Goal: Task Accomplishment & Management: Manage account settings

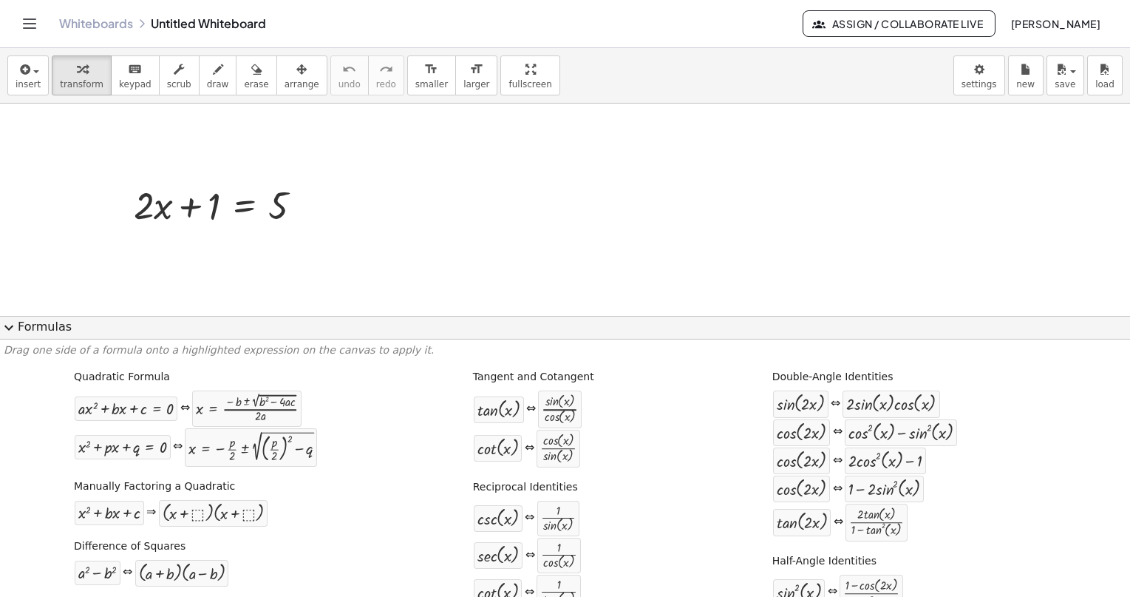
scroll to position [50, 0]
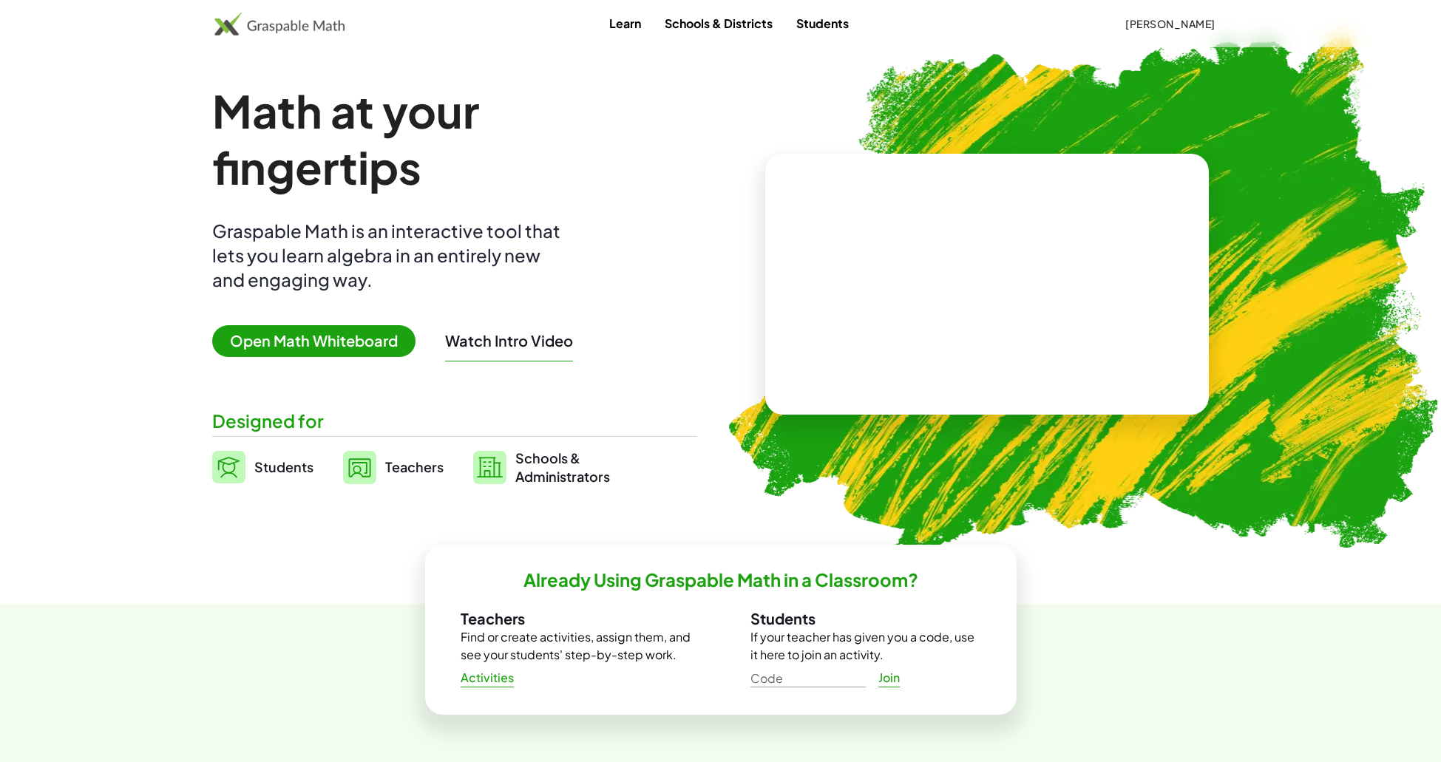
click at [1183, 33] on button "[PERSON_NAME]" at bounding box center [1170, 23] width 114 height 27
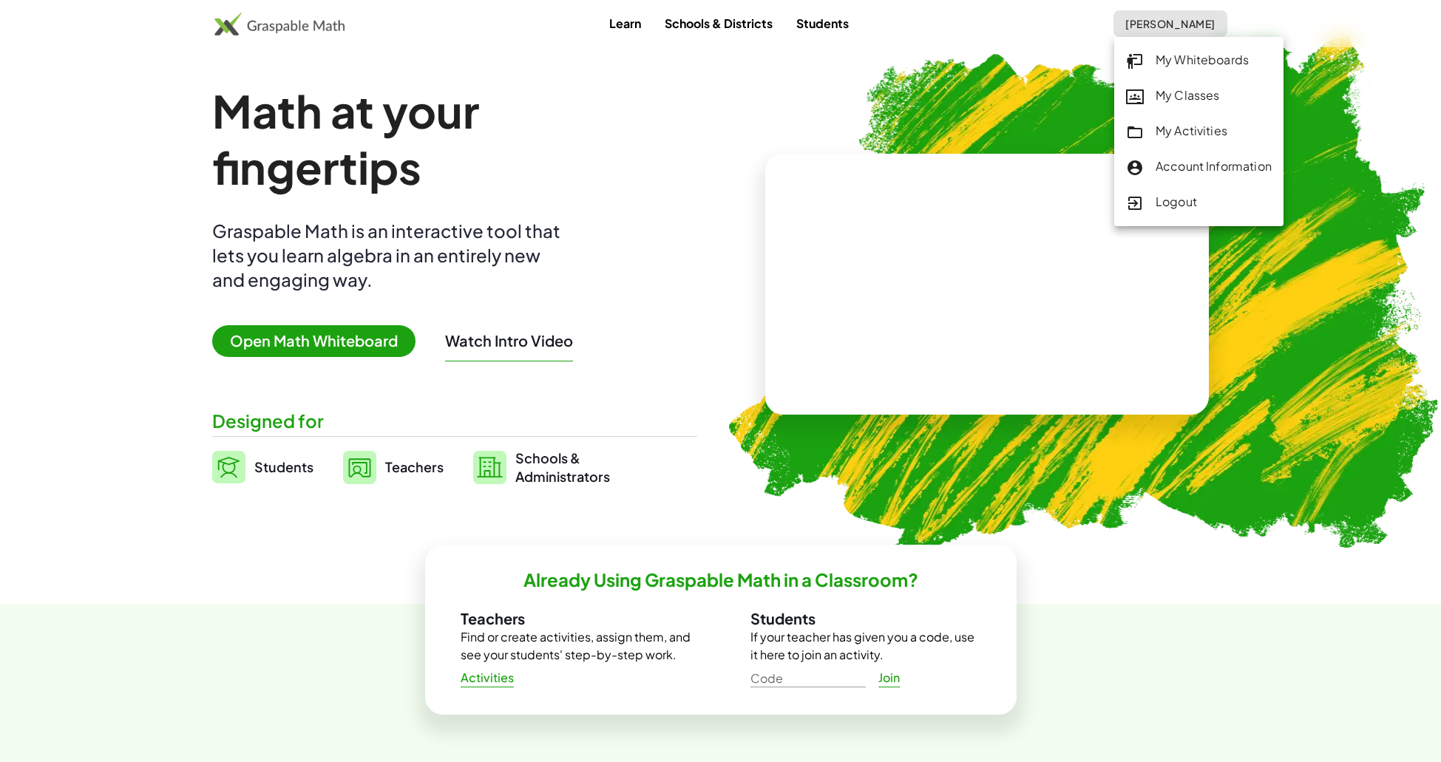
click at [1199, 207] on div "Logout" at bounding box center [1199, 202] width 146 height 19
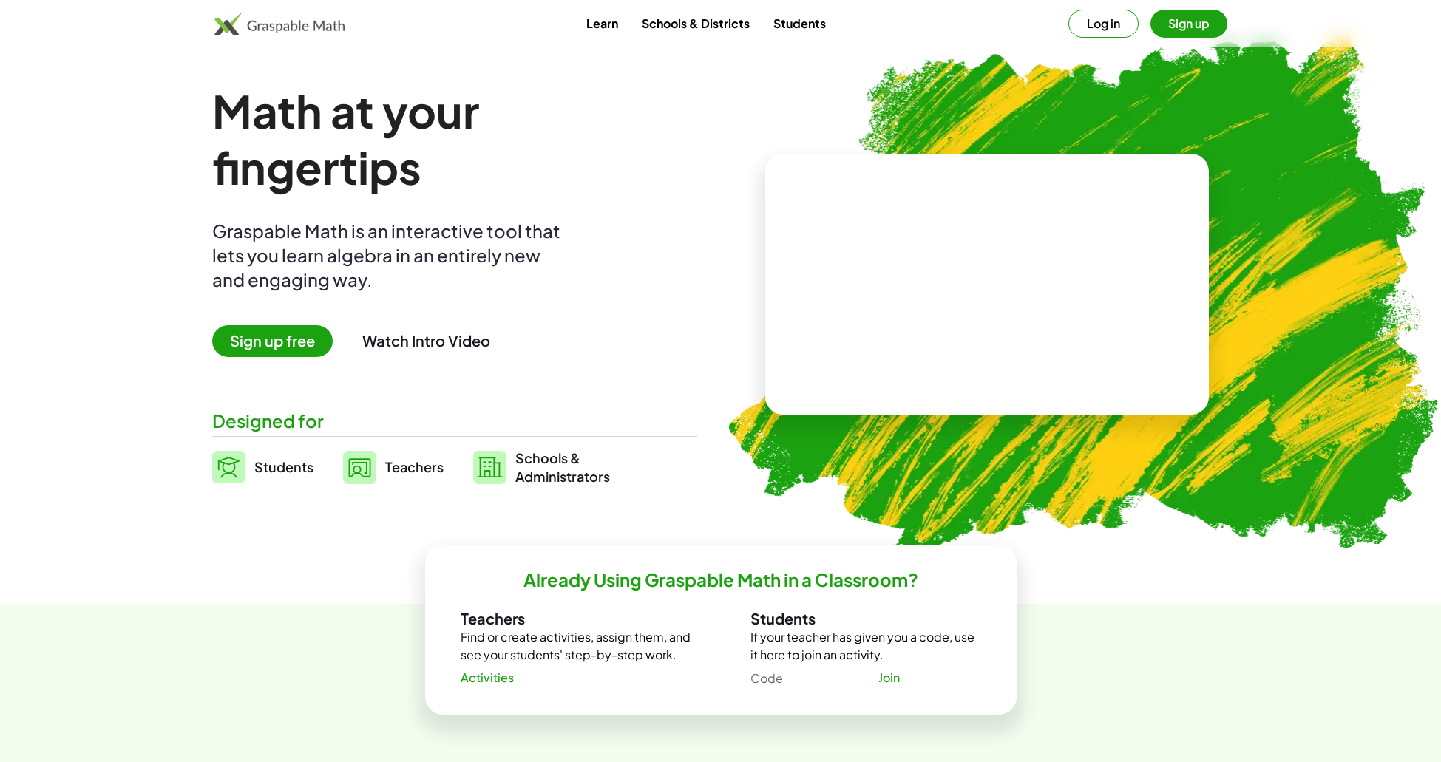
click at [1117, 23] on button "Log in" at bounding box center [1103, 24] width 70 height 28
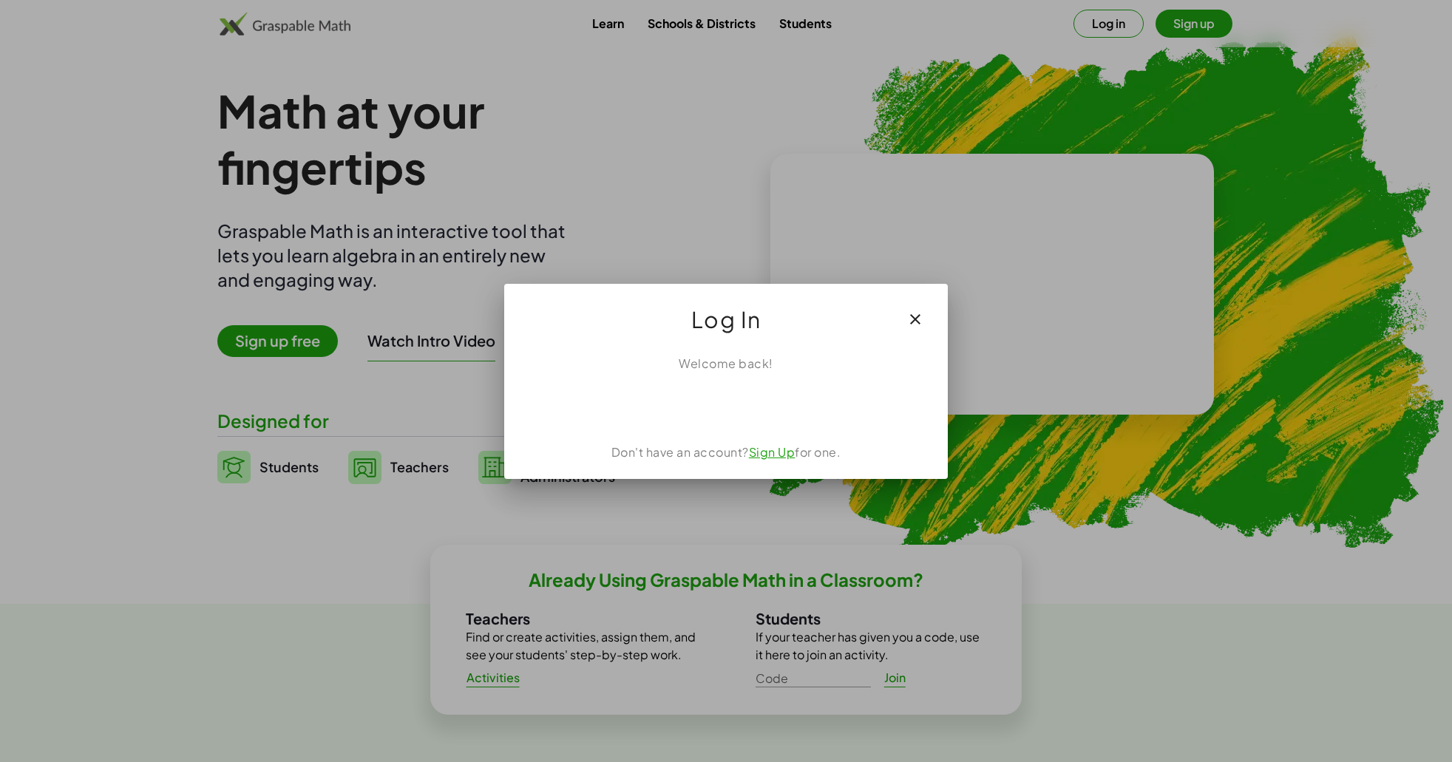
click at [725, 387] on div "Welcome back! Don't have an account? Sign Up for one." at bounding box center [726, 411] width 444 height 136
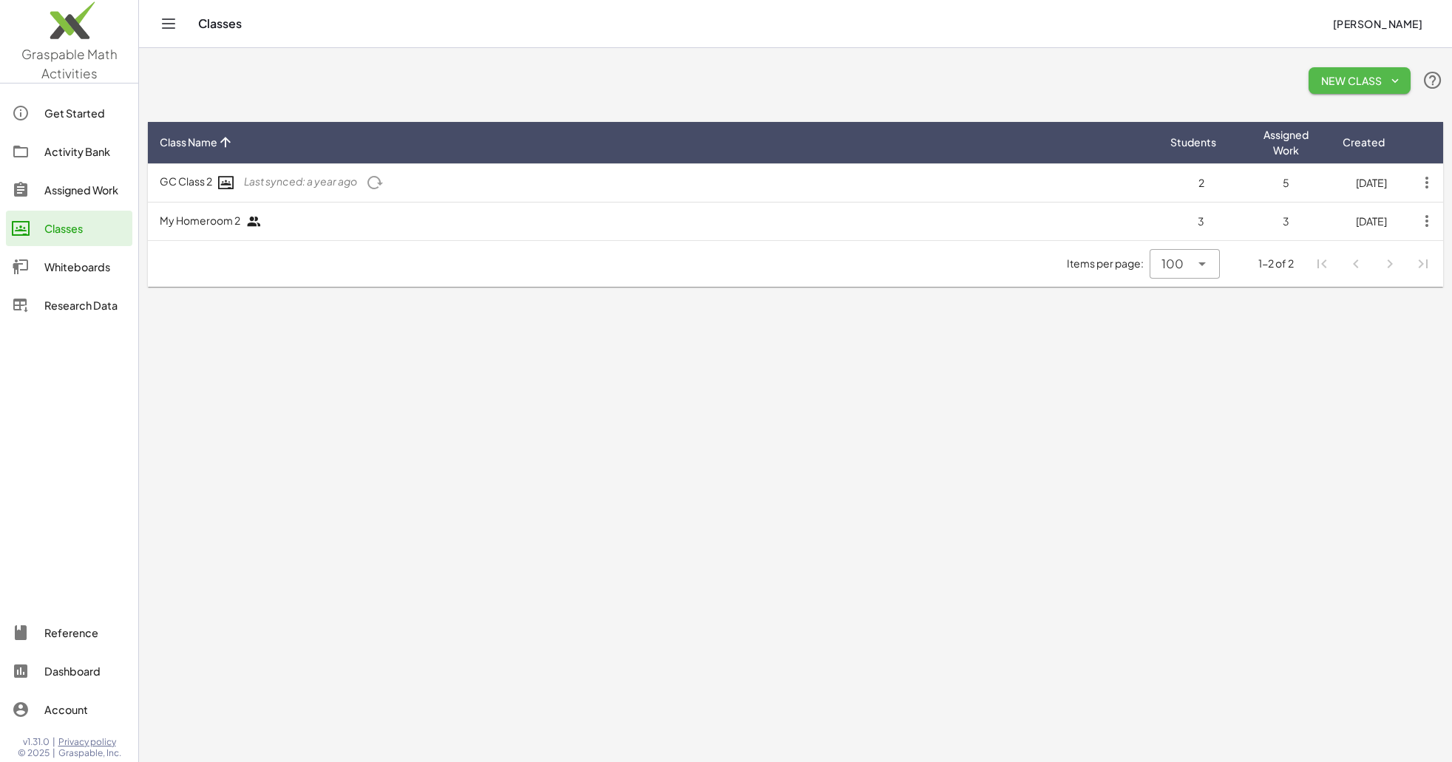
click at [1402, 79] on button "New Class" at bounding box center [1359, 80] width 102 height 27
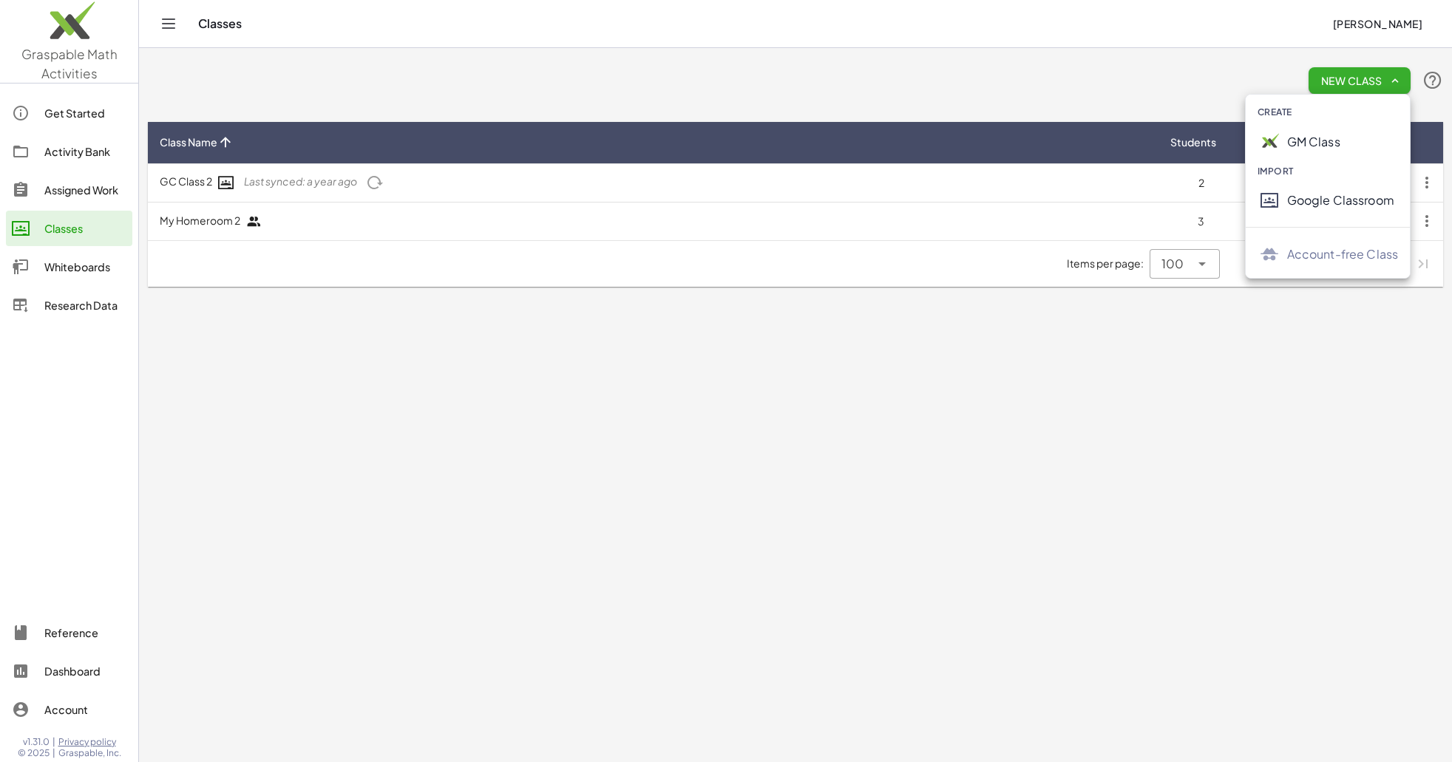
click at [1335, 141] on div "GM Class" at bounding box center [1343, 142] width 112 height 18
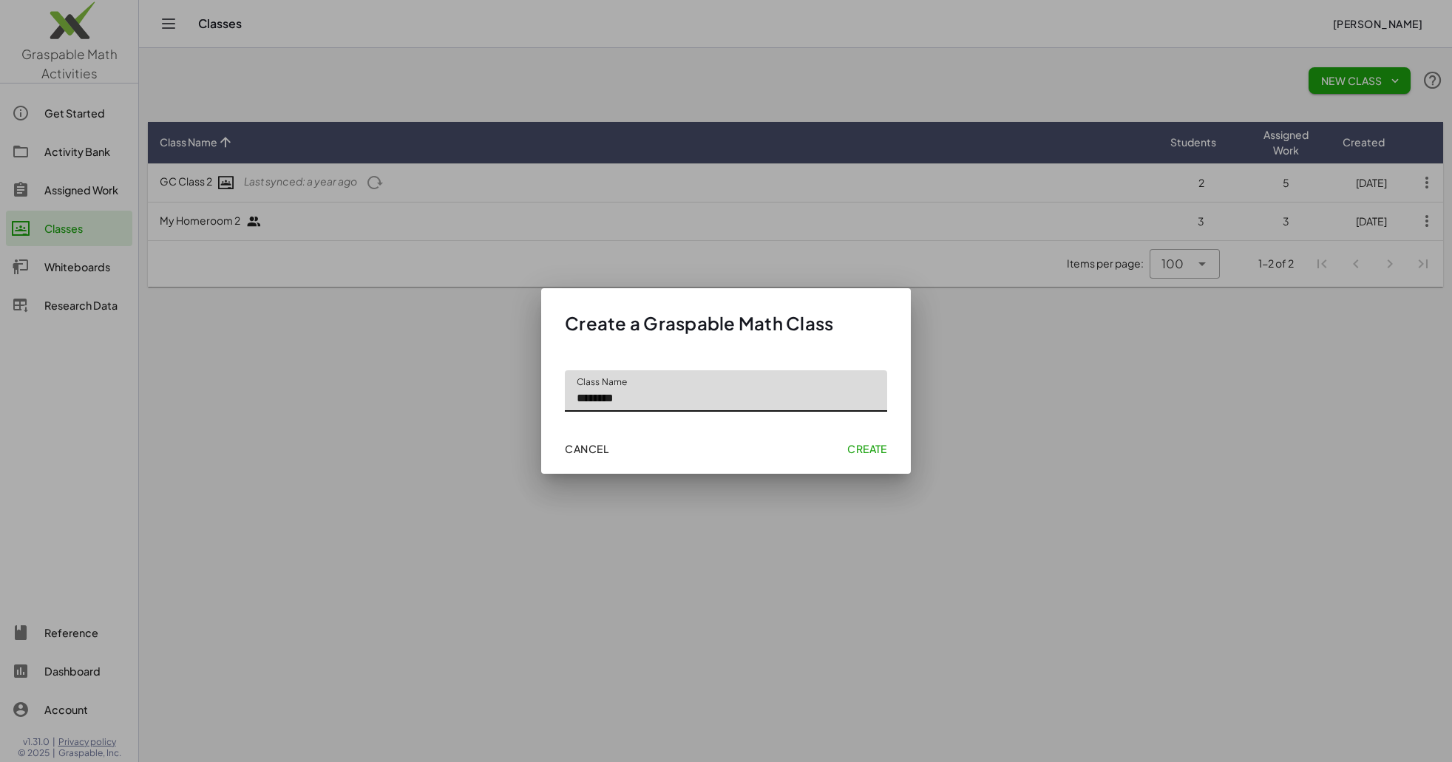
type input "********"
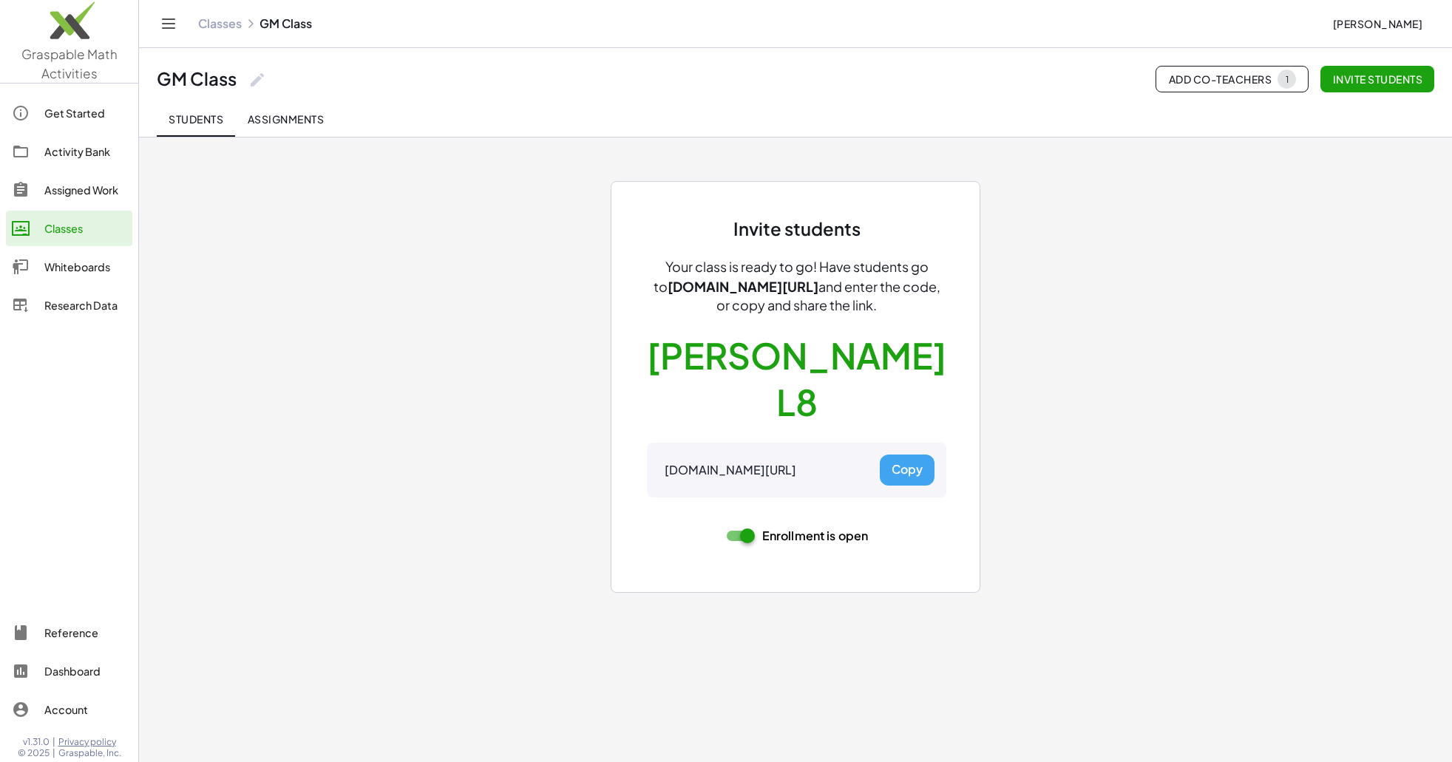
click at [902, 455] on button "Copy" at bounding box center [907, 470] width 55 height 31
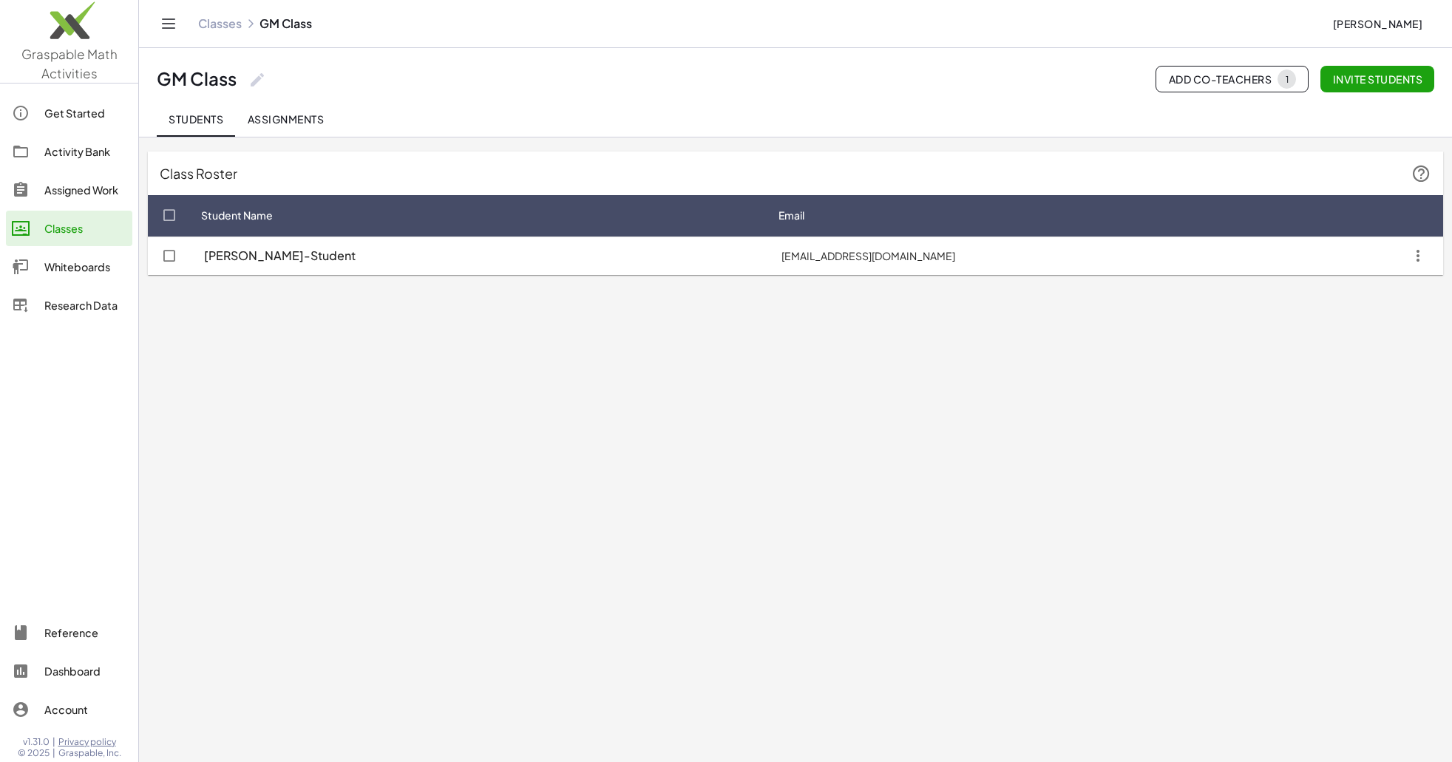
click at [268, 120] on span "Assignments" at bounding box center [285, 118] width 77 height 13
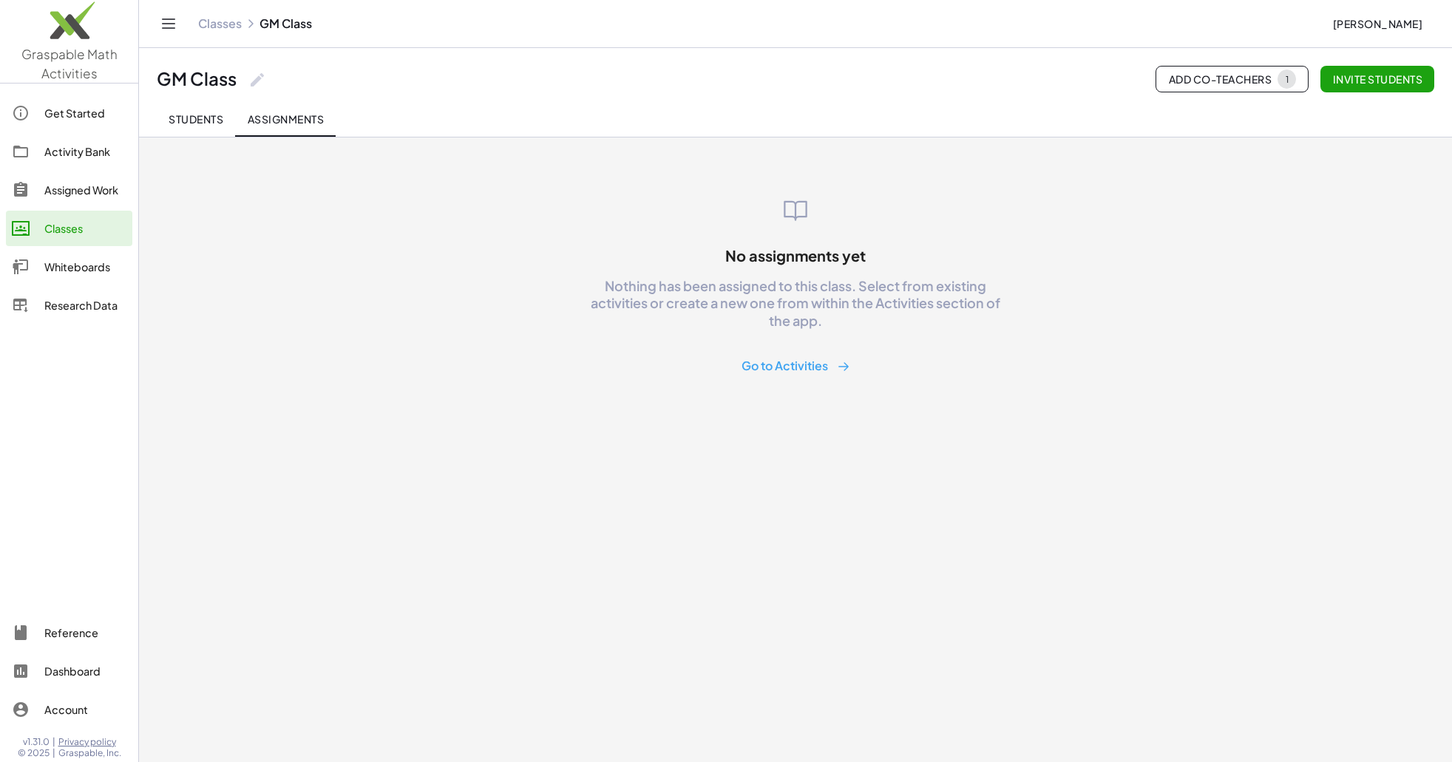
click at [785, 354] on button "Go to Activities" at bounding box center [796, 366] width 132 height 27
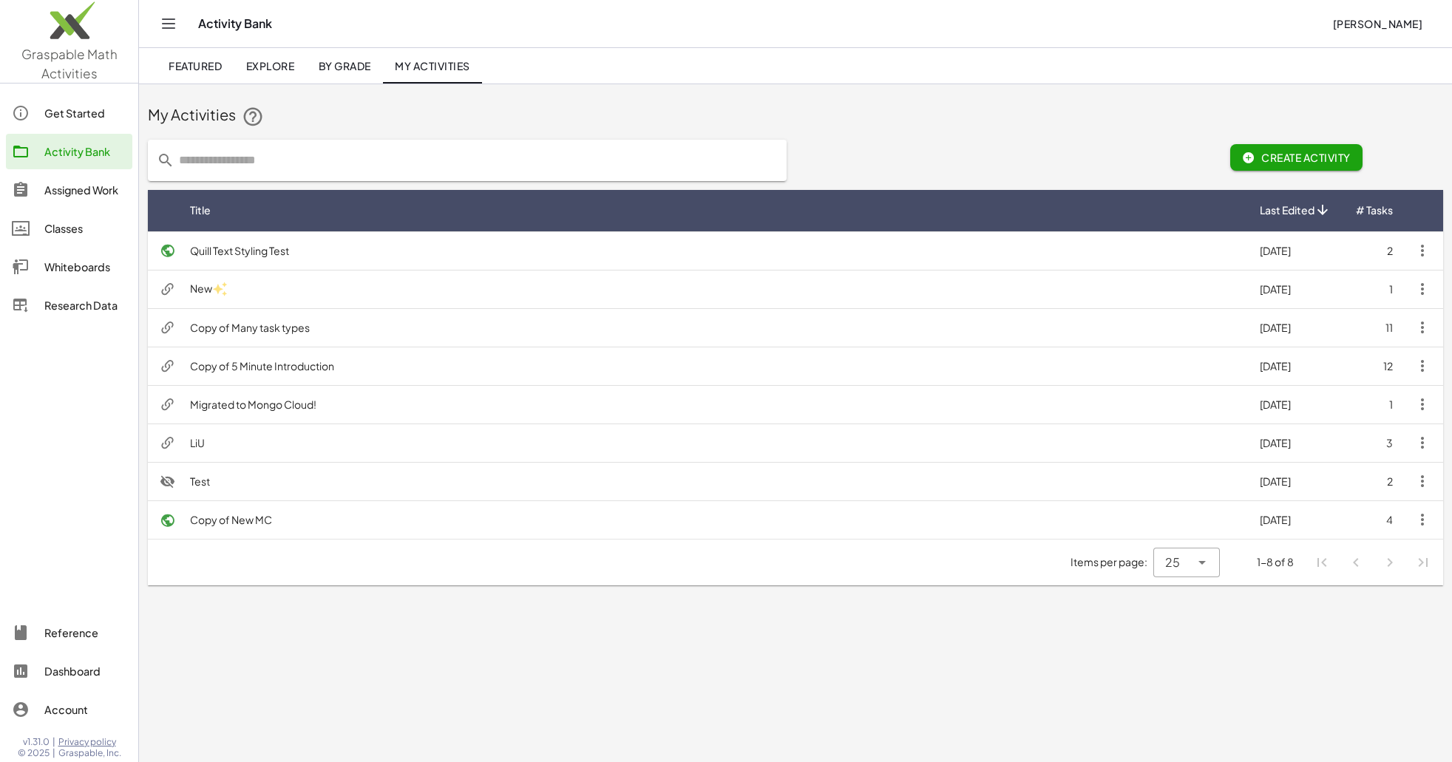
click at [1269, 163] on span "Create Activity" at bounding box center [1296, 157] width 109 height 13
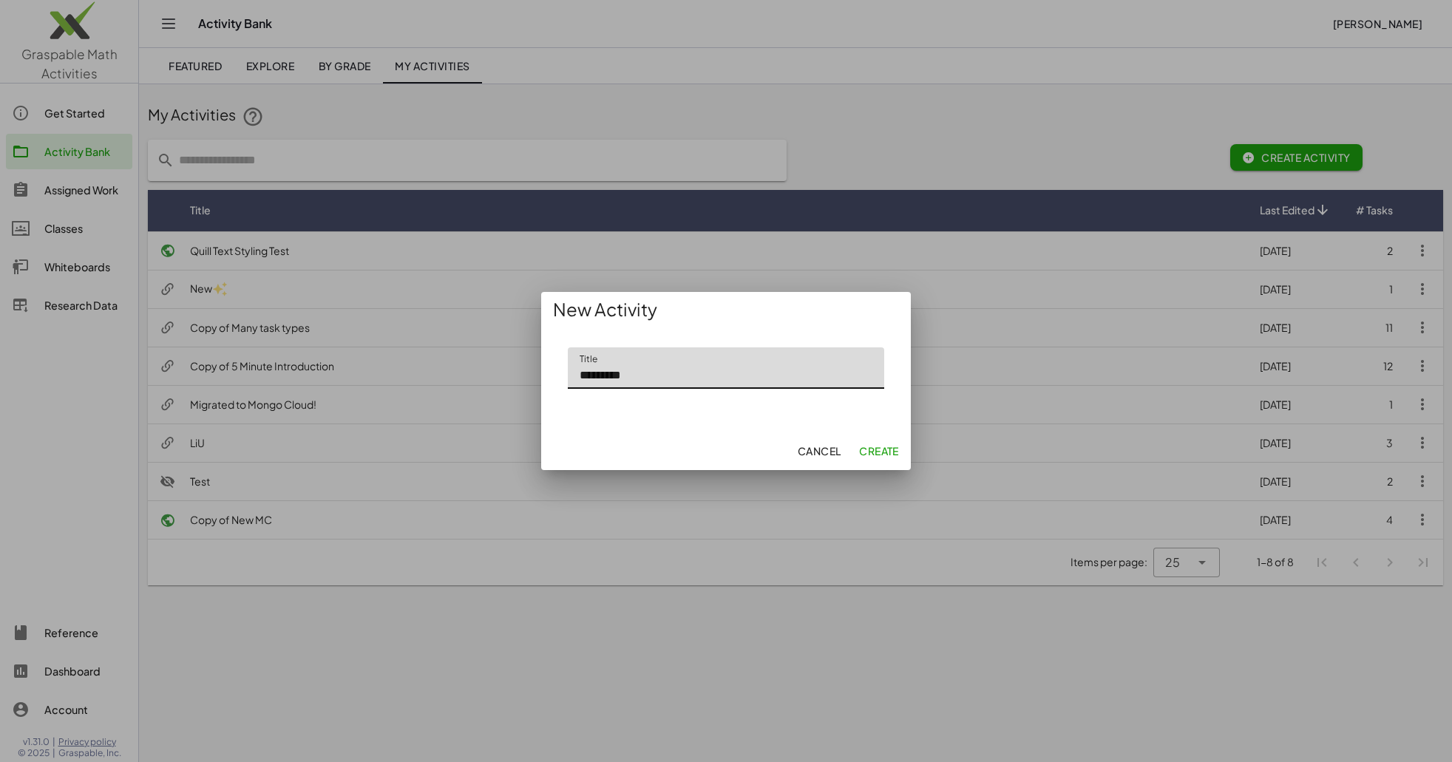
type input "*********"
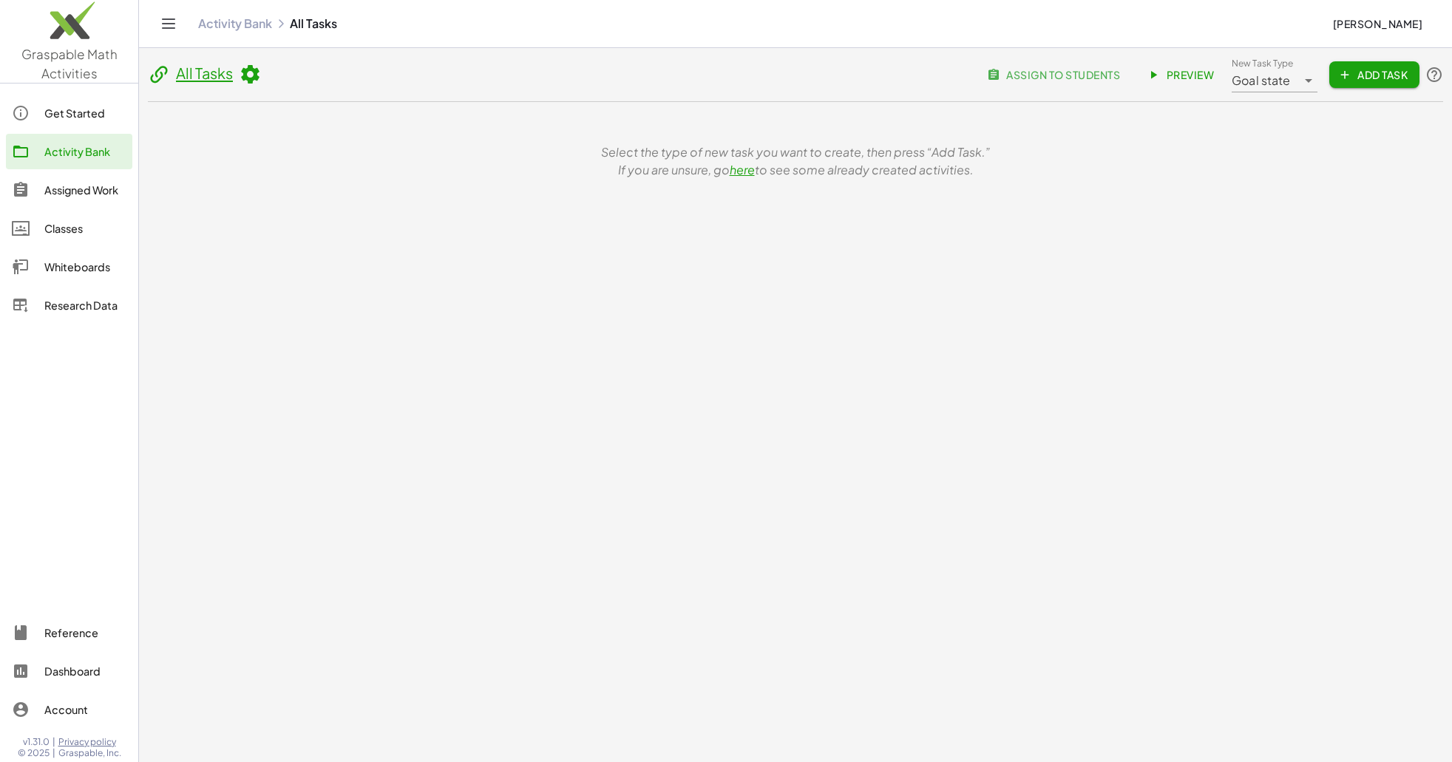
click at [1373, 72] on span "Add Task" at bounding box center [1374, 74] width 67 height 13
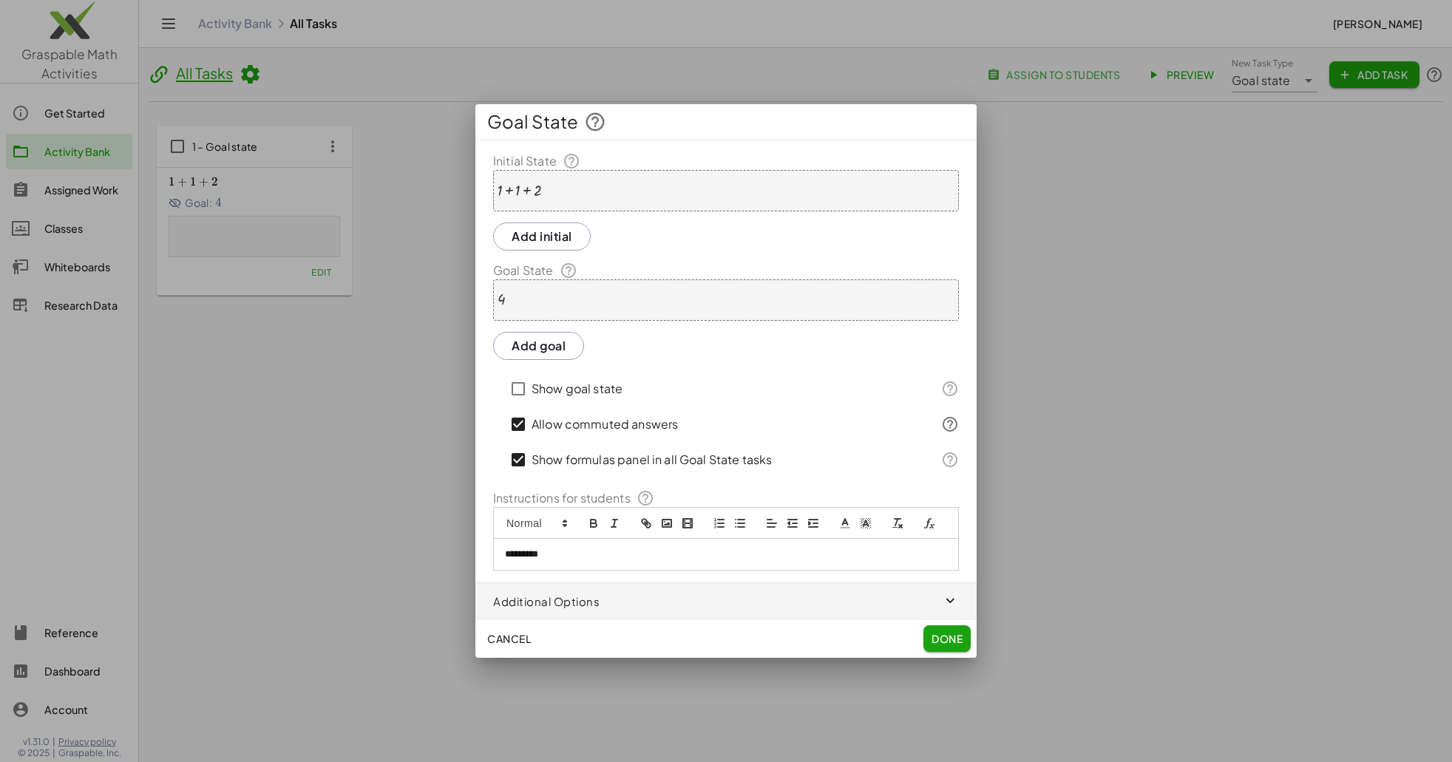
click at [923, 625] on button "Done" at bounding box center [946, 638] width 47 height 27
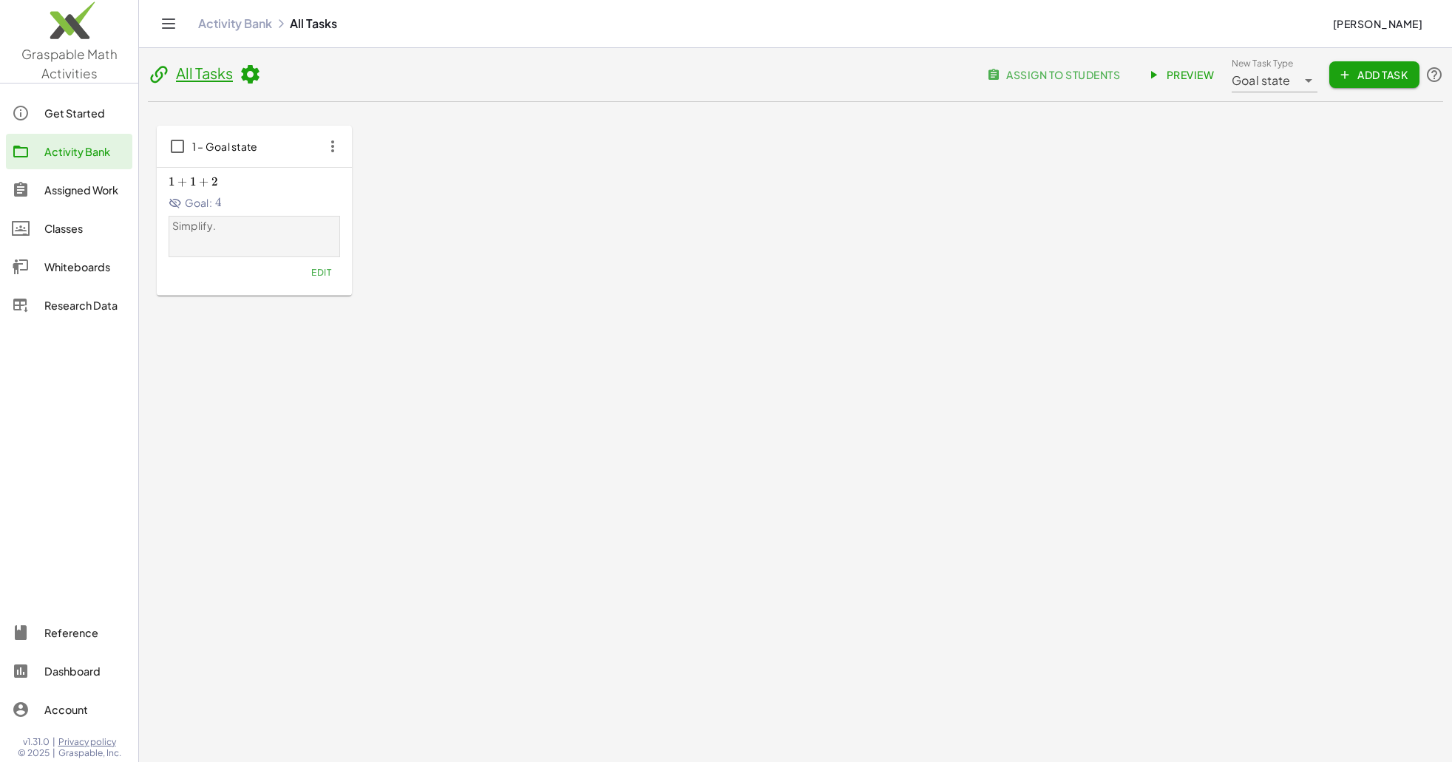
click at [1253, 92] on header "All Tasks assign to students Preview New Task Type Goal state ********* New Tas…" at bounding box center [795, 79] width 1295 height 45
click at [1259, 83] on span "Goal state" at bounding box center [1261, 81] width 59 height 18
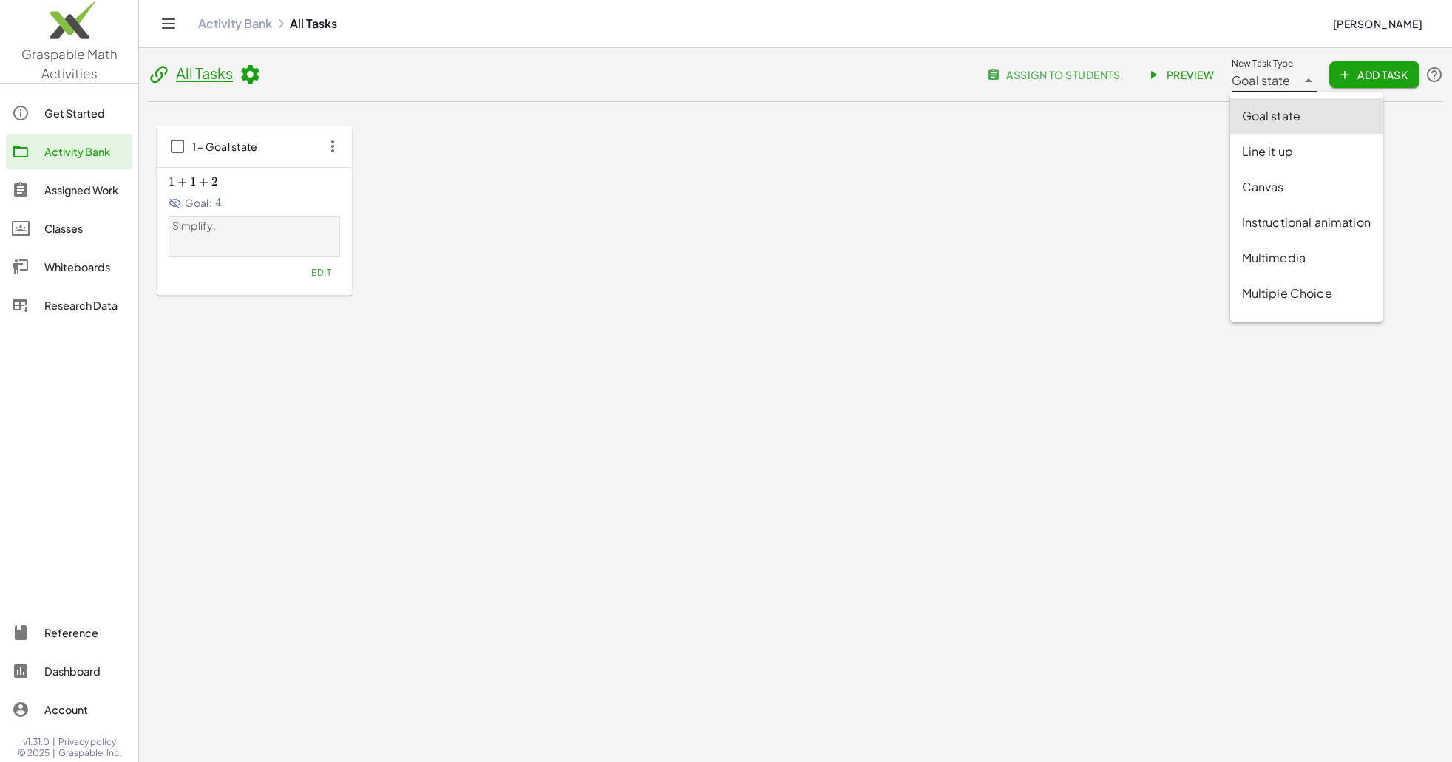
click at [1269, 152] on div "Line it up" at bounding box center [1306, 152] width 129 height 18
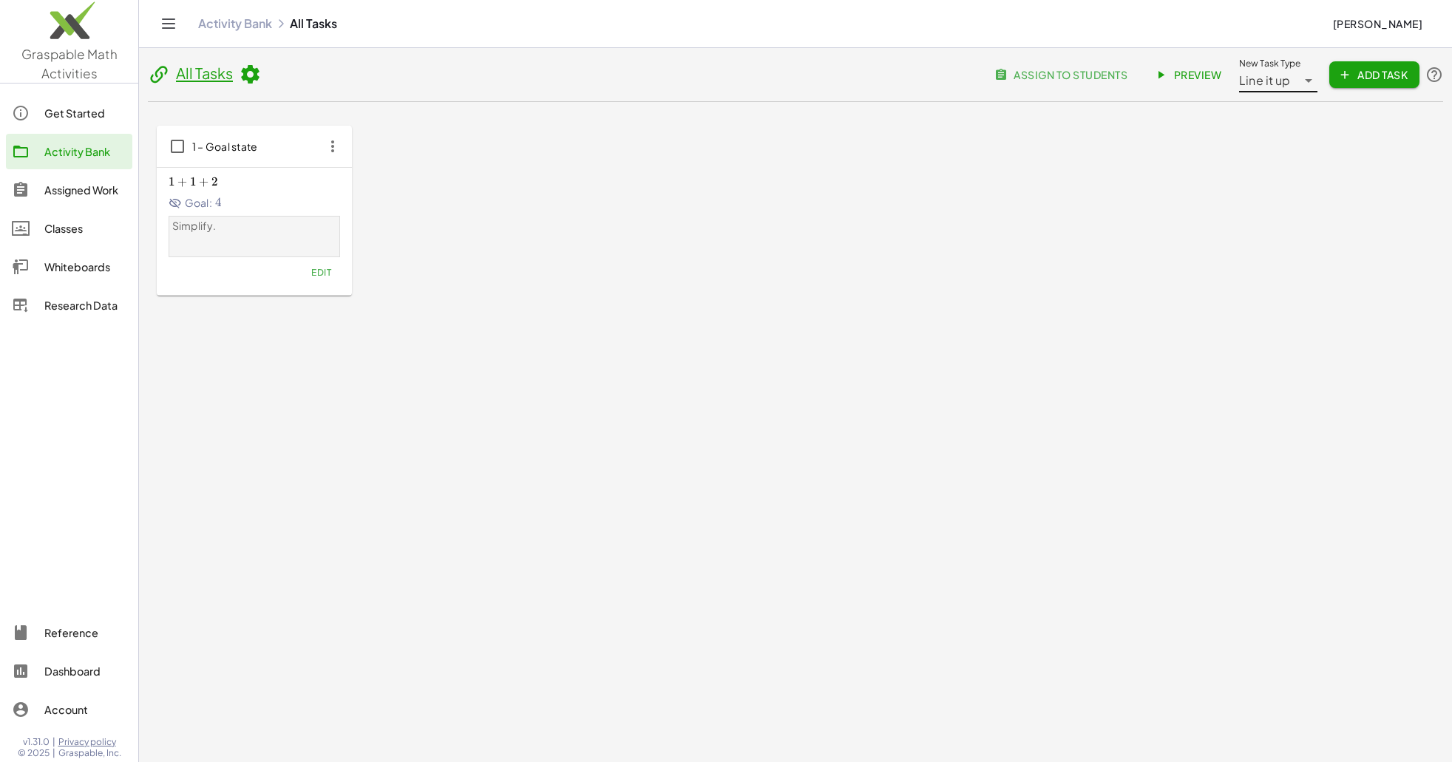
click at [1375, 68] on span "Add Task" at bounding box center [1374, 74] width 67 height 13
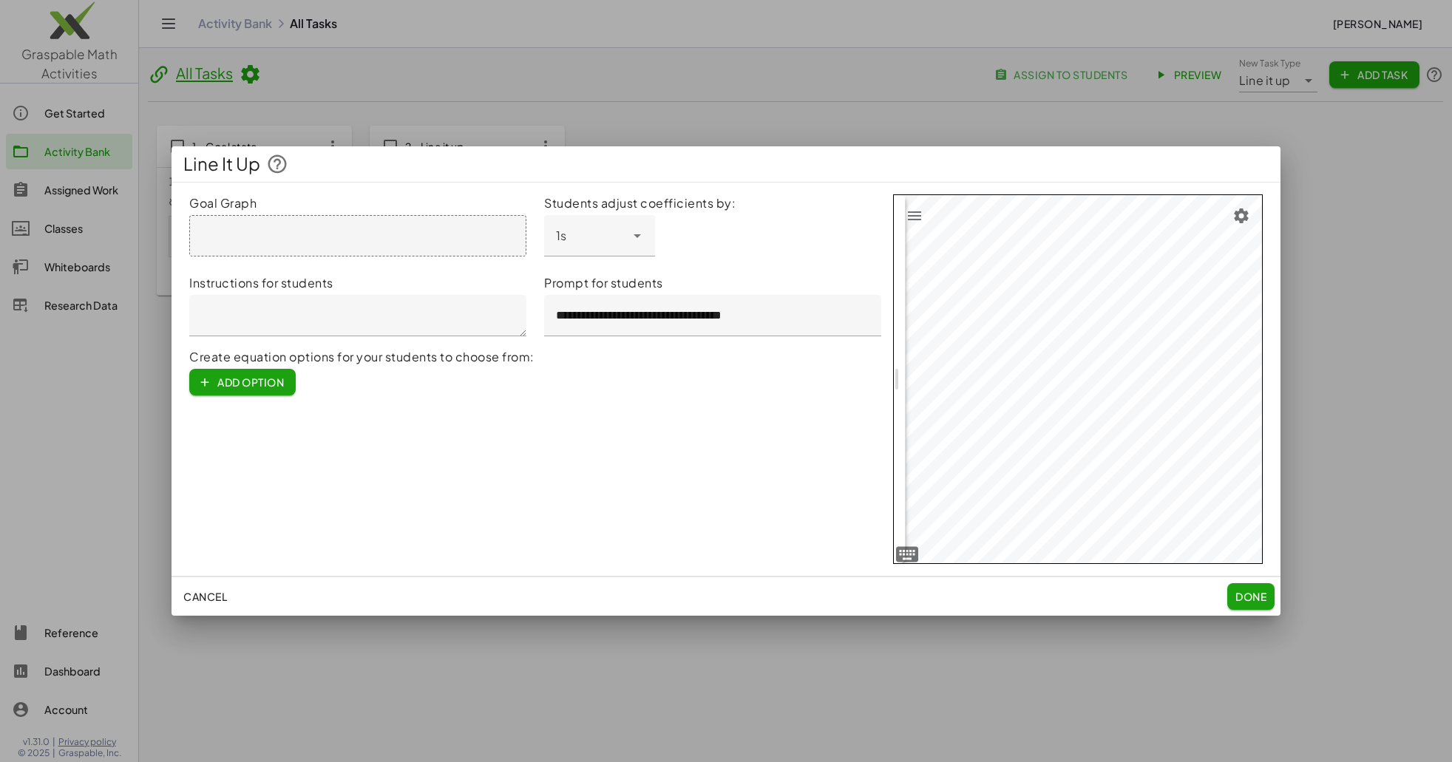
click at [378, 242] on div at bounding box center [357, 235] width 337 height 41
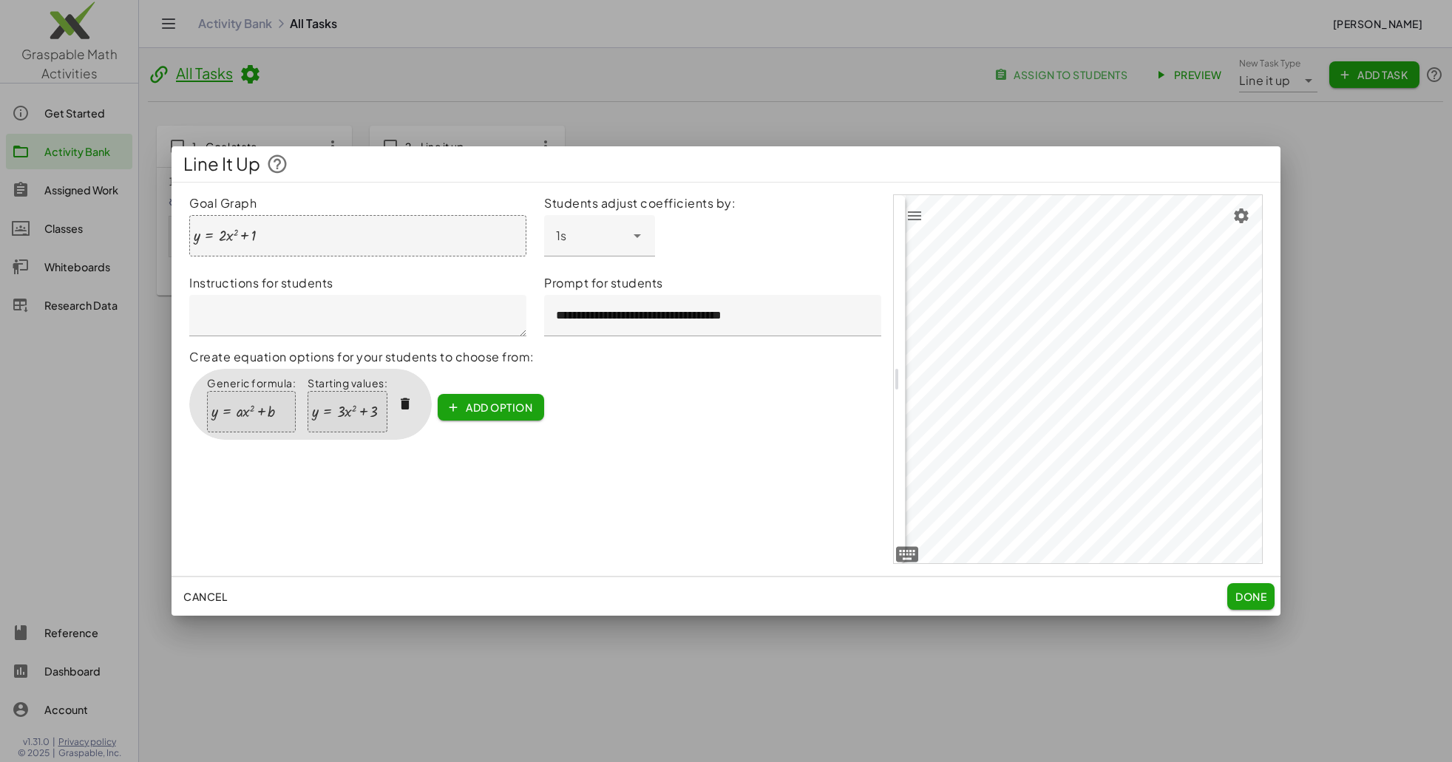
click at [1234, 595] on button "Done" at bounding box center [1250, 596] width 47 height 27
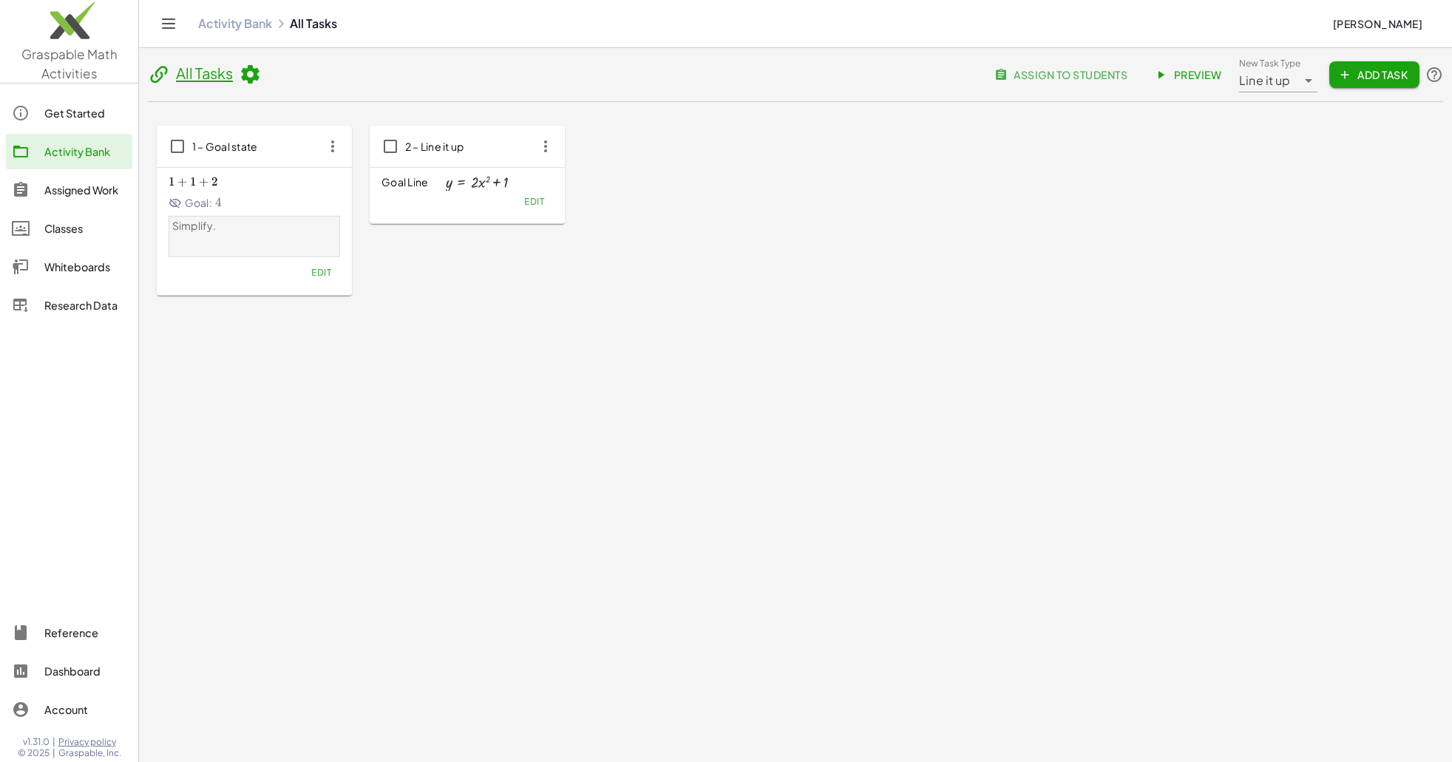
click at [1288, 82] on span "Line it up" at bounding box center [1265, 81] width 52 height 18
click at [1302, 160] on div "Canvas" at bounding box center [1314, 156] width 129 height 18
click at [1359, 72] on span "Add Task" at bounding box center [1374, 74] width 67 height 13
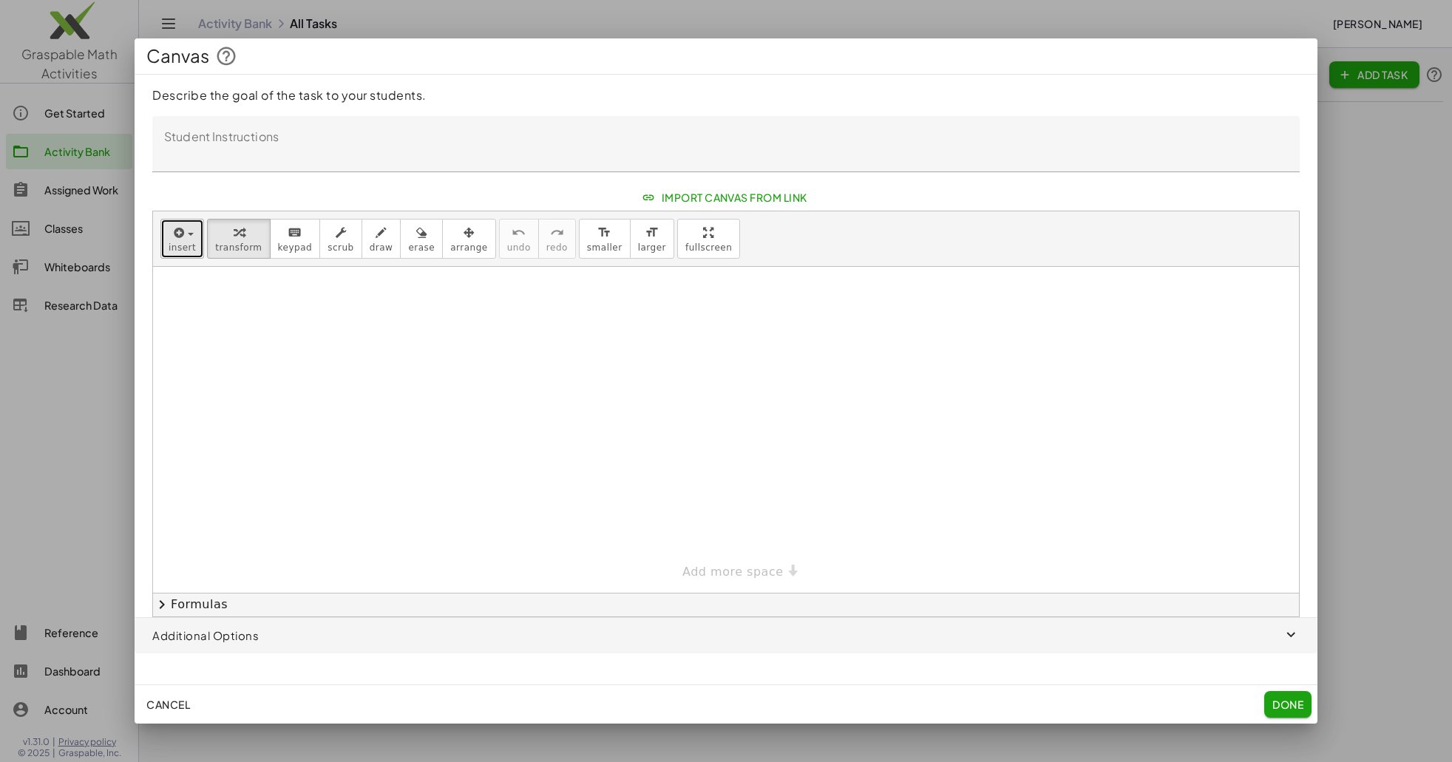
click at [181, 242] on span "insert" at bounding box center [182, 247] width 27 height 10
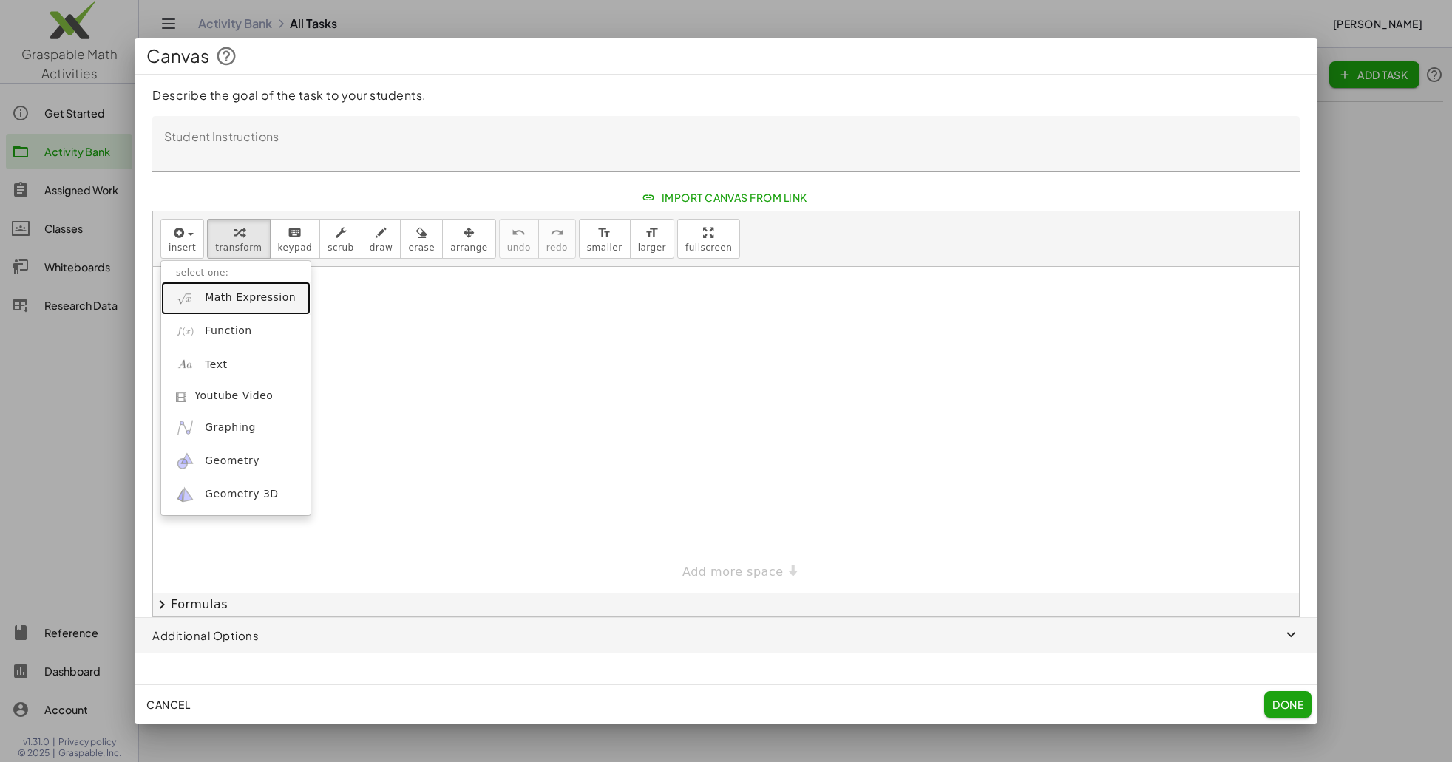
click at [217, 291] on span "Math Expression" at bounding box center [250, 298] width 91 height 15
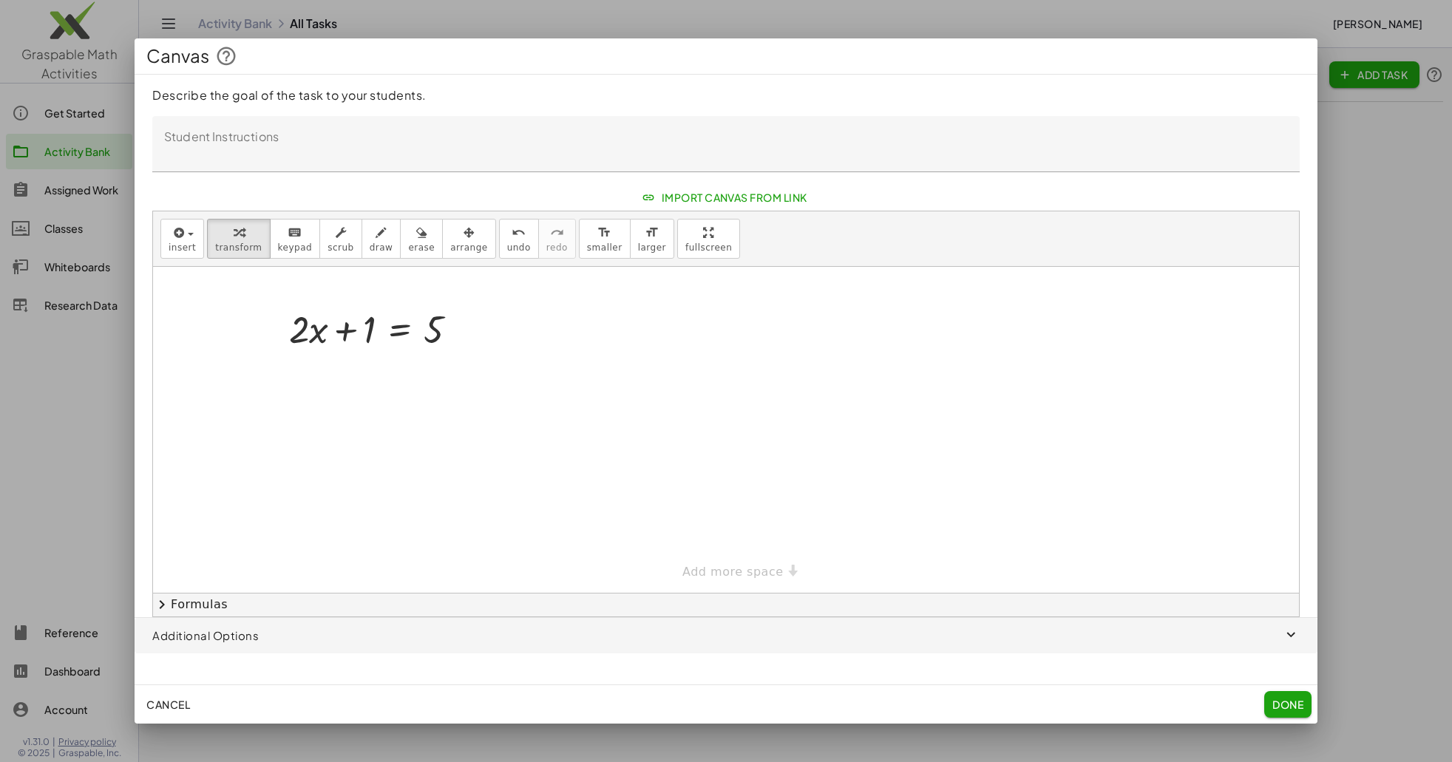
click at [1311, 690] on div "Cancel Done" at bounding box center [726, 704] width 1183 height 38
click at [1304, 700] on button "Done" at bounding box center [1287, 704] width 47 height 27
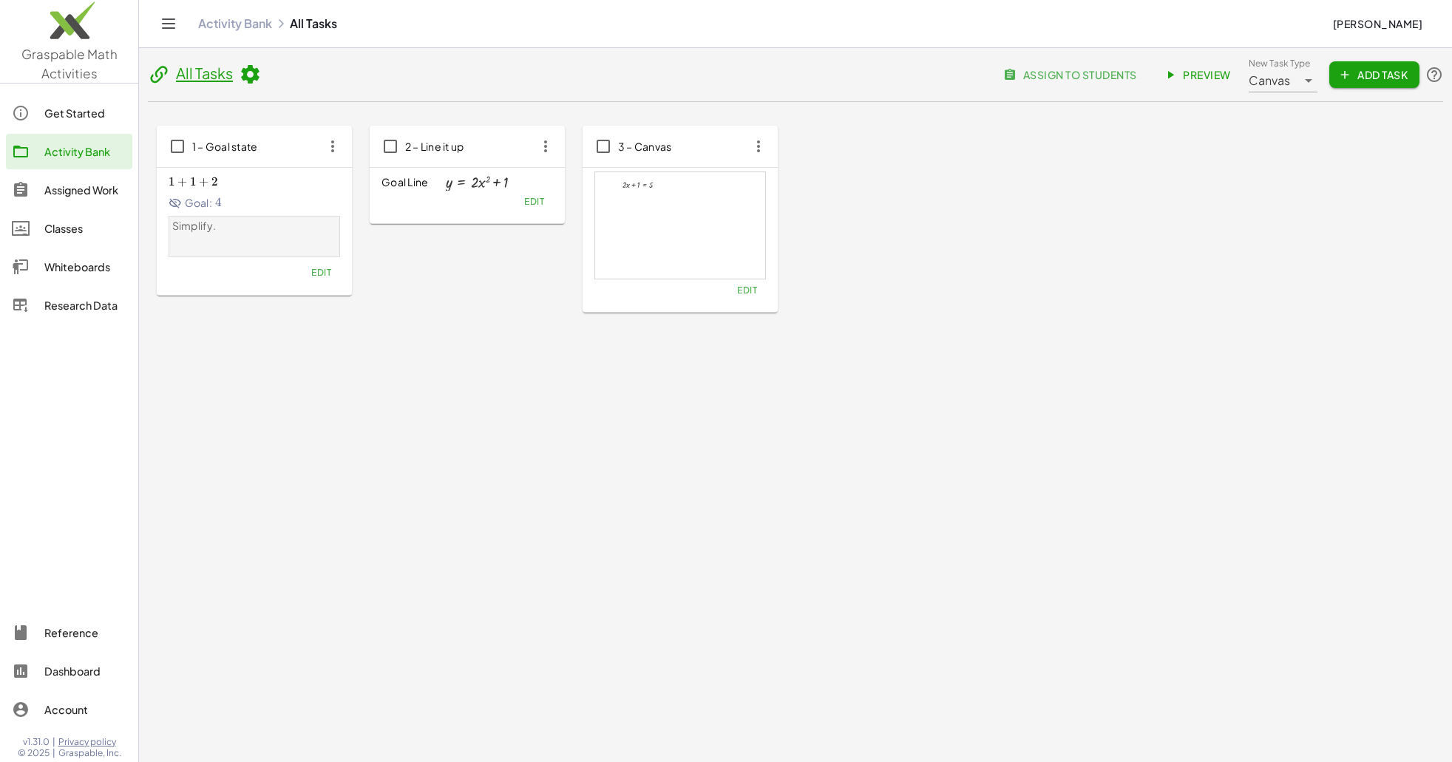
click at [1271, 82] on span "Canvas" at bounding box center [1270, 81] width 42 height 18
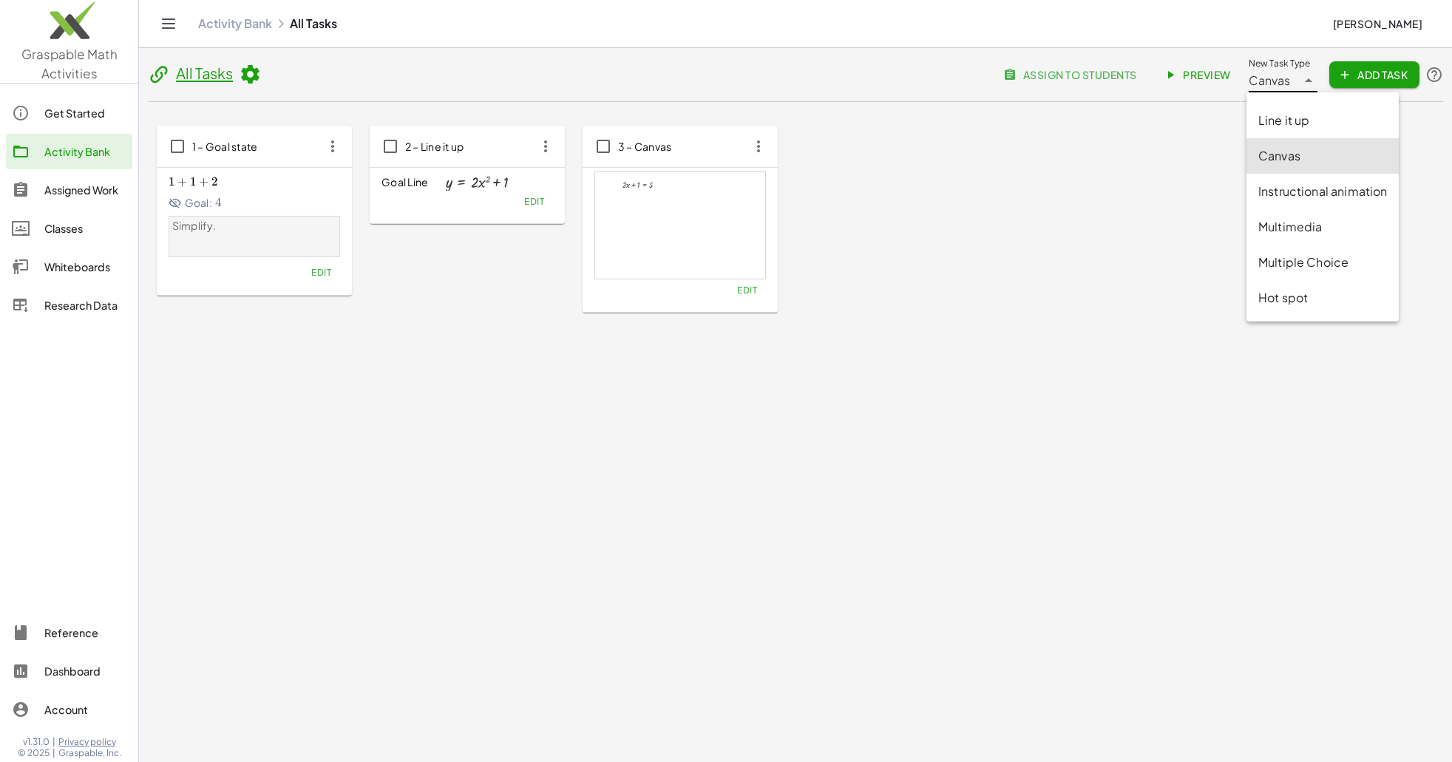
click at [1297, 232] on div "Multimedia" at bounding box center [1322, 227] width 129 height 18
type input "**********"
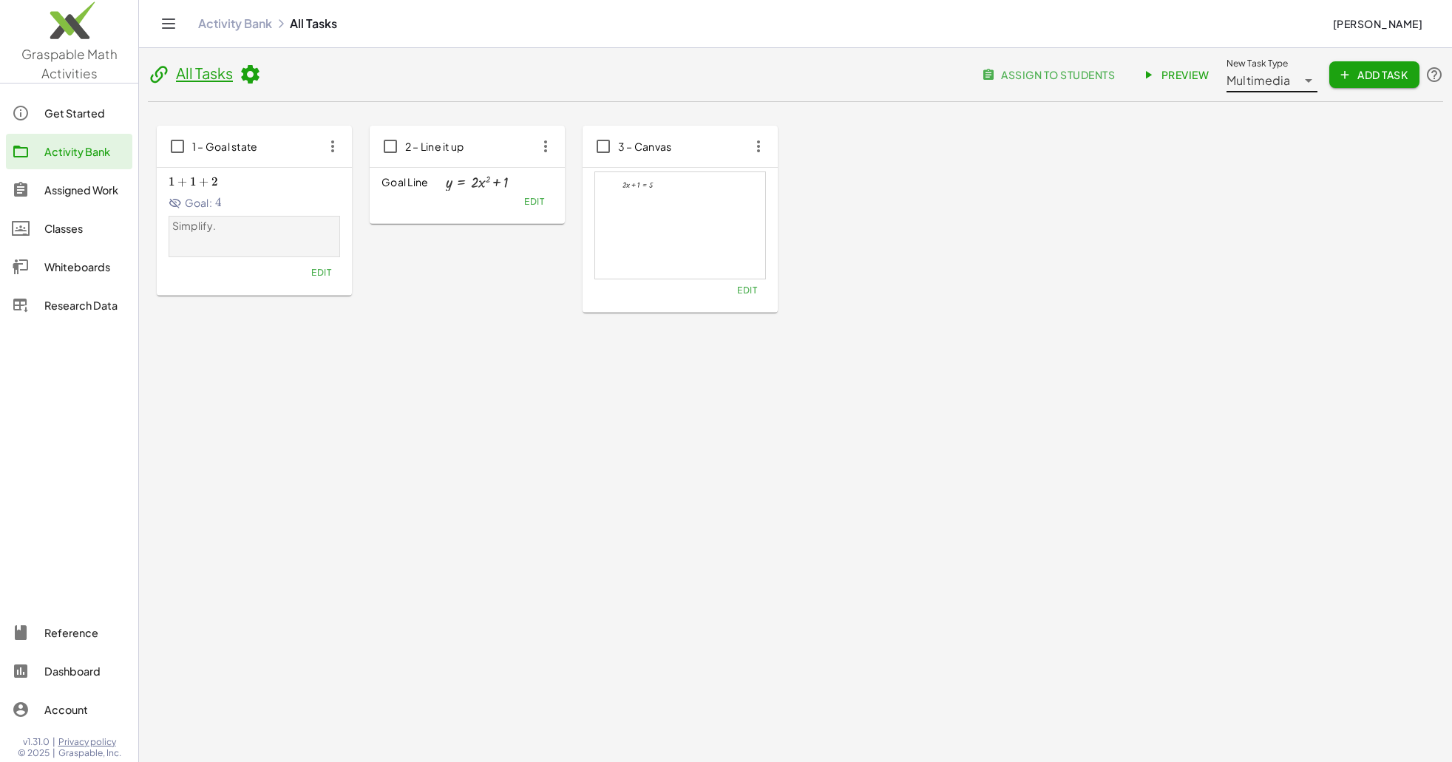
click at [1344, 73] on icon "button" at bounding box center [1344, 74] width 13 height 13
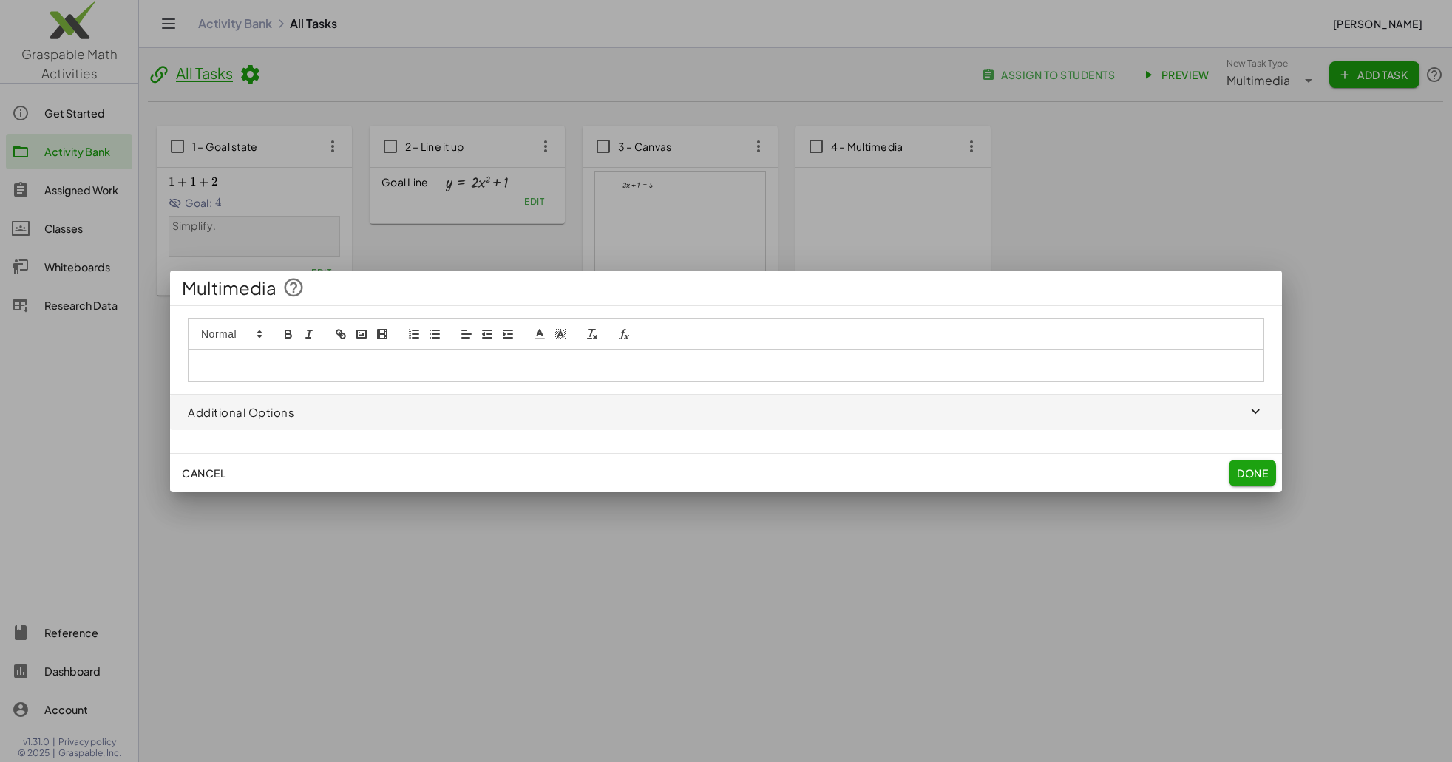
click at [331, 371] on p at bounding box center [726, 365] width 1053 height 13
click at [622, 331] on icon "formula" at bounding box center [622, 334] width 7 height 10
type input "******"
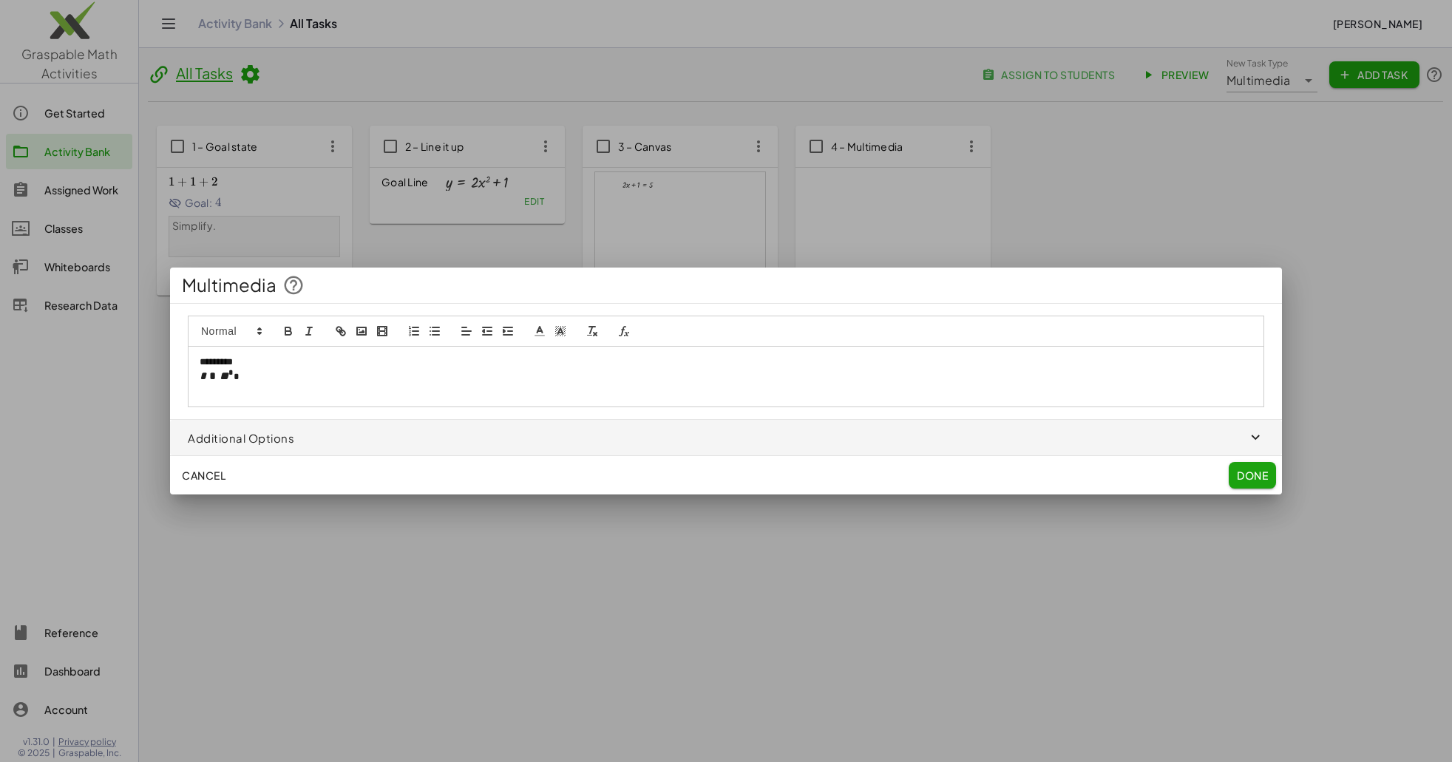
click at [376, 330] on icon "video" at bounding box center [382, 331] width 13 height 13
click at [359, 370] on p "﻿ * * * * * ****** * * * * * ﻿" at bounding box center [726, 377] width 1053 height 15
click at [362, 330] on icon "image" at bounding box center [361, 331] width 13 height 13
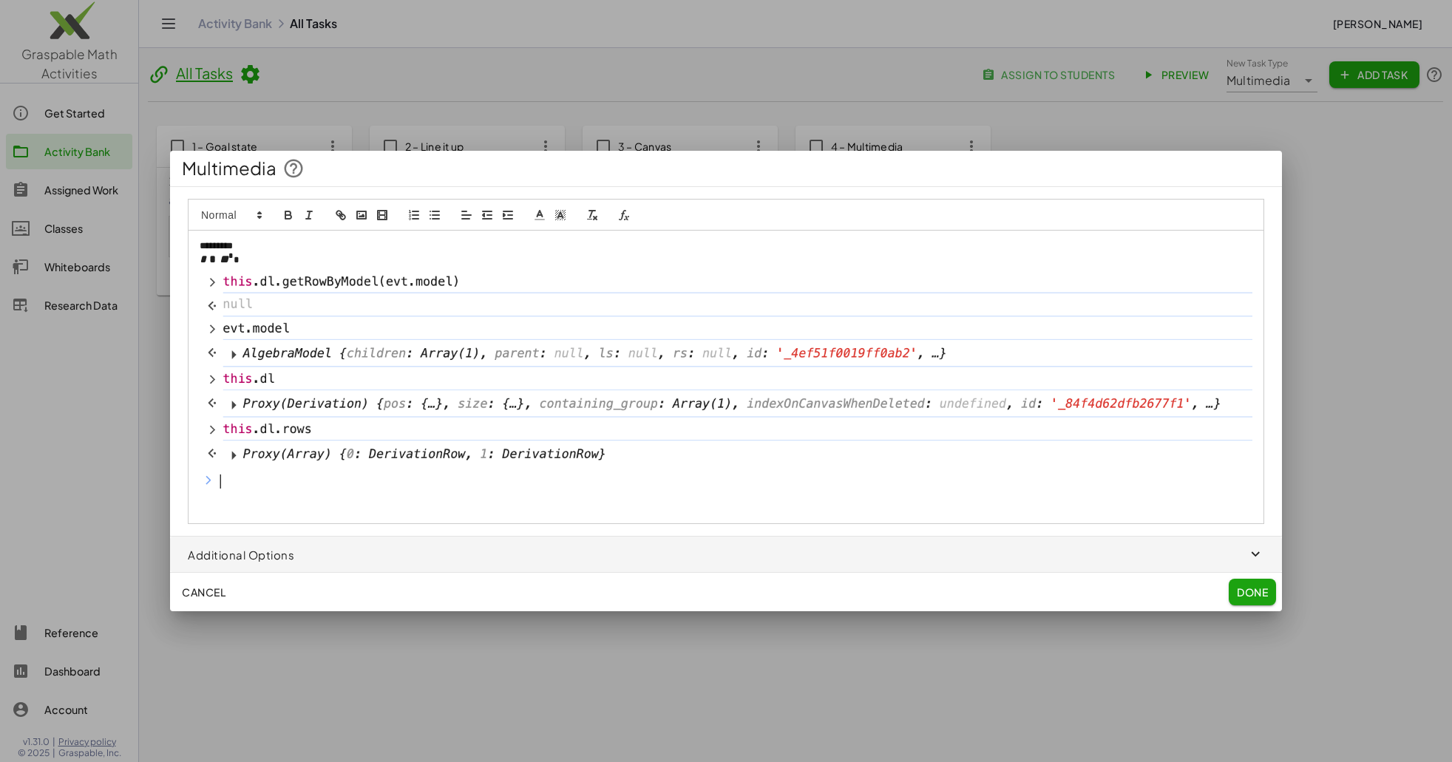
click at [279, 259] on p "﻿ * * * * * ****** * * * * * ﻿" at bounding box center [726, 377] width 1053 height 248
click at [526, 418] on img at bounding box center [726, 382] width 1053 height 230
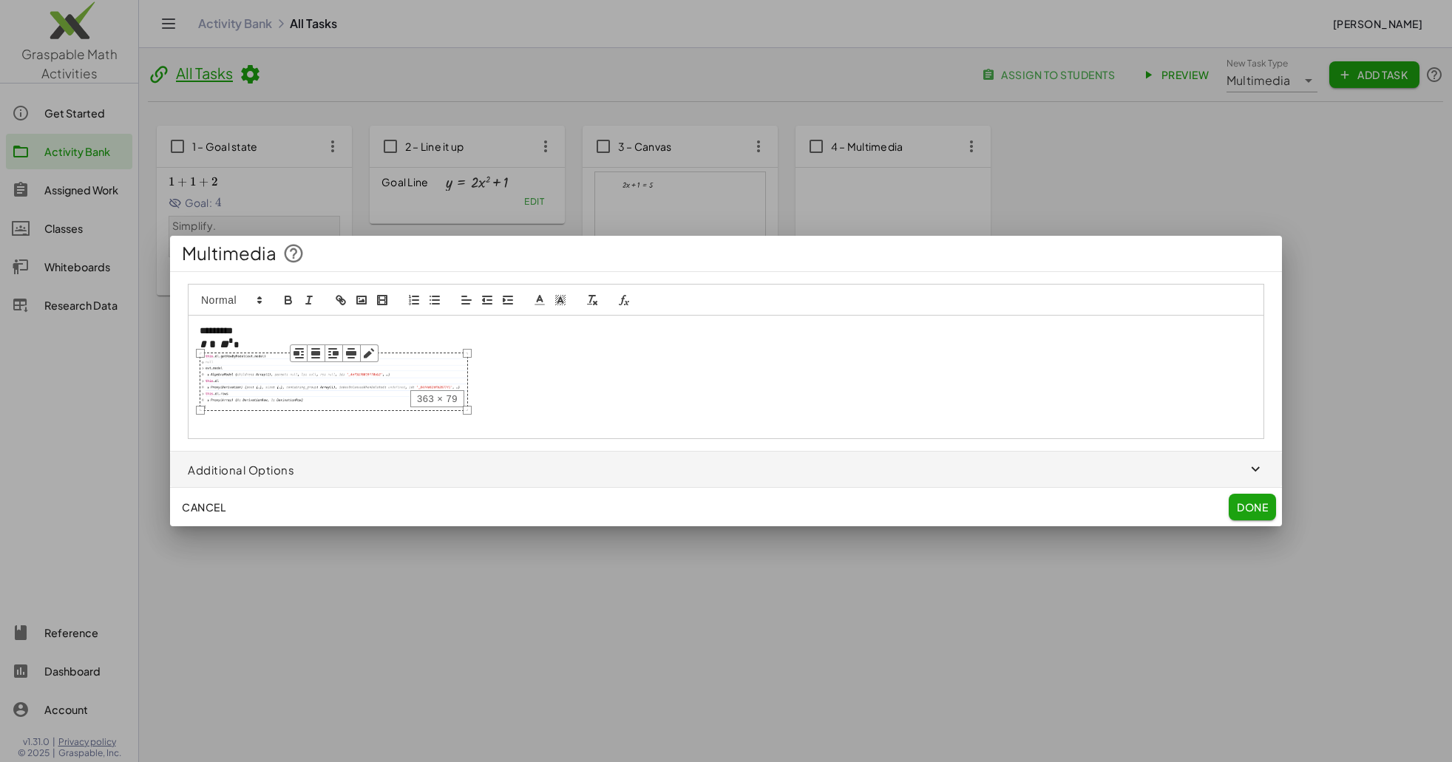
drag, startPoint x: 1252, startPoint y: 495, endPoint x: 467, endPoint y: 487, distance: 784.4
click at [467, 487] on div "Multimedia ********* ﻿ * * * * * ****** * * * * * ﻿ 363 × 79 Additional Options…" at bounding box center [726, 381] width 1112 height 291
click at [1237, 507] on span "Done" at bounding box center [1252, 506] width 31 height 13
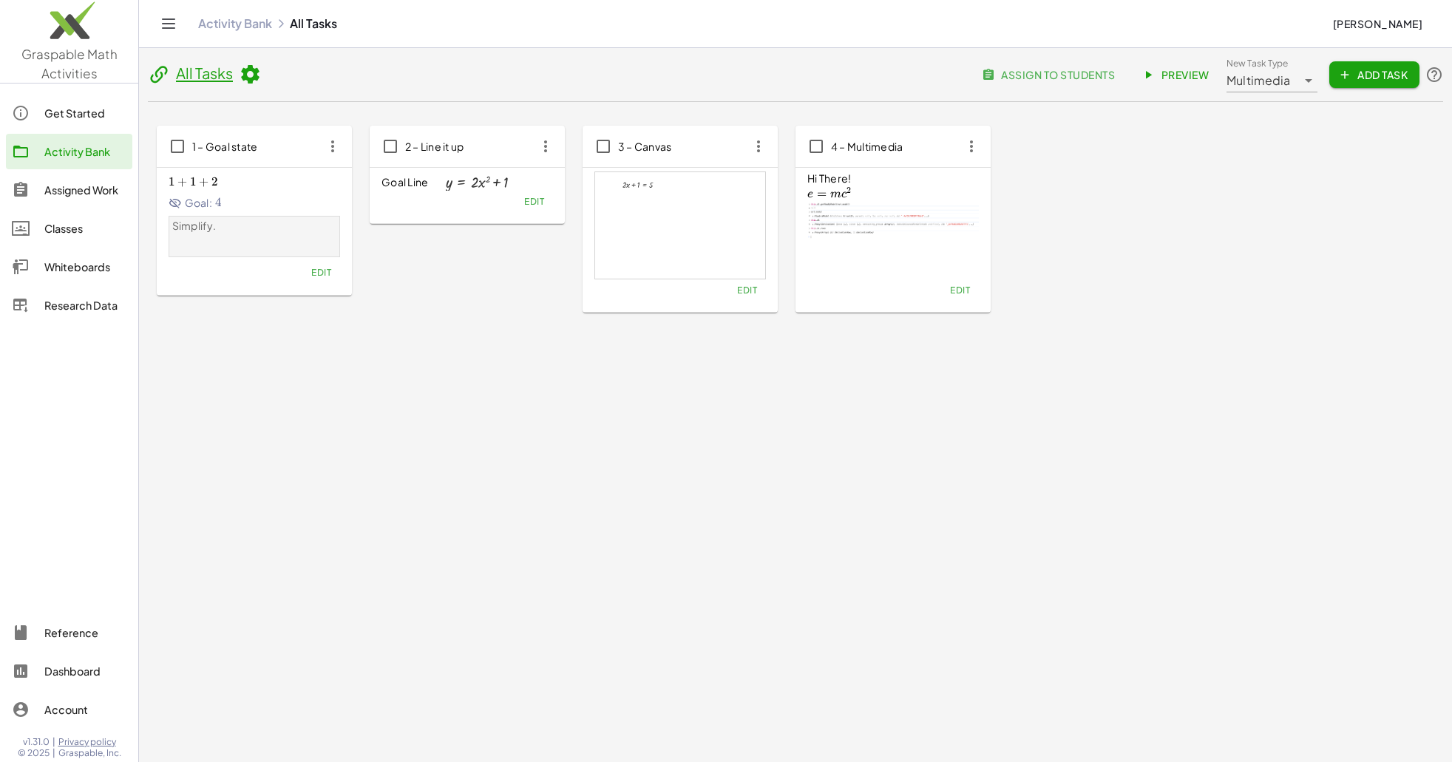
click at [1256, 83] on span "Multimedia" at bounding box center [1258, 81] width 64 height 18
click at [1271, 263] on div "Multiple Choice" at bounding box center [1301, 263] width 129 height 18
type input "**********"
click at [1351, 72] on span "Add Task" at bounding box center [1374, 74] width 67 height 13
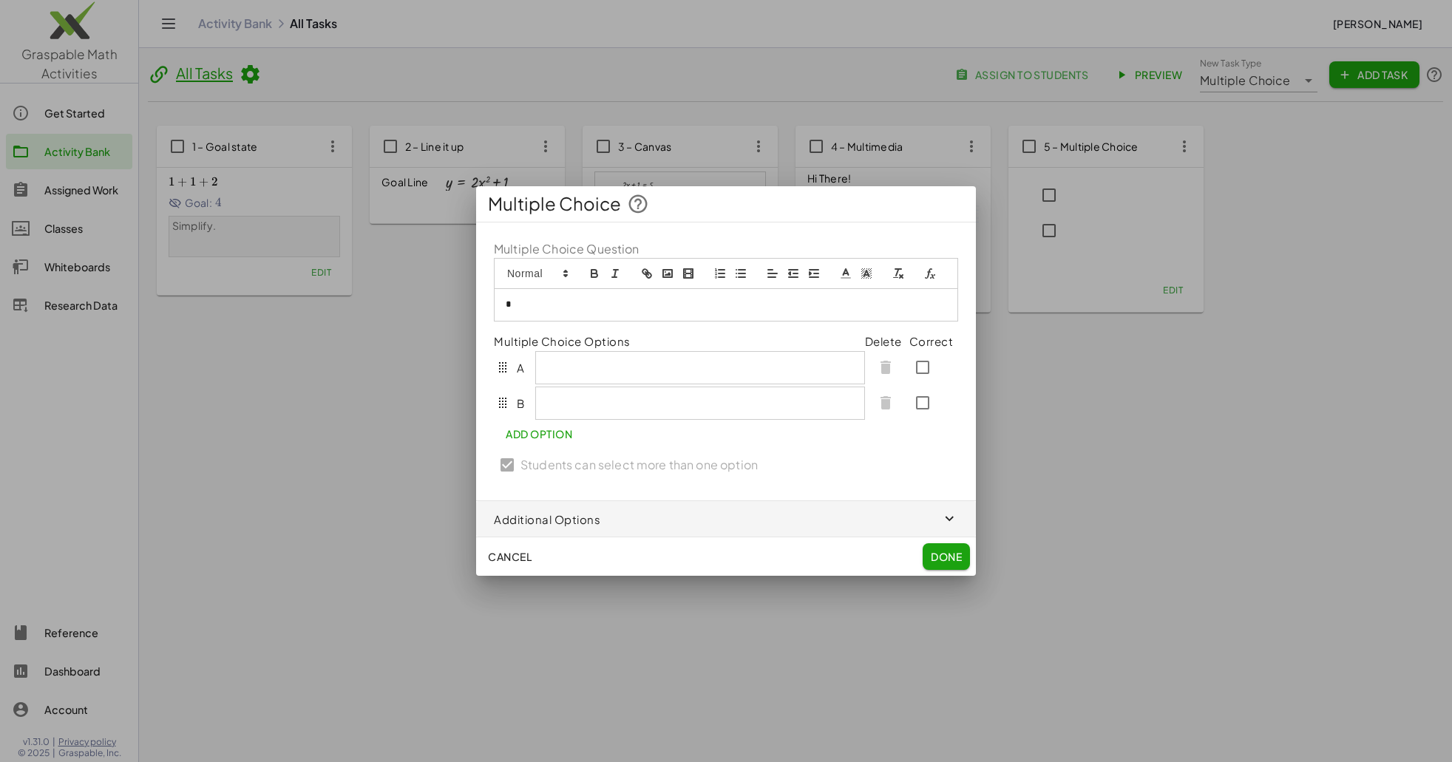
click at [548, 306] on p "*" at bounding box center [726, 304] width 441 height 13
click at [811, 526] on span "button" at bounding box center [726, 518] width 500 height 35
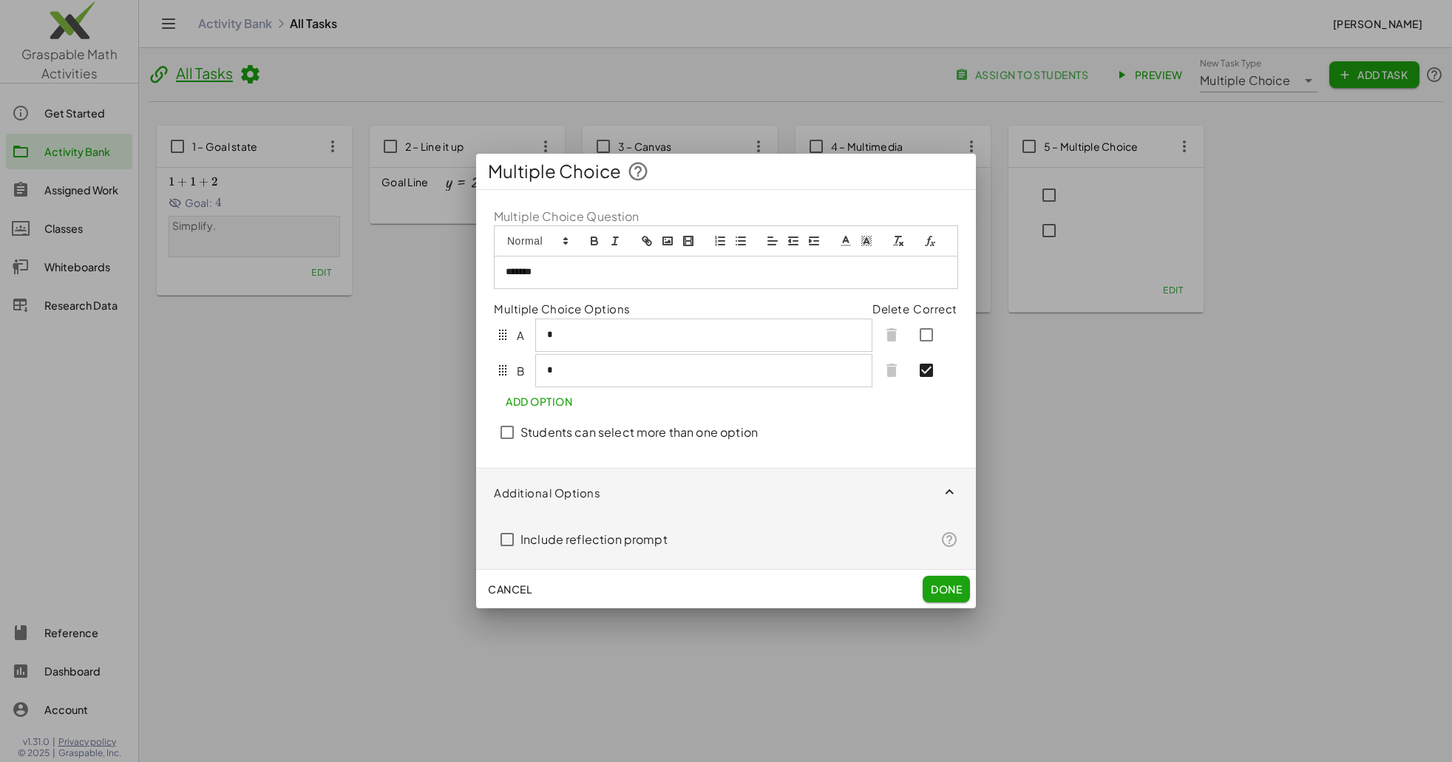
click at [579, 544] on label "Include reflection prompt" at bounding box center [593, 539] width 147 height 35
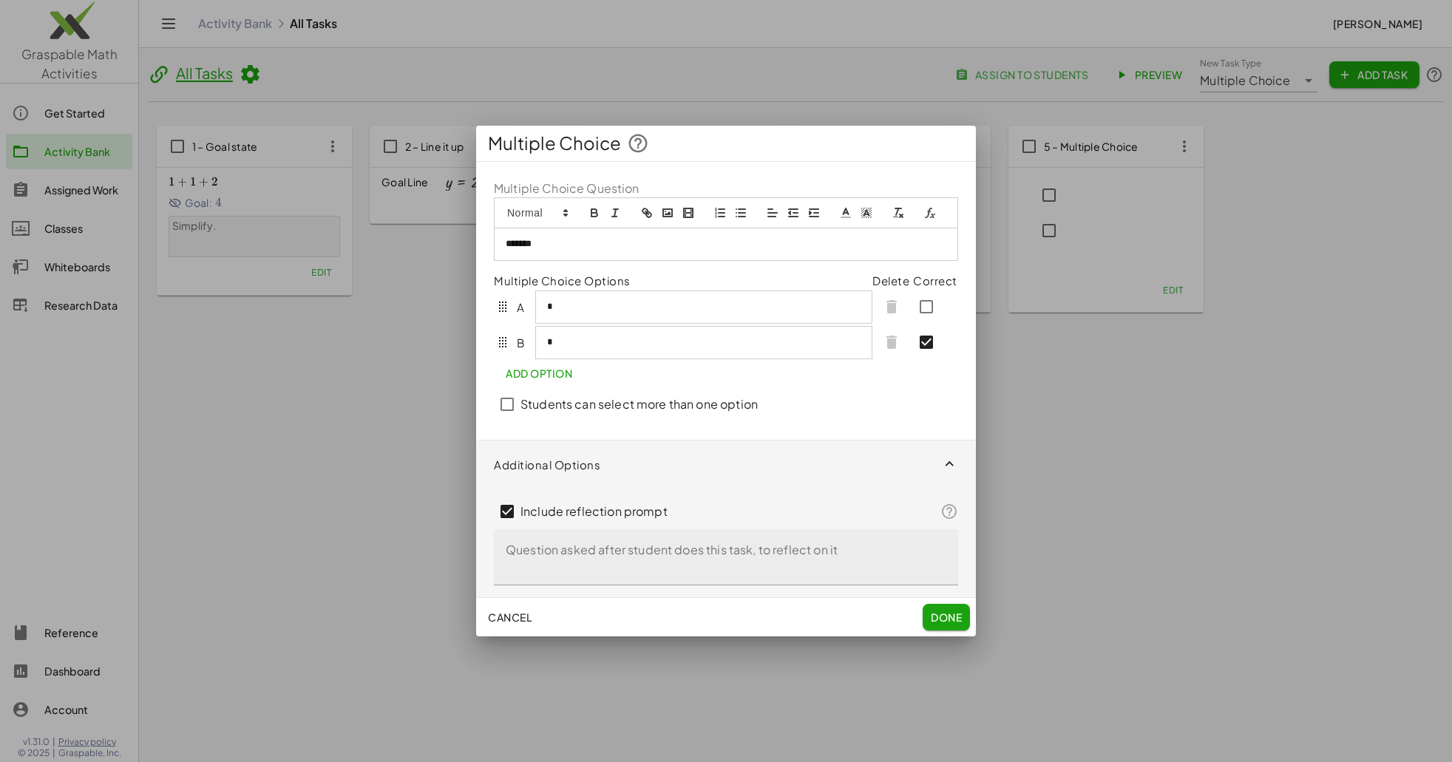
click at [597, 553] on textarea "Question asked after student does this task, to reflect on it" at bounding box center [726, 557] width 464 height 56
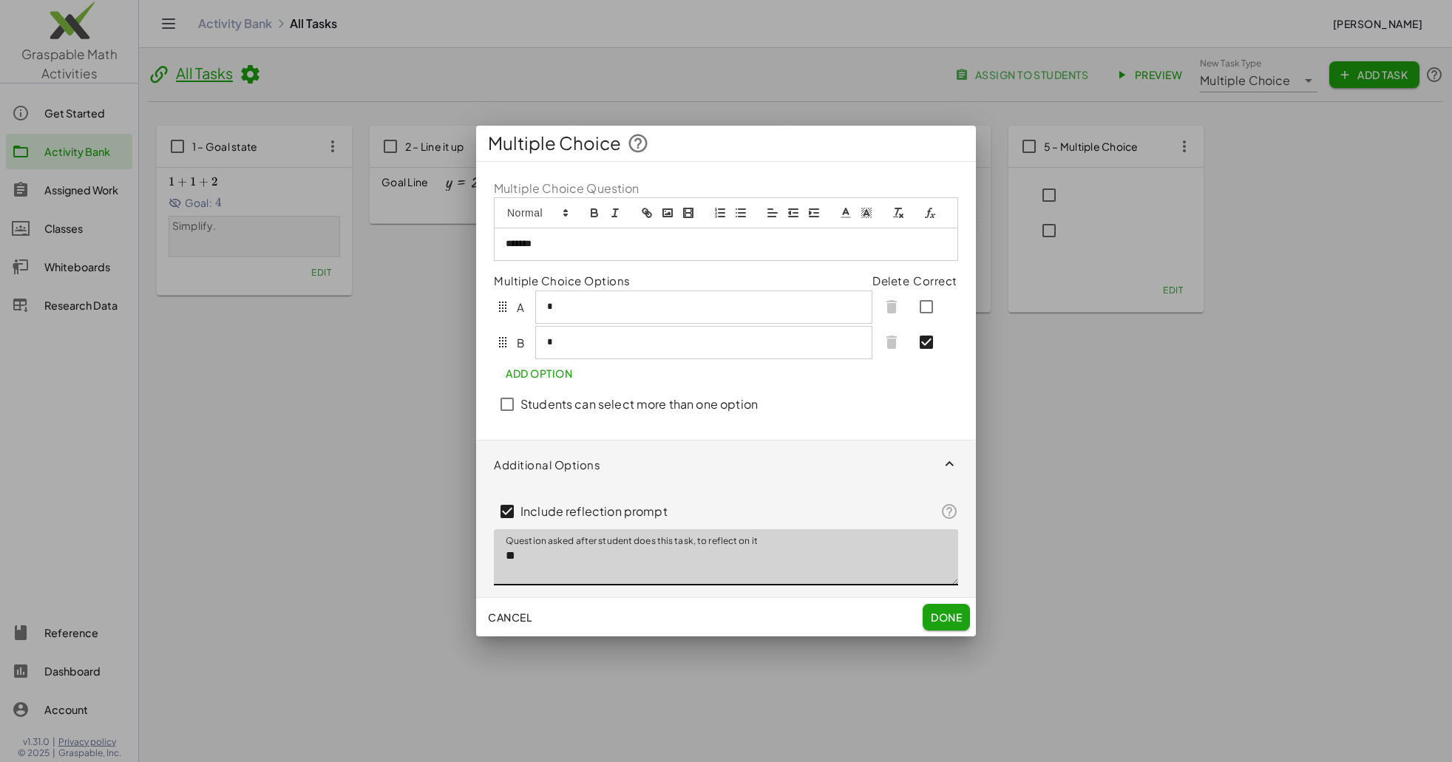
type textarea "*"
type textarea "**********"
click at [943, 614] on span "Done" at bounding box center [946, 617] width 31 height 13
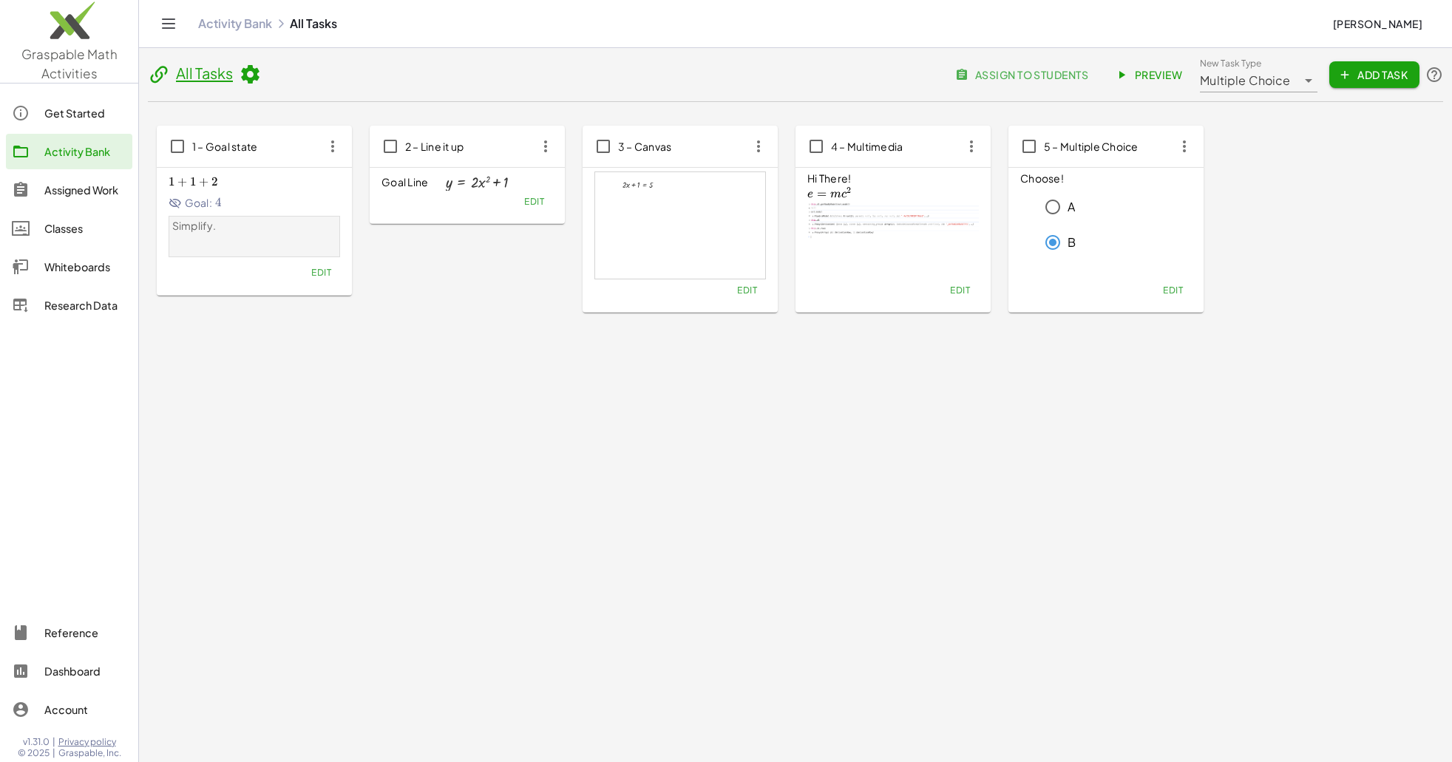
click at [1302, 78] on icon at bounding box center [1309, 81] width 18 height 18
click at [1295, 298] on div "Hot spot" at bounding box center [1276, 298] width 129 height 18
type input "*******"
click at [1372, 67] on button "Add Task" at bounding box center [1374, 74] width 90 height 27
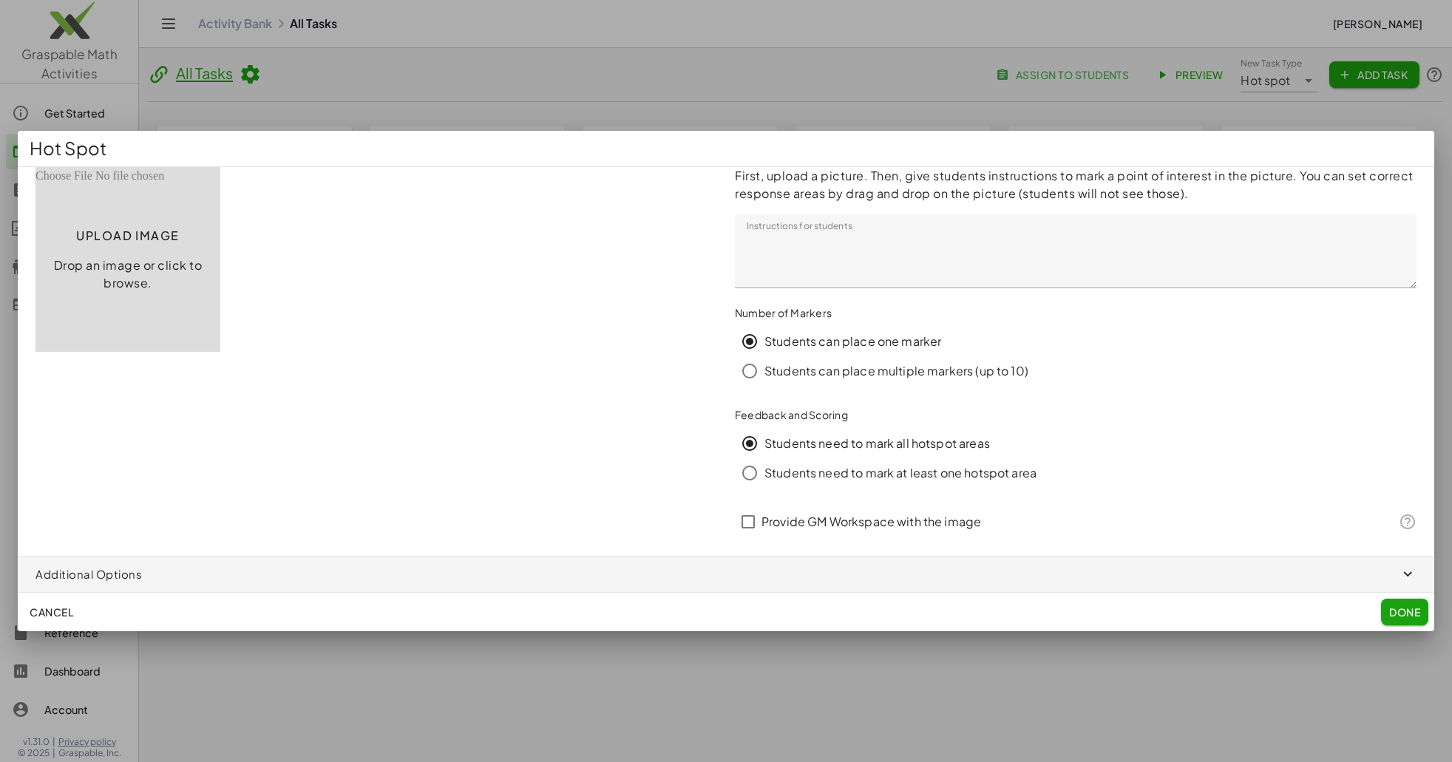
click at [132, 305] on input "file" at bounding box center [127, 259] width 185 height 185
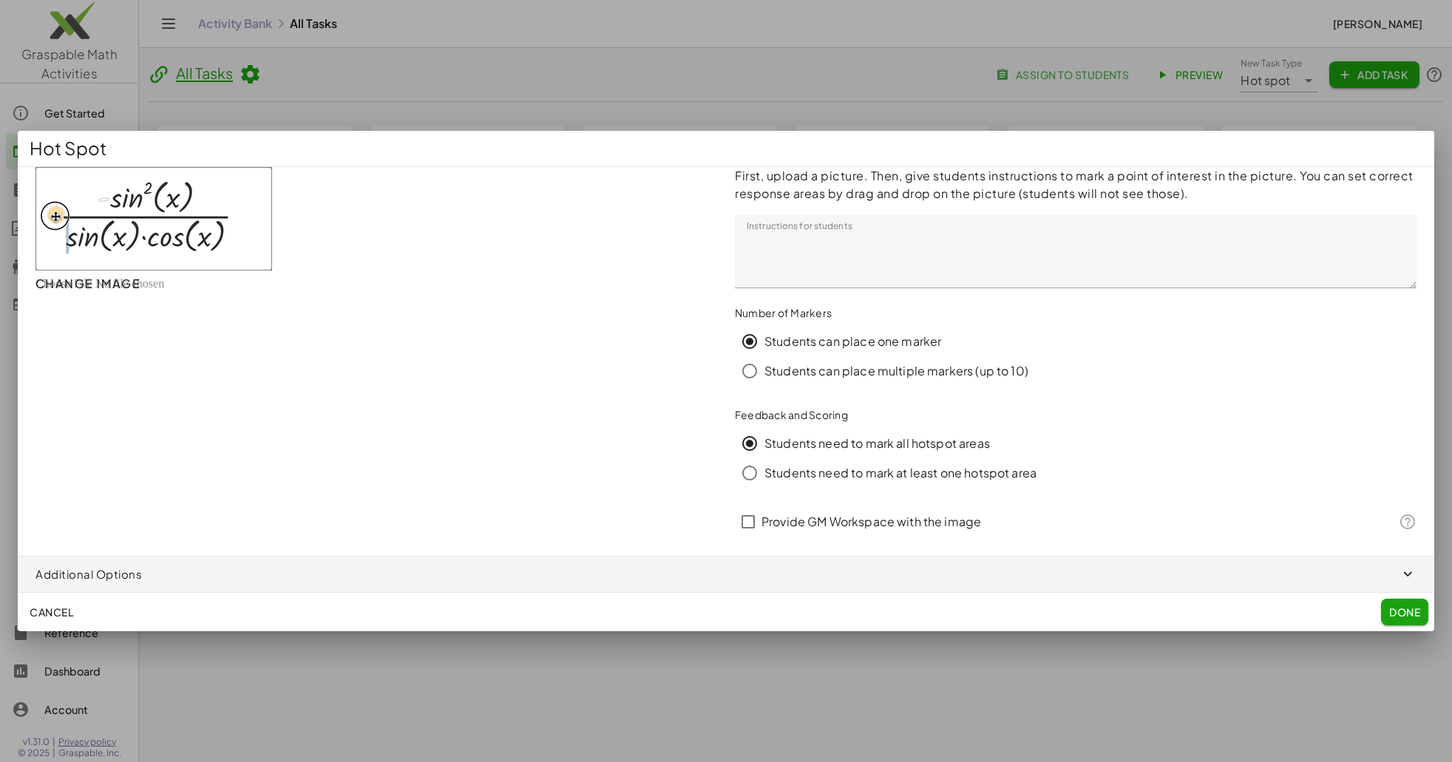
click at [855, 241] on textarea "Instructions for students" at bounding box center [1076, 251] width 682 height 74
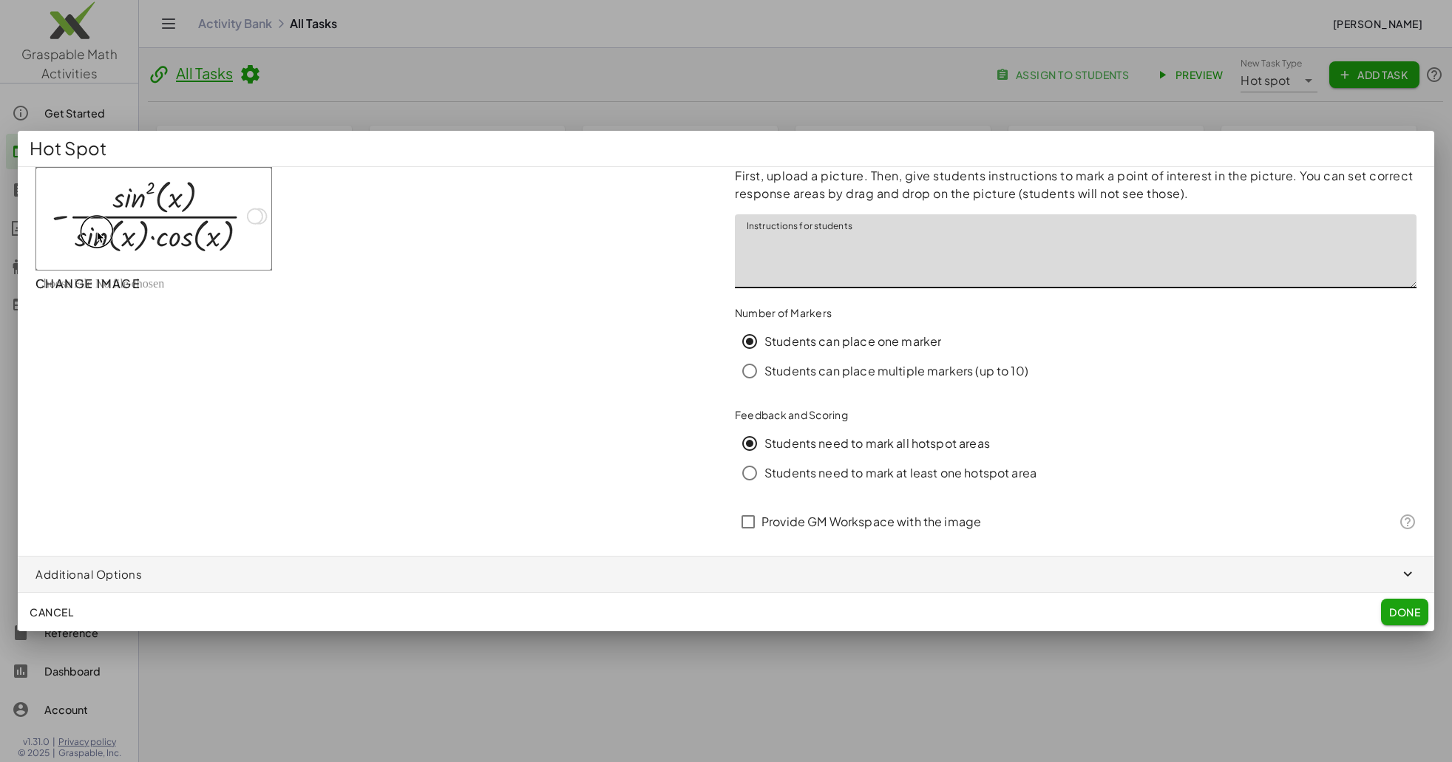
click at [833, 251] on textarea "Instructions for students" at bounding box center [1076, 251] width 682 height 74
click at [813, 244] on textarea "Instructions for students" at bounding box center [1076, 251] width 682 height 74
drag, startPoint x: 58, startPoint y: 210, endPoint x: 248, endPoint y: 225, distance: 190.6
click at [248, 225] on img at bounding box center [153, 218] width 237 height 103
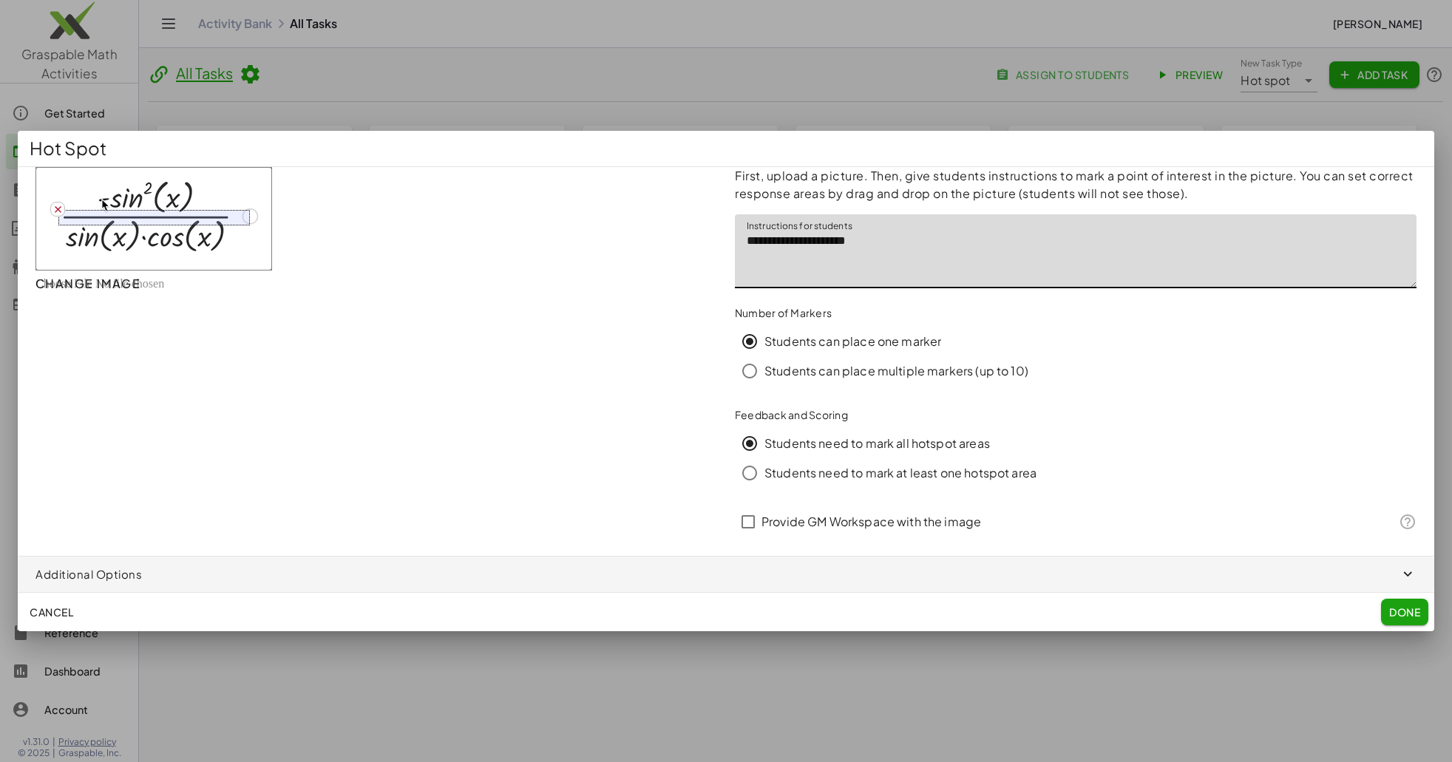
type textarea "**********"
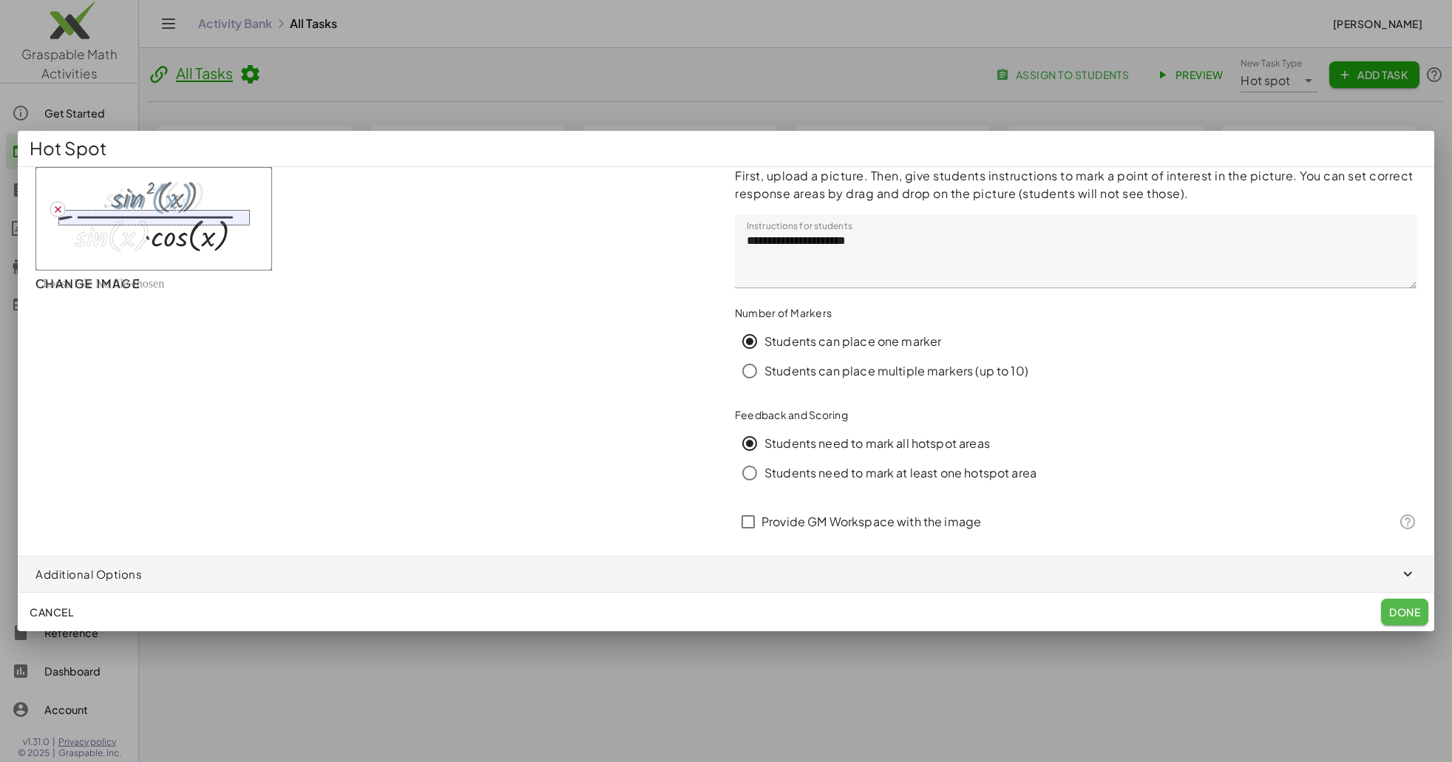
click at [1392, 607] on span "Done" at bounding box center [1404, 611] width 31 height 13
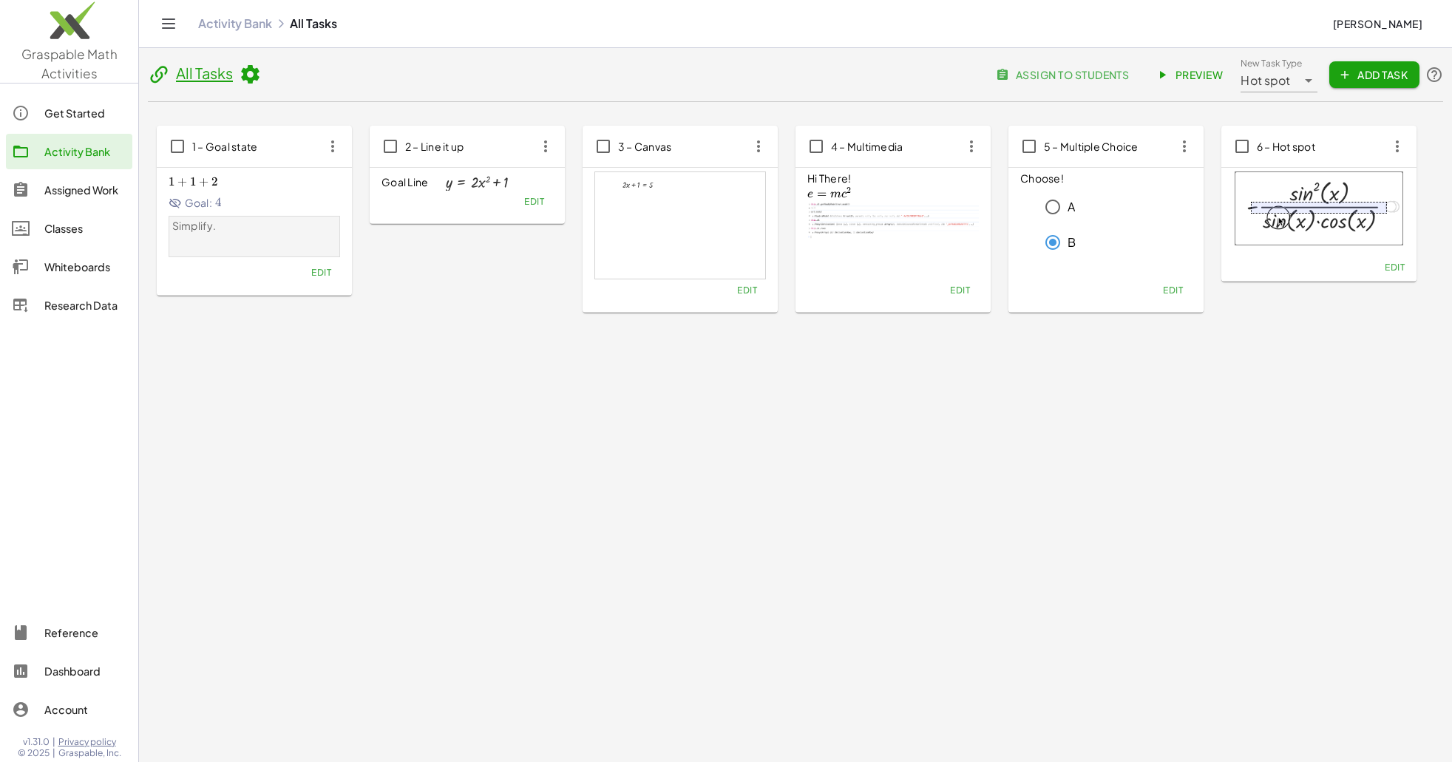
click at [1288, 83] on span "Hot spot" at bounding box center [1265, 81] width 50 height 18
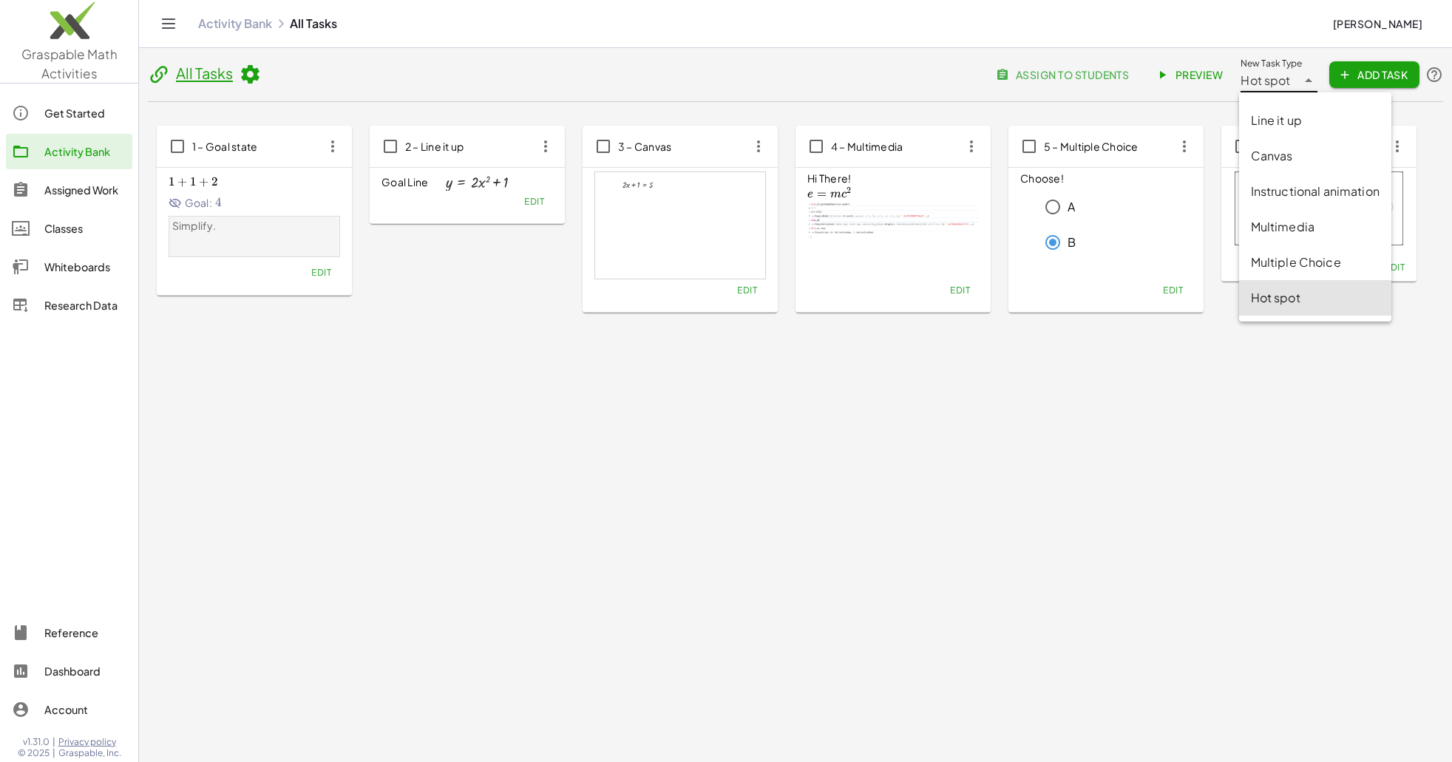
click at [1334, 368] on div "All Tasks assign to students Preview New Task Type Hot spot ******* New Task Ty…" at bounding box center [795, 252] width 1313 height 408
click at [1264, 86] on span "Hot spot" at bounding box center [1265, 81] width 50 height 18
click at [1330, 267] on div "Multiple Choice" at bounding box center [1315, 263] width 129 height 18
type input "**********"
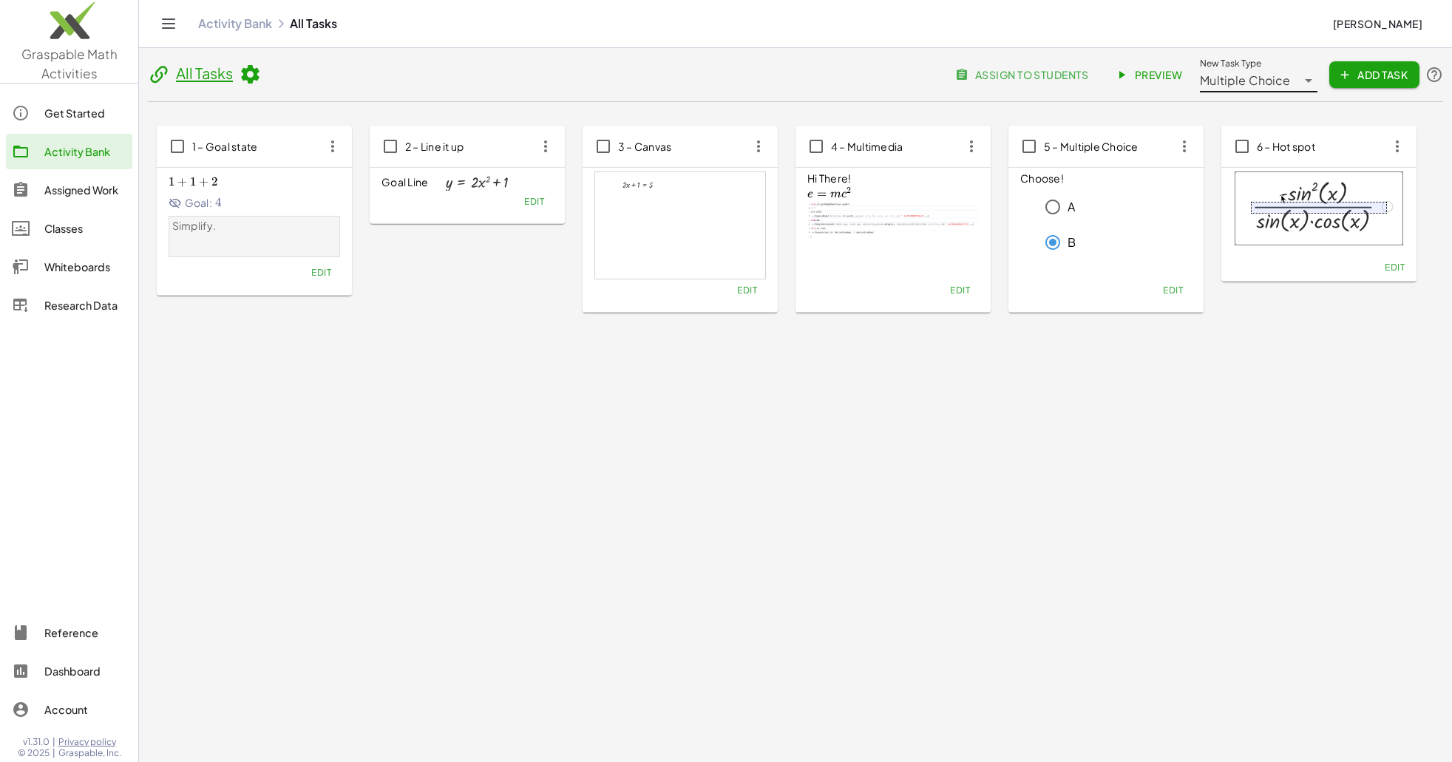
click at [1361, 77] on span "Add Task" at bounding box center [1374, 74] width 67 height 13
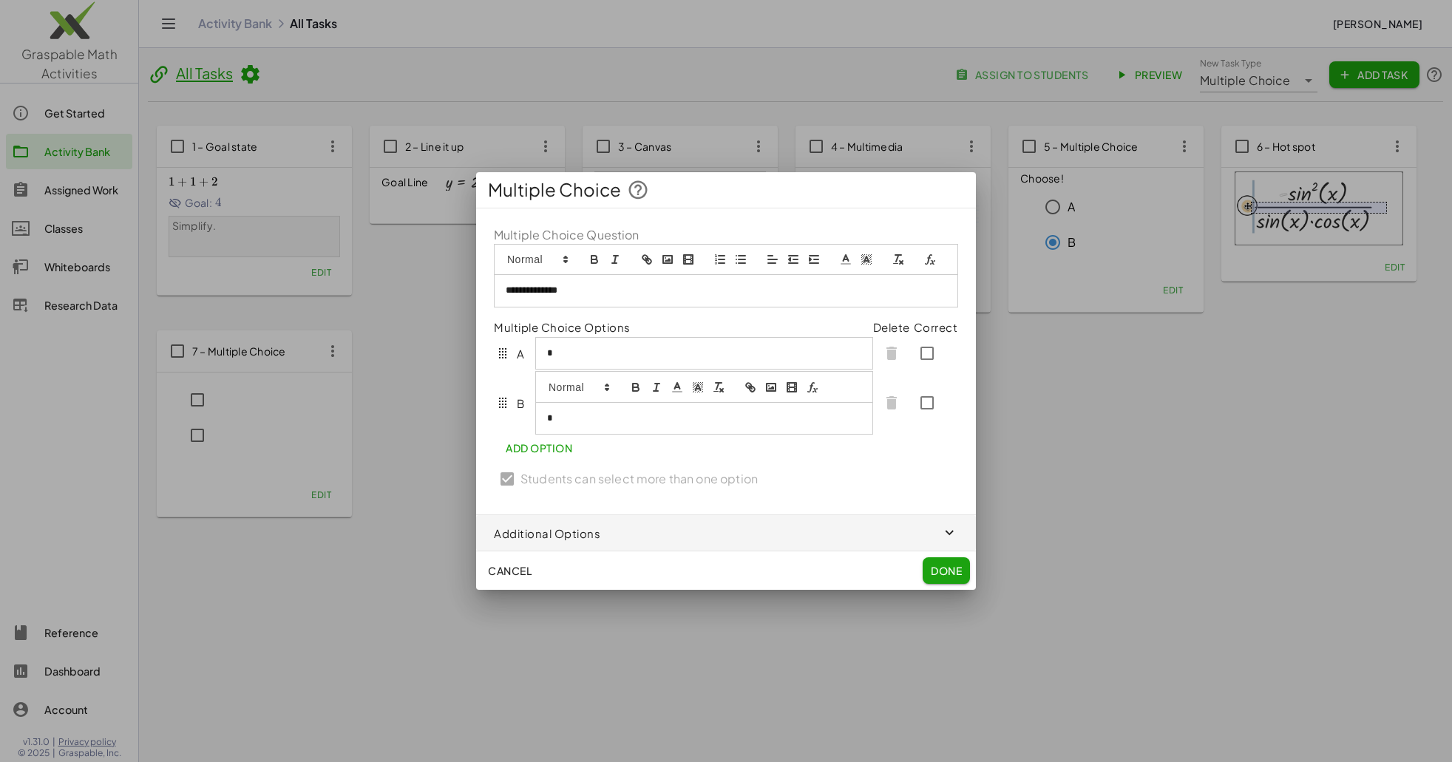
click at [523, 451] on button "Add Option" at bounding box center [539, 448] width 90 height 27
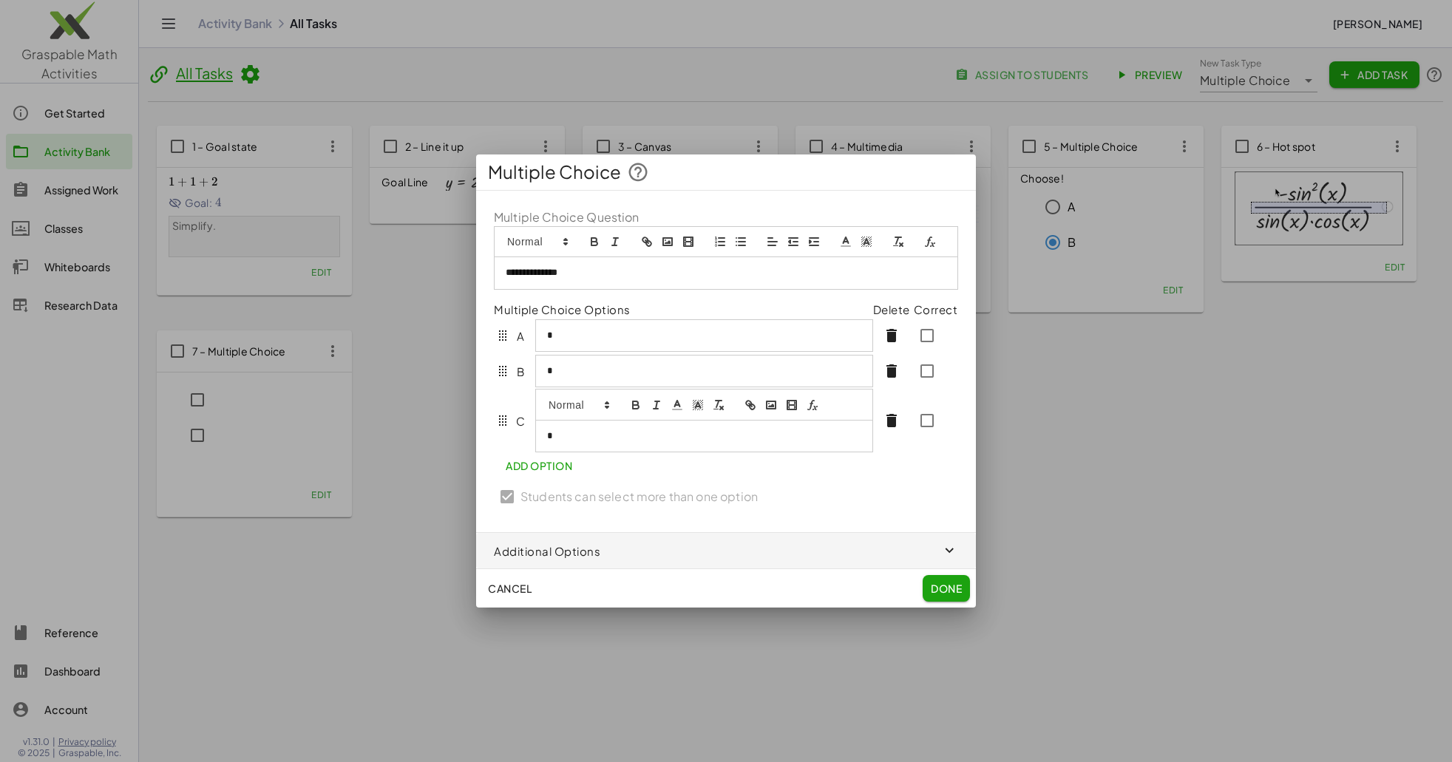
click at [921, 475] on div "**********" at bounding box center [726, 362] width 500 height 342
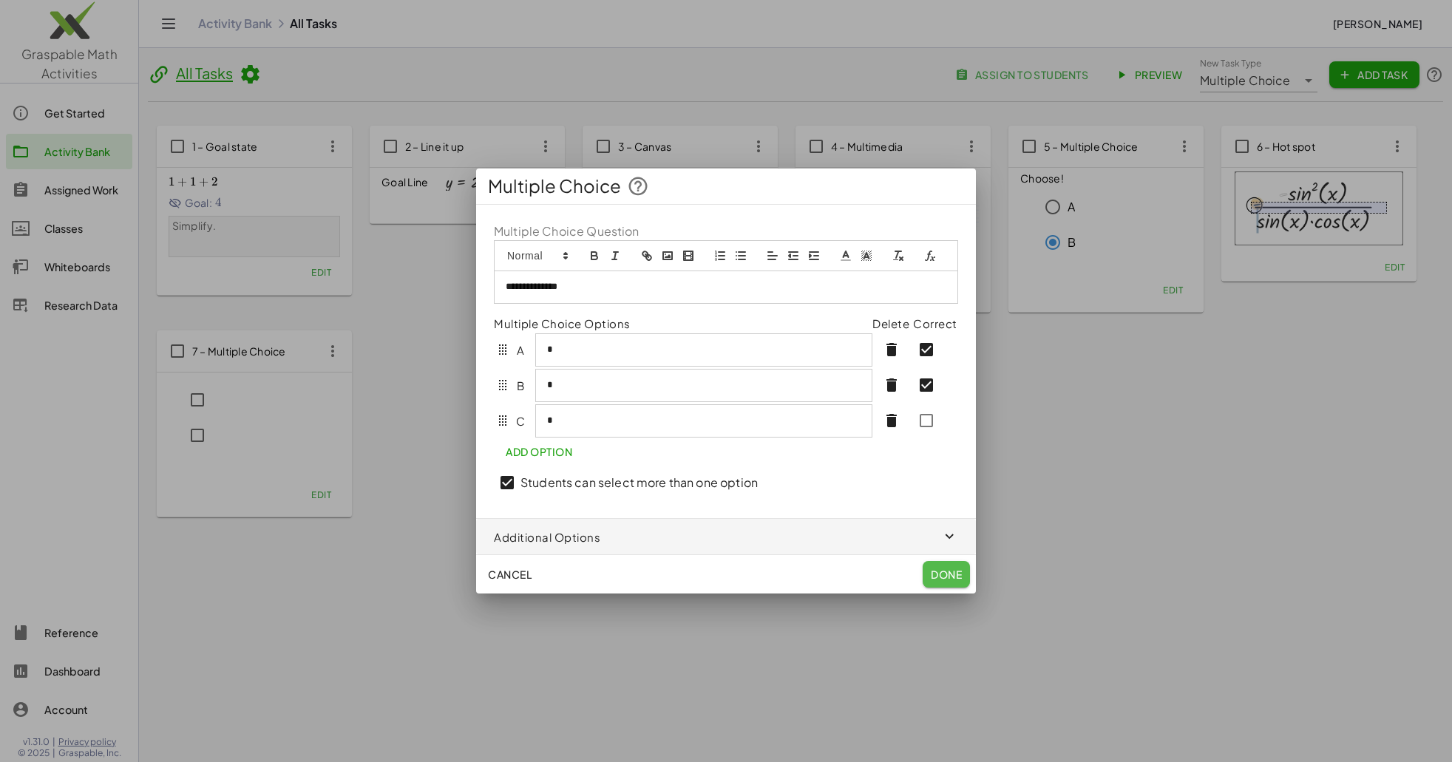
click at [959, 581] on span "Done" at bounding box center [946, 574] width 31 height 13
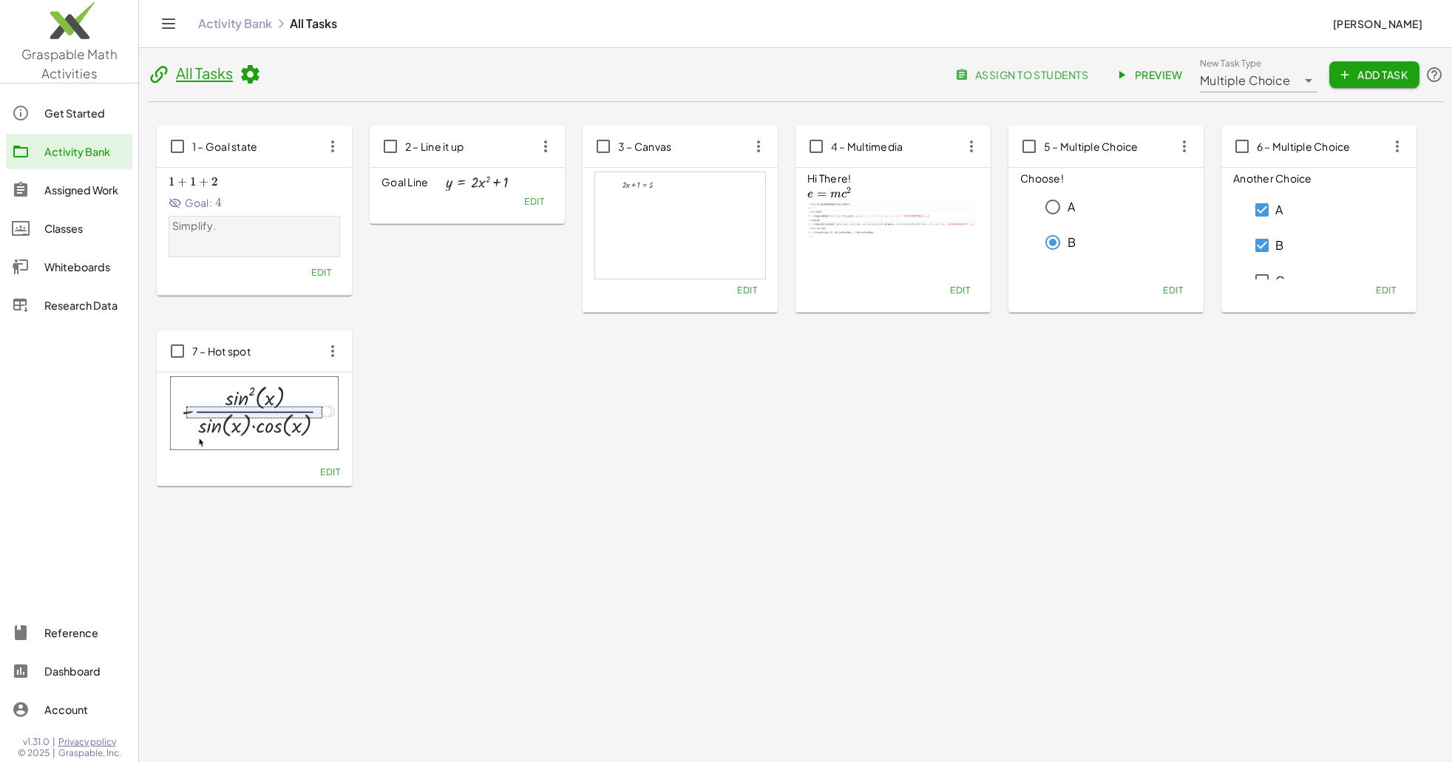
click at [247, 72] on icon at bounding box center [250, 75] width 22 height 22
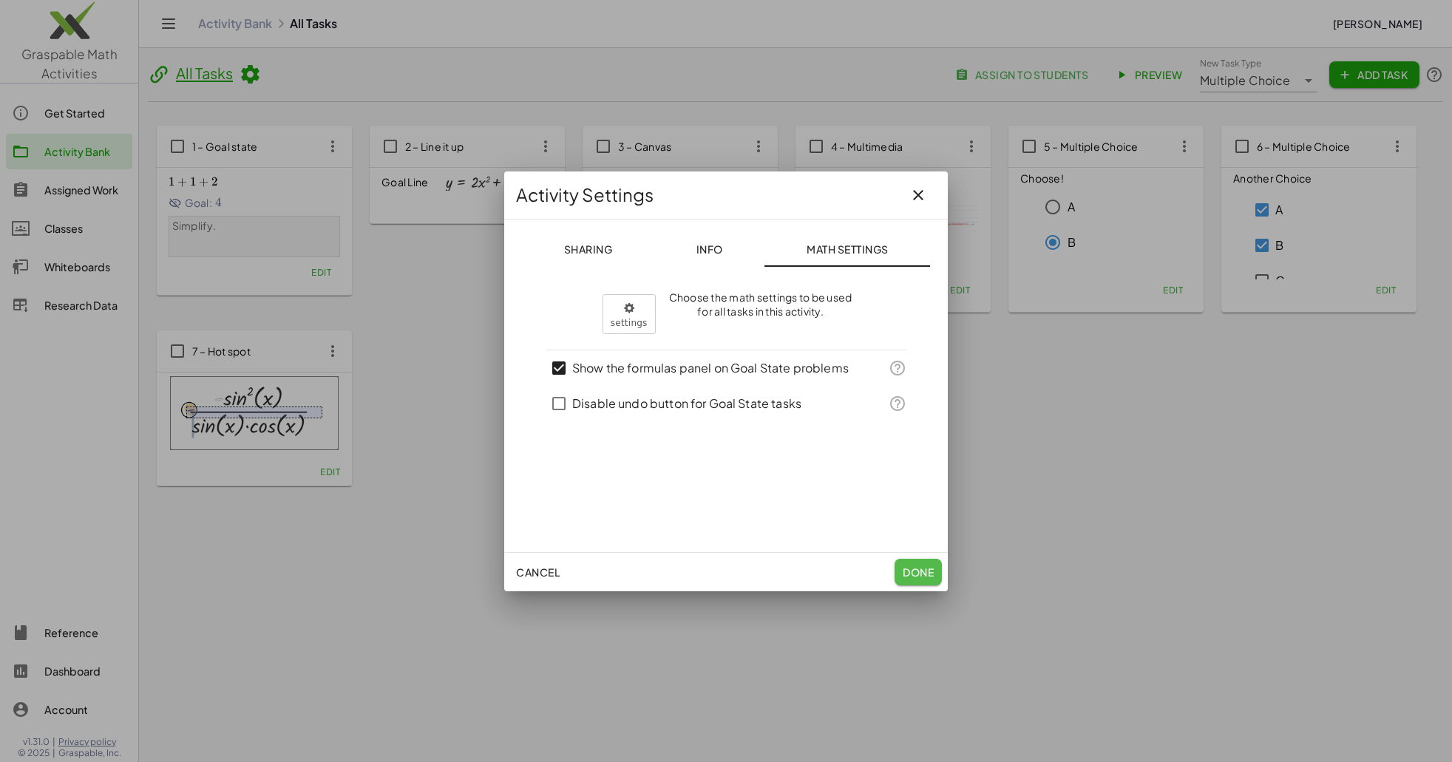
click at [924, 576] on span "Done" at bounding box center [918, 572] width 31 height 13
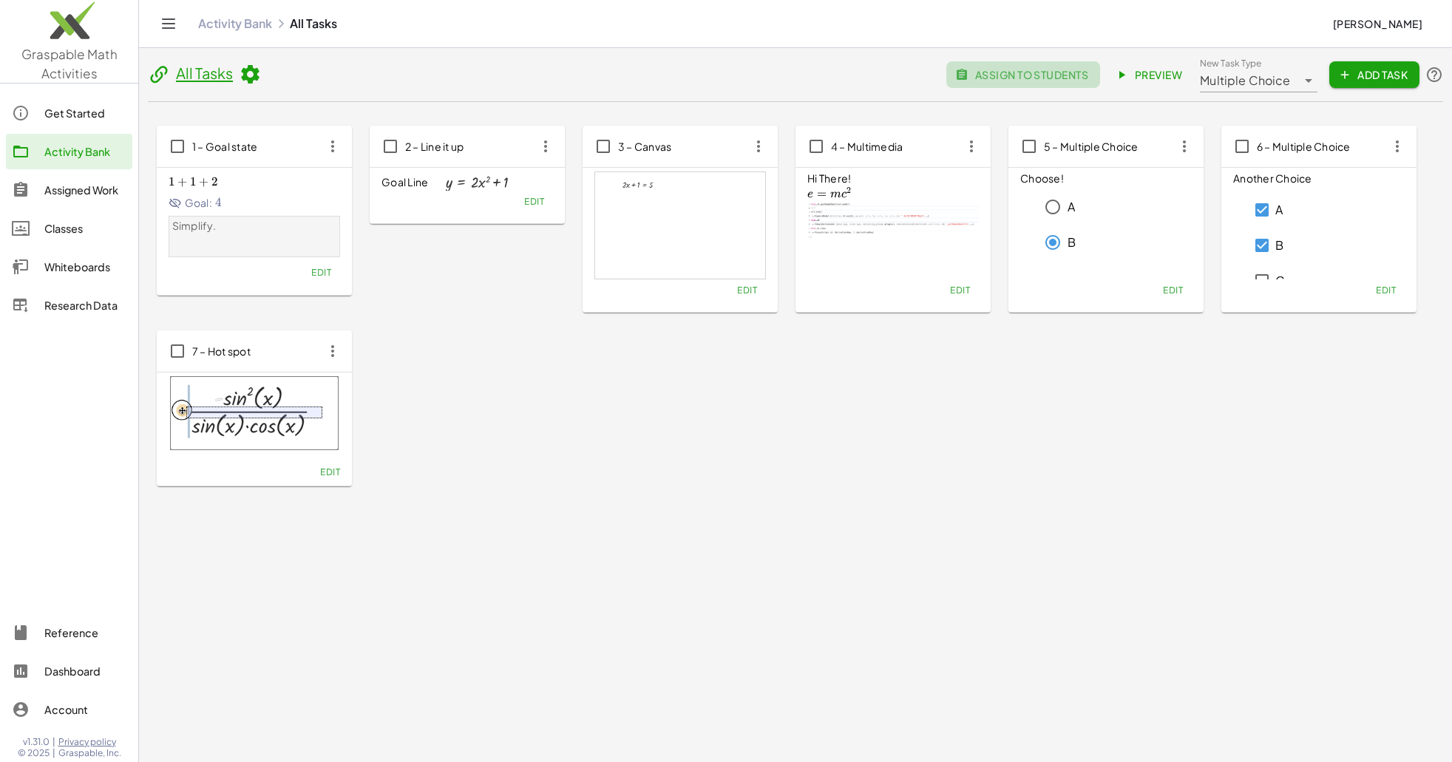
click at [1076, 77] on span "assign to students" at bounding box center [1023, 74] width 130 height 13
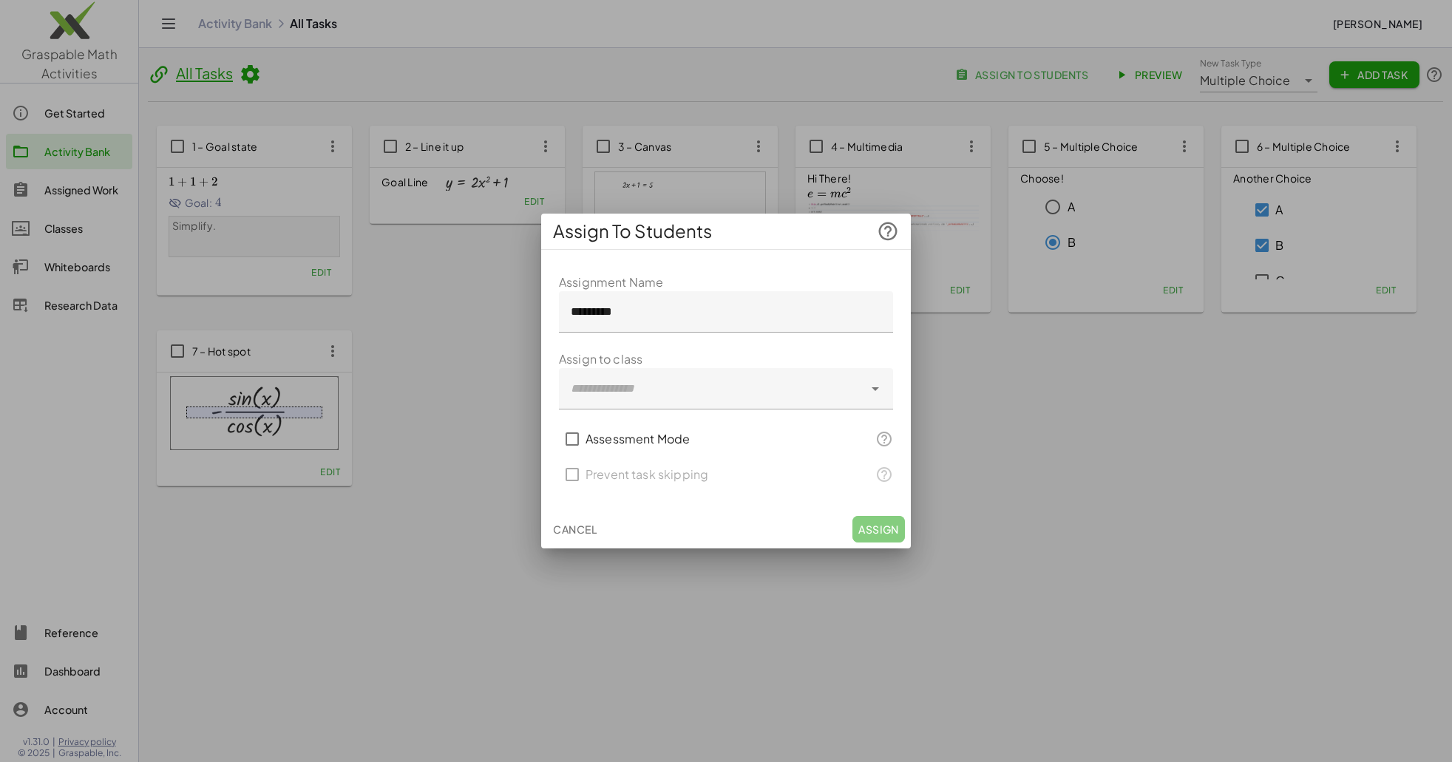
click at [630, 390] on div at bounding box center [711, 388] width 305 height 41
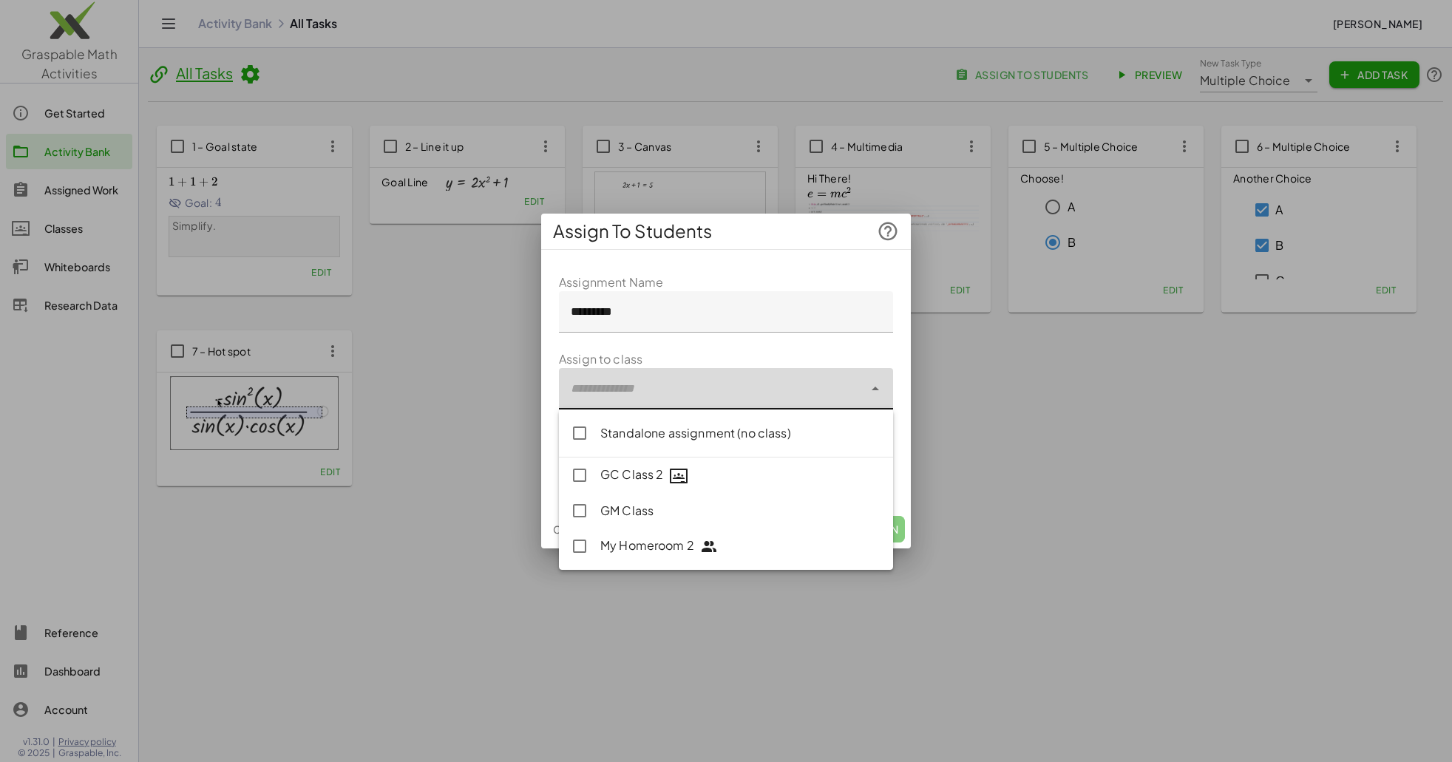
click at [602, 514] on div "GM Class" at bounding box center [740, 511] width 281 height 18
type input "**********"
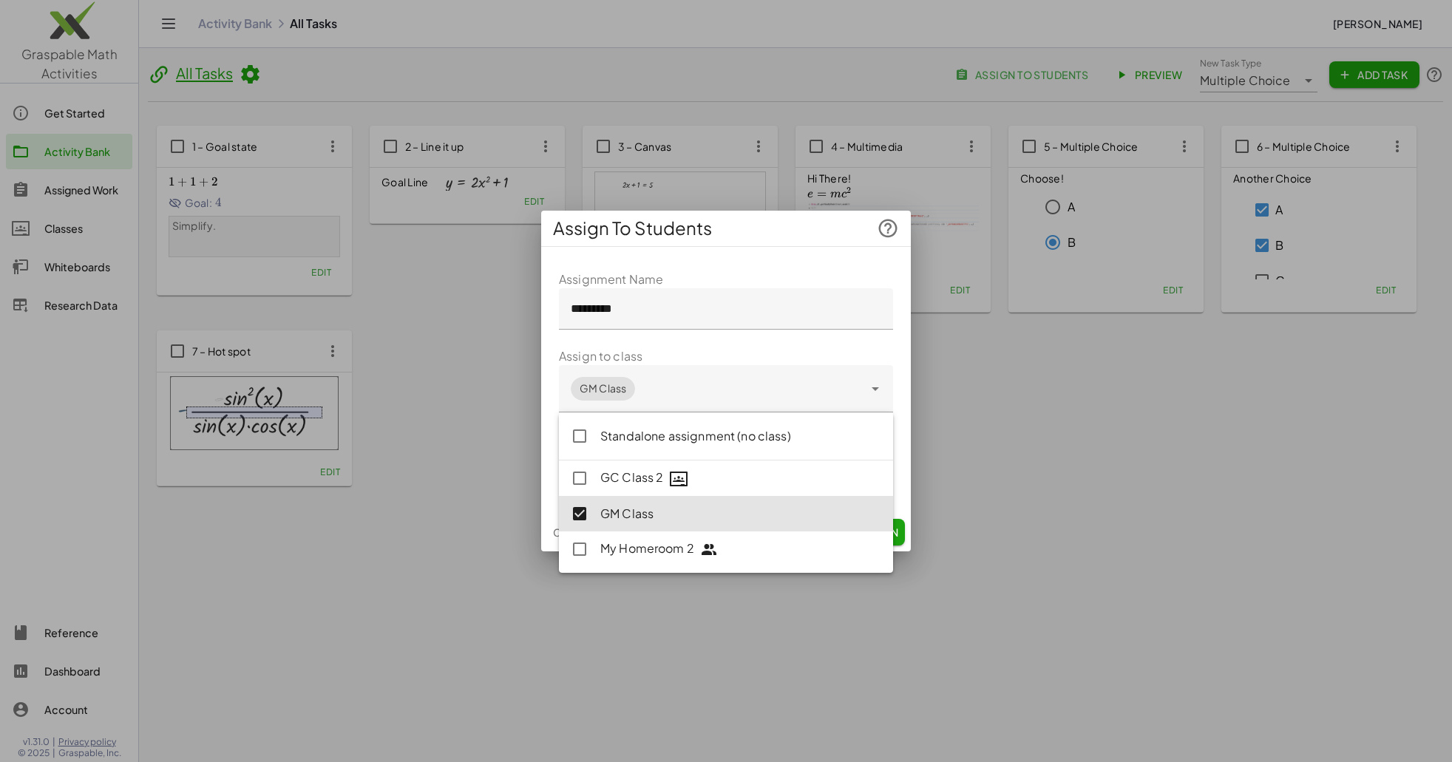
click at [687, 340] on form "**********" at bounding box center [726, 383] width 334 height 225
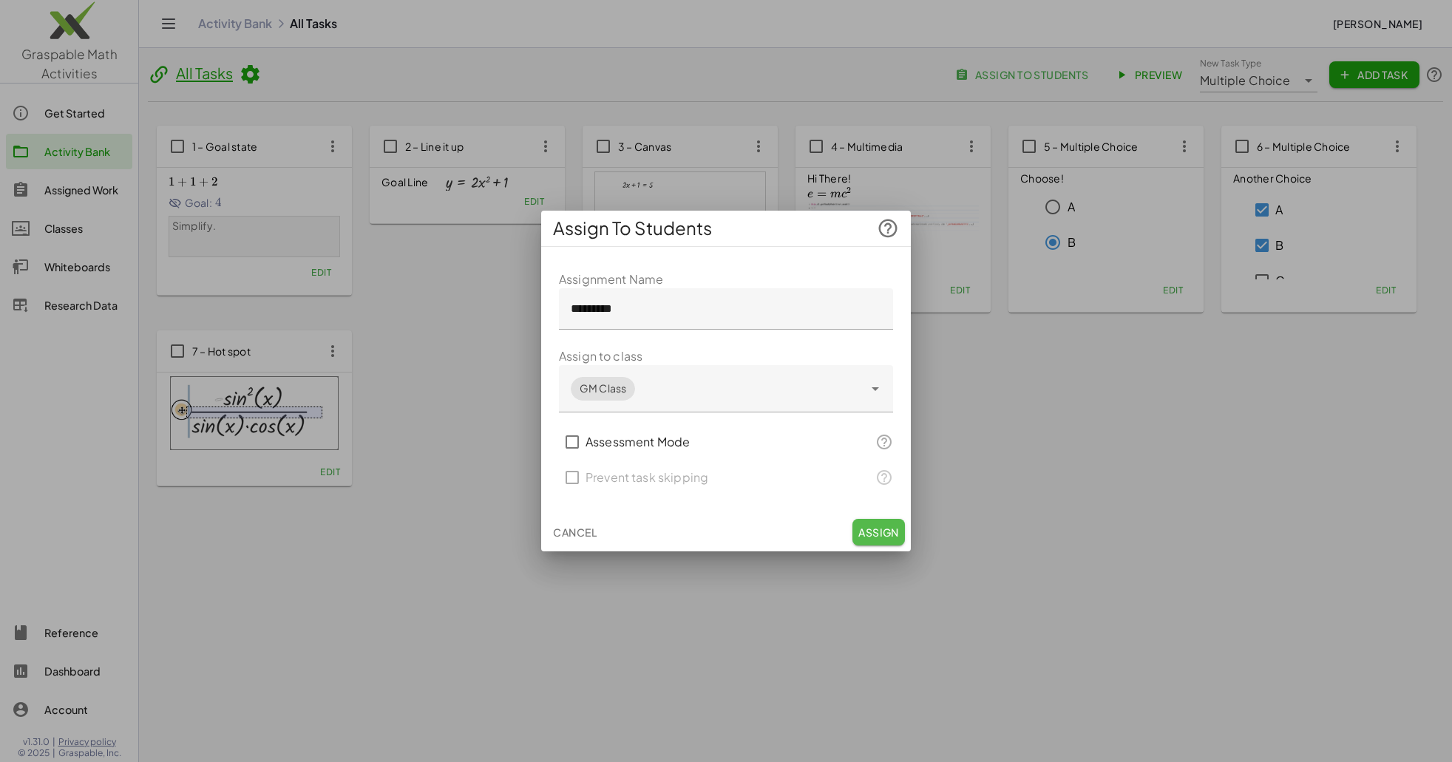
click at [869, 526] on span "Assign" at bounding box center [878, 532] width 41 height 13
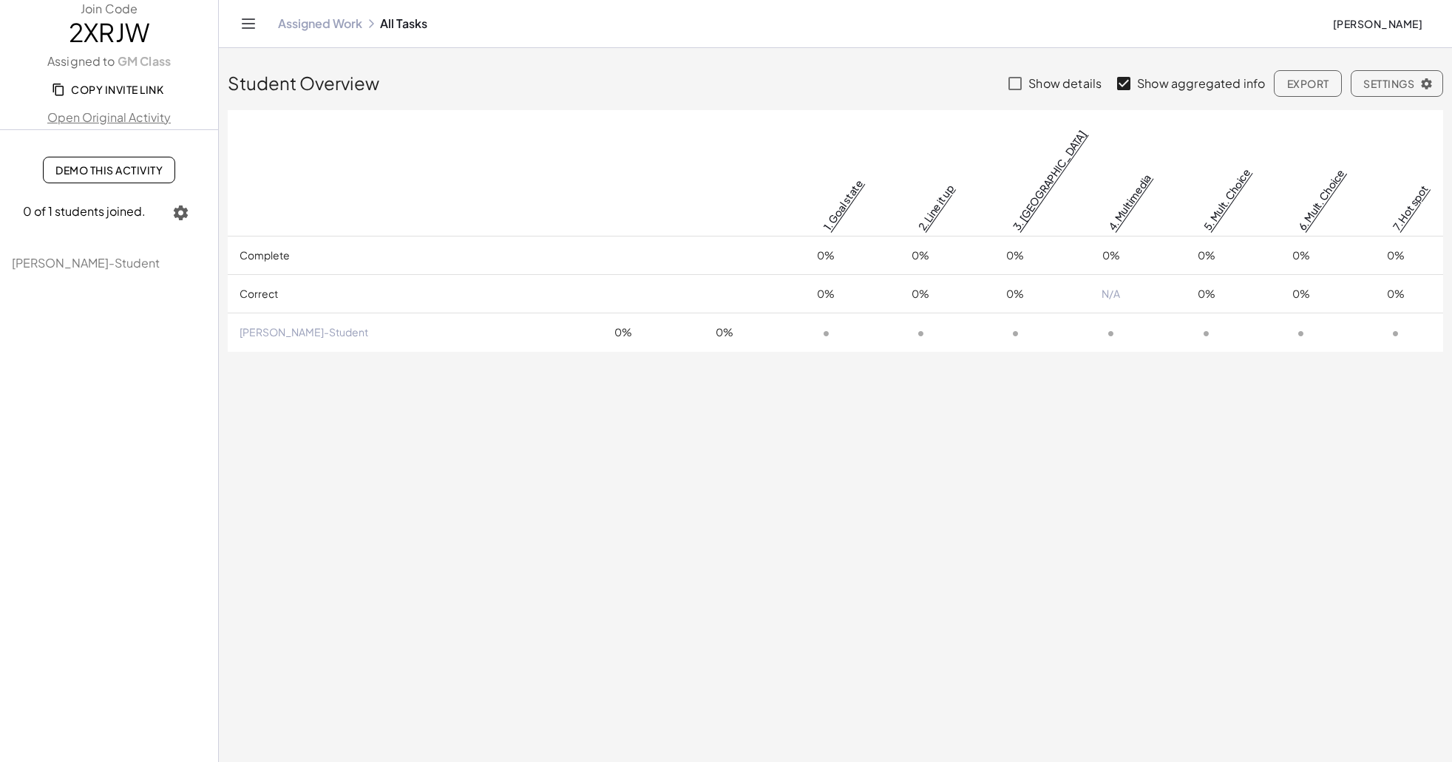
click at [84, 85] on span "Copy Invite Link" at bounding box center [109, 89] width 109 height 13
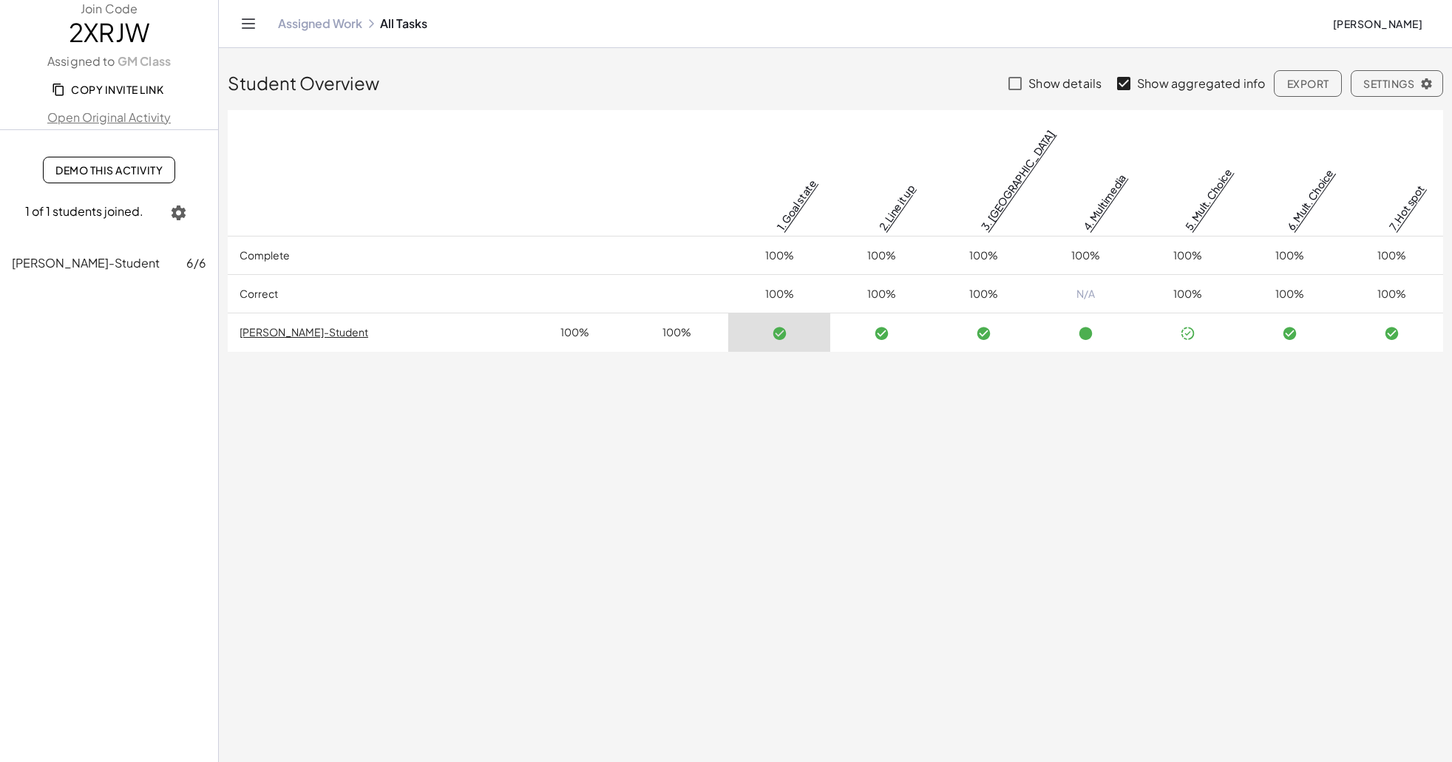
click at [345, 25] on link "Assigned Work" at bounding box center [320, 23] width 84 height 15
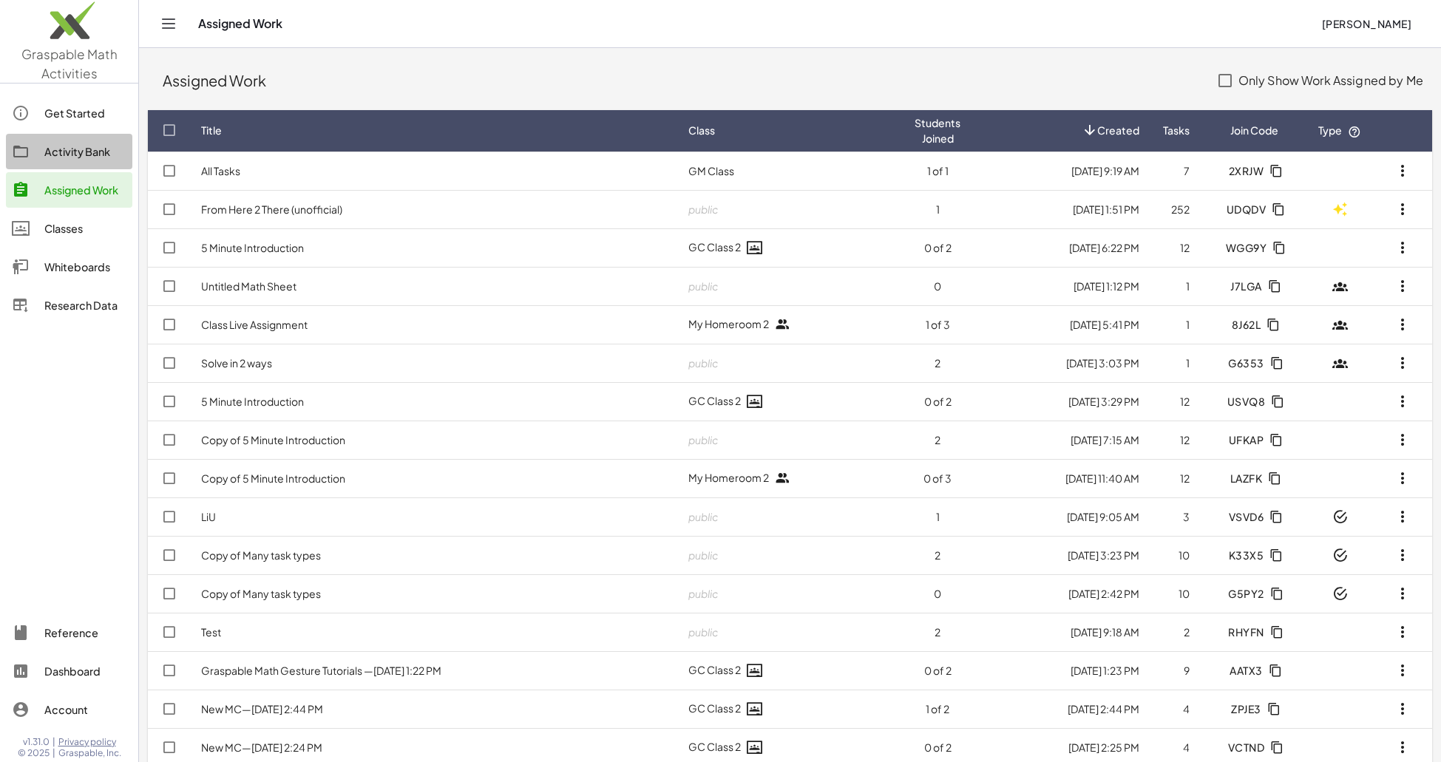
click at [78, 154] on div "Activity Bank" at bounding box center [85, 152] width 82 height 18
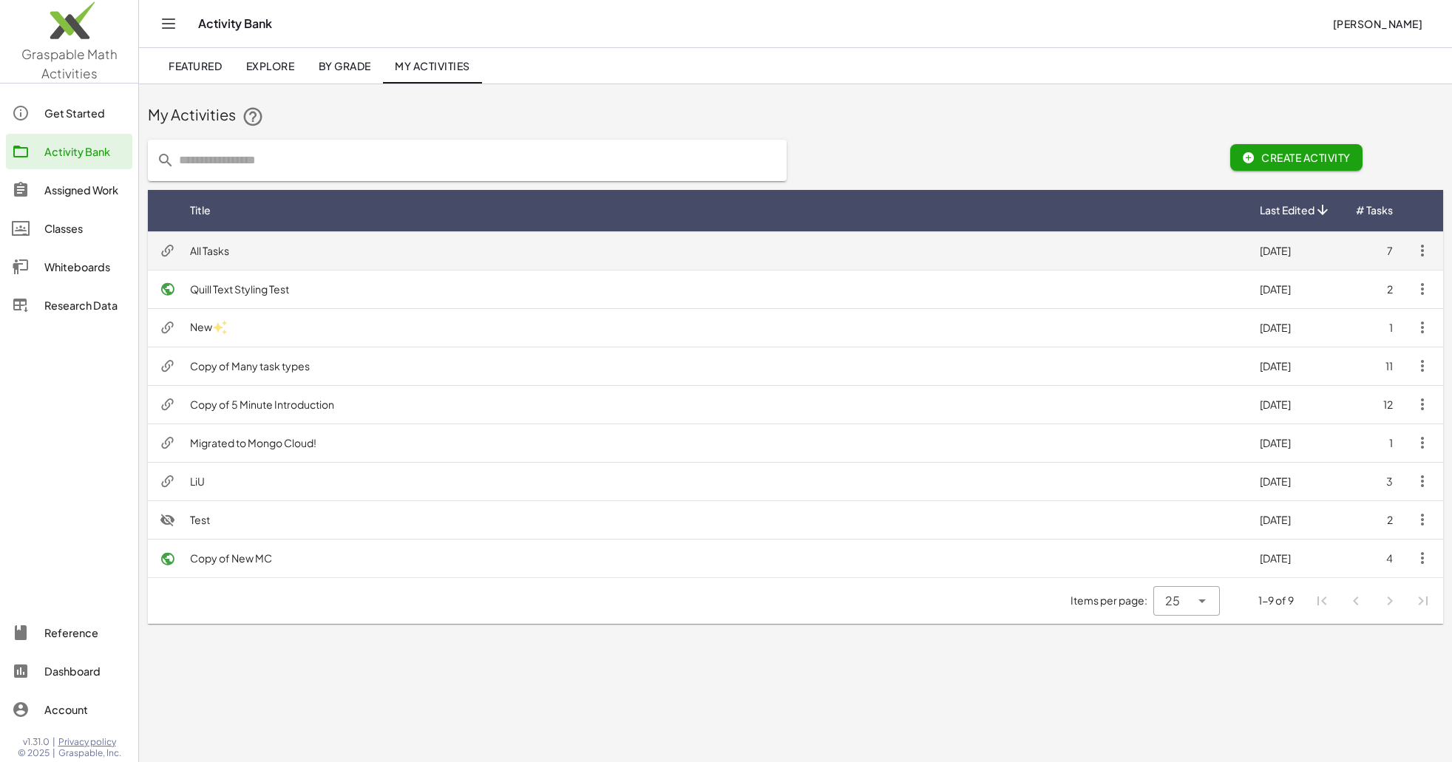
click at [1427, 247] on icon "button" at bounding box center [1422, 251] width 18 height 18
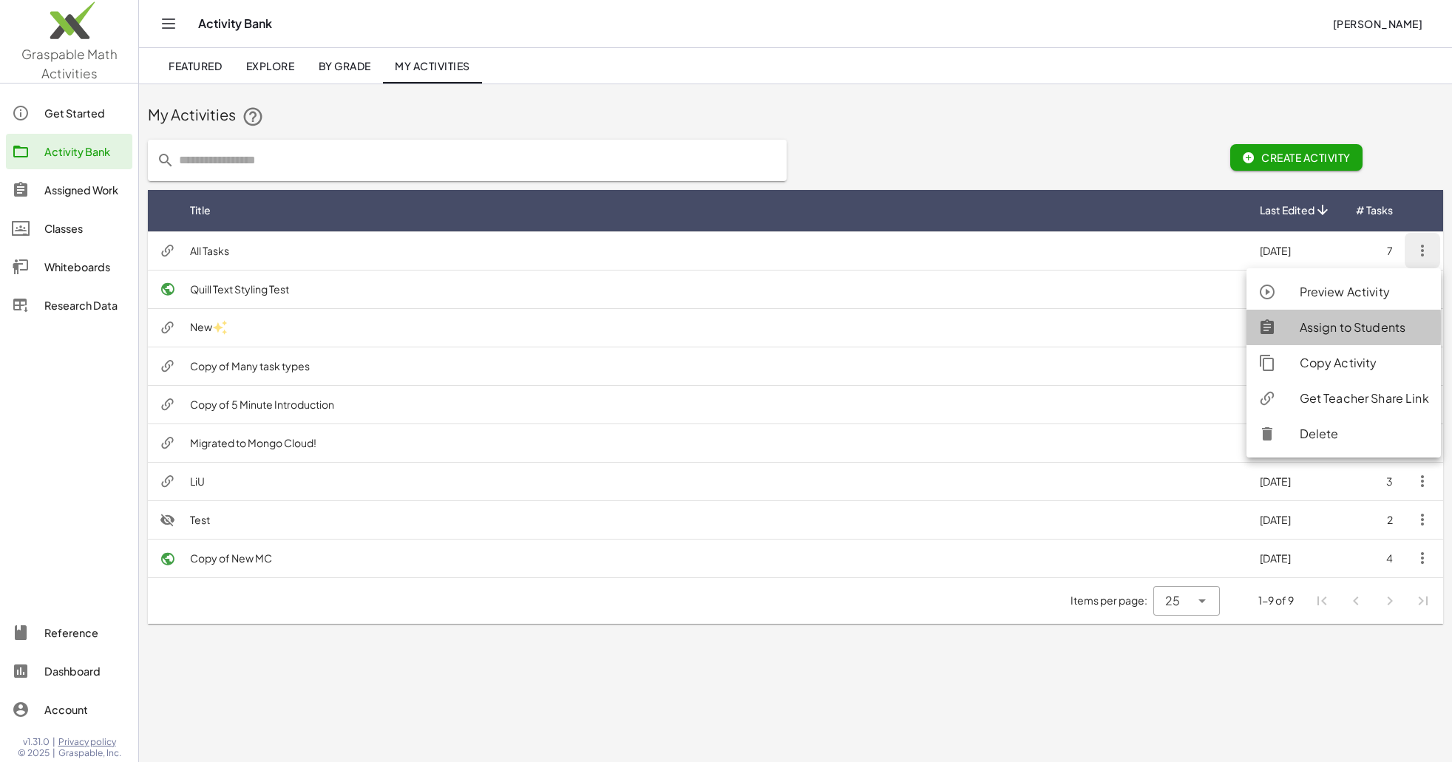
click at [1339, 334] on div "Assign to Students" at bounding box center [1364, 328] width 129 height 18
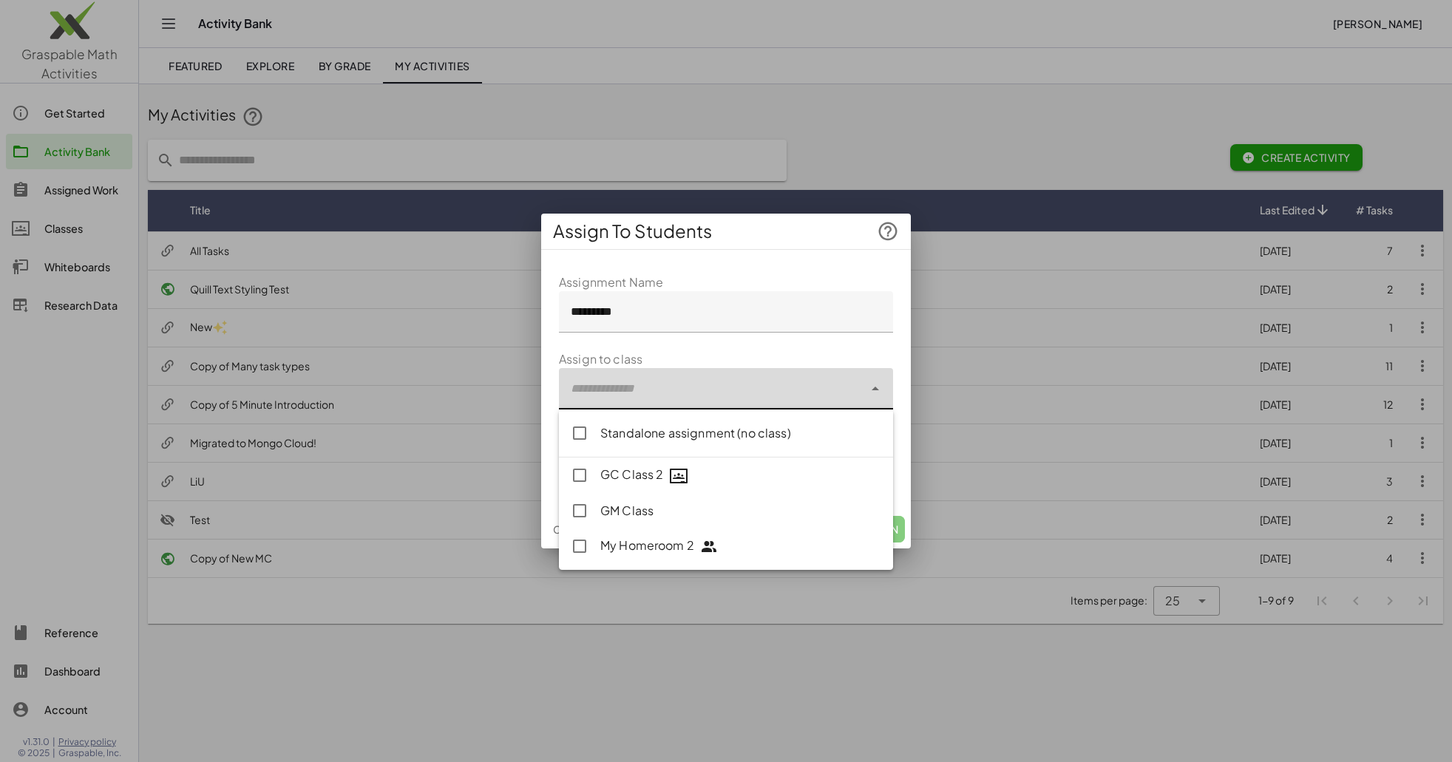
click at [617, 385] on div at bounding box center [711, 388] width 305 height 41
click at [614, 428] on div "Standalone assignment (no class)" at bounding box center [740, 433] width 281 height 18
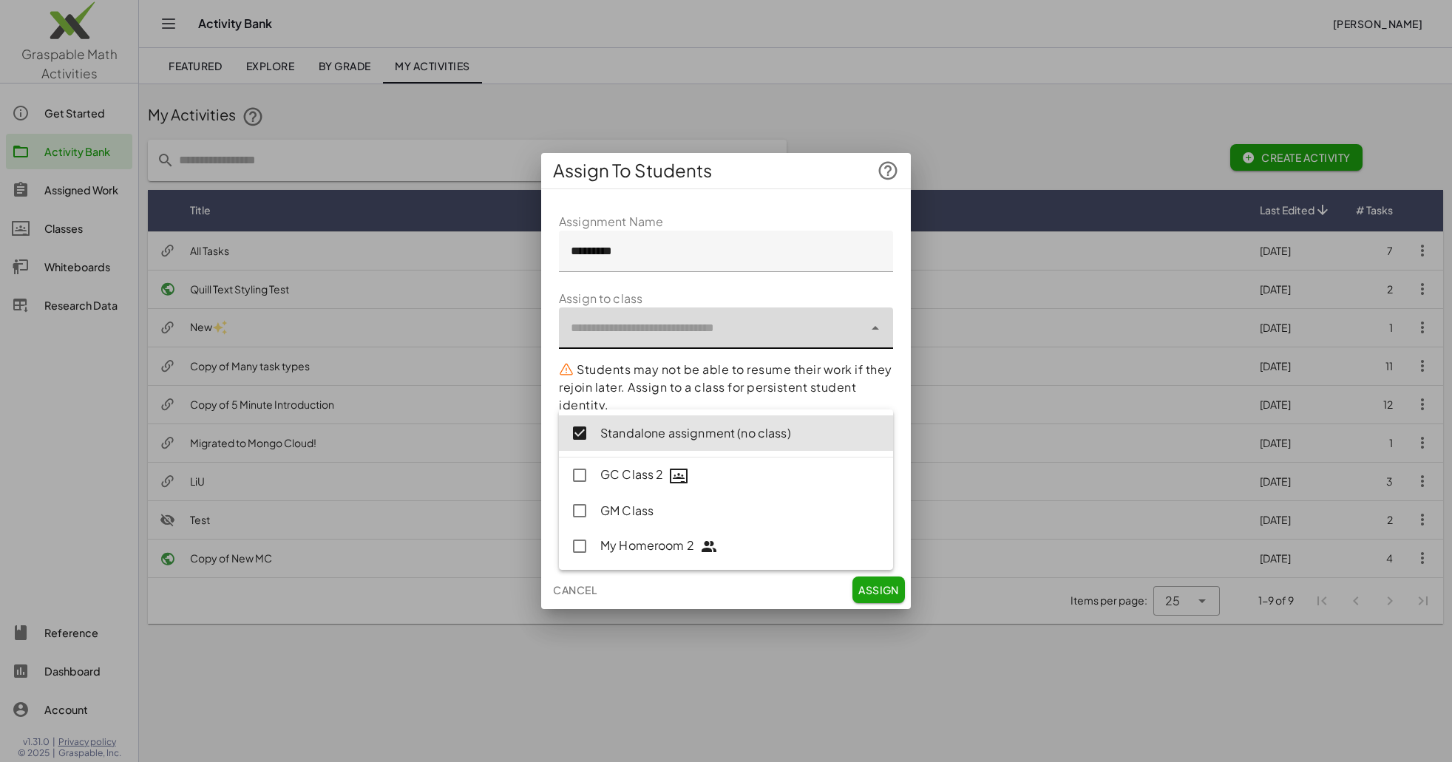
click at [659, 381] on p "Students may not be able to resume their work if they rejoin later. Assign to a…" at bounding box center [726, 387] width 334 height 53
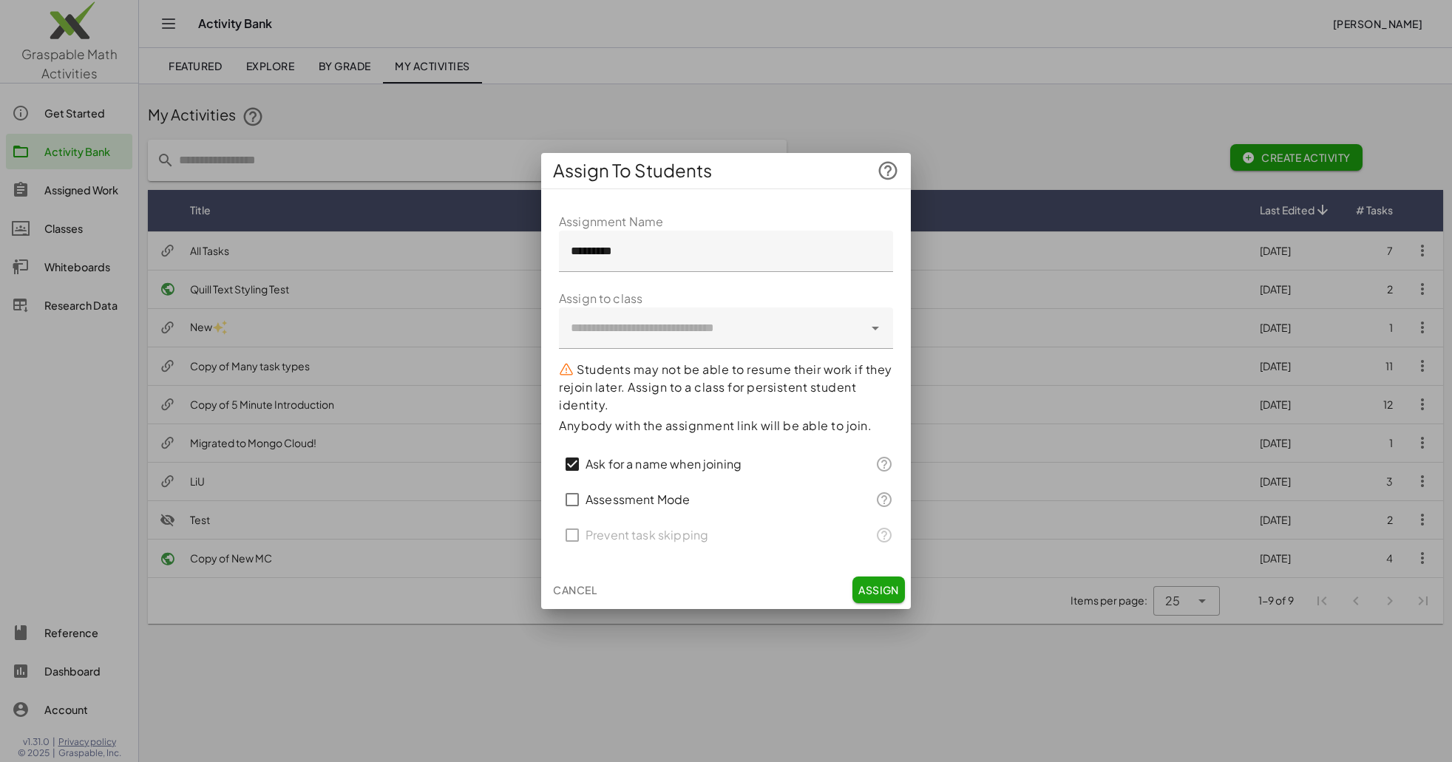
click at [880, 587] on span "Assign" at bounding box center [878, 589] width 41 height 13
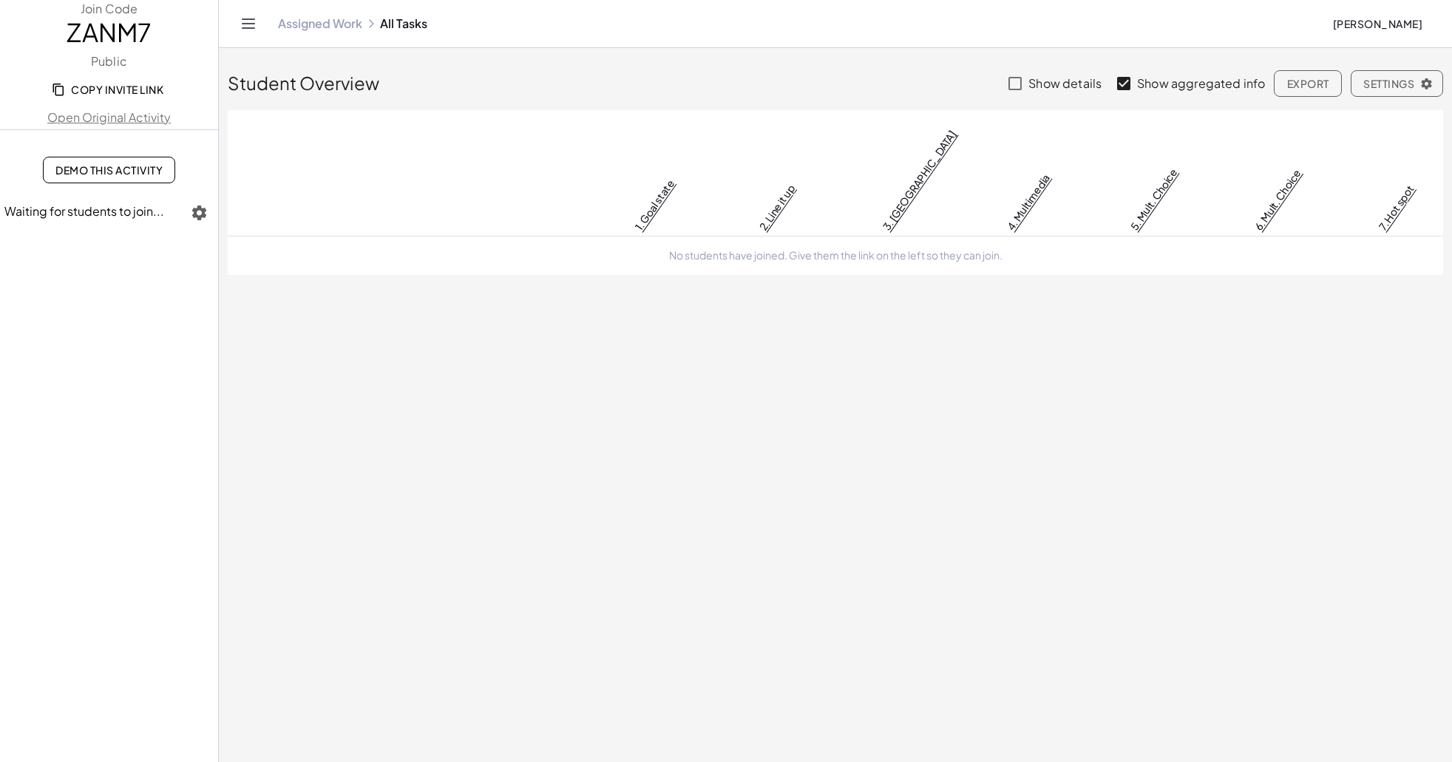
click at [135, 98] on button "Copy Invite Link" at bounding box center [109, 89] width 132 height 27
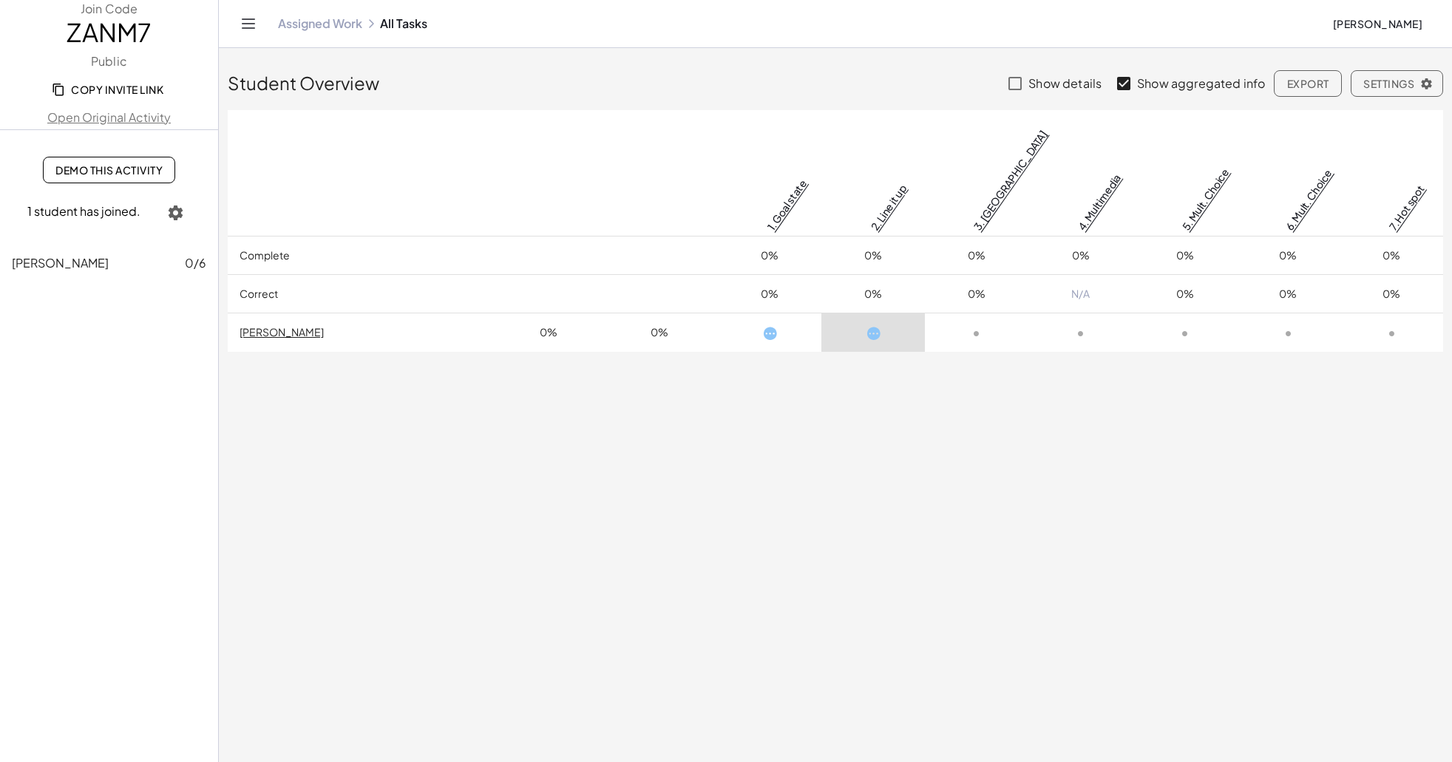
click at [833, 313] on td at bounding box center [872, 332] width 103 height 38
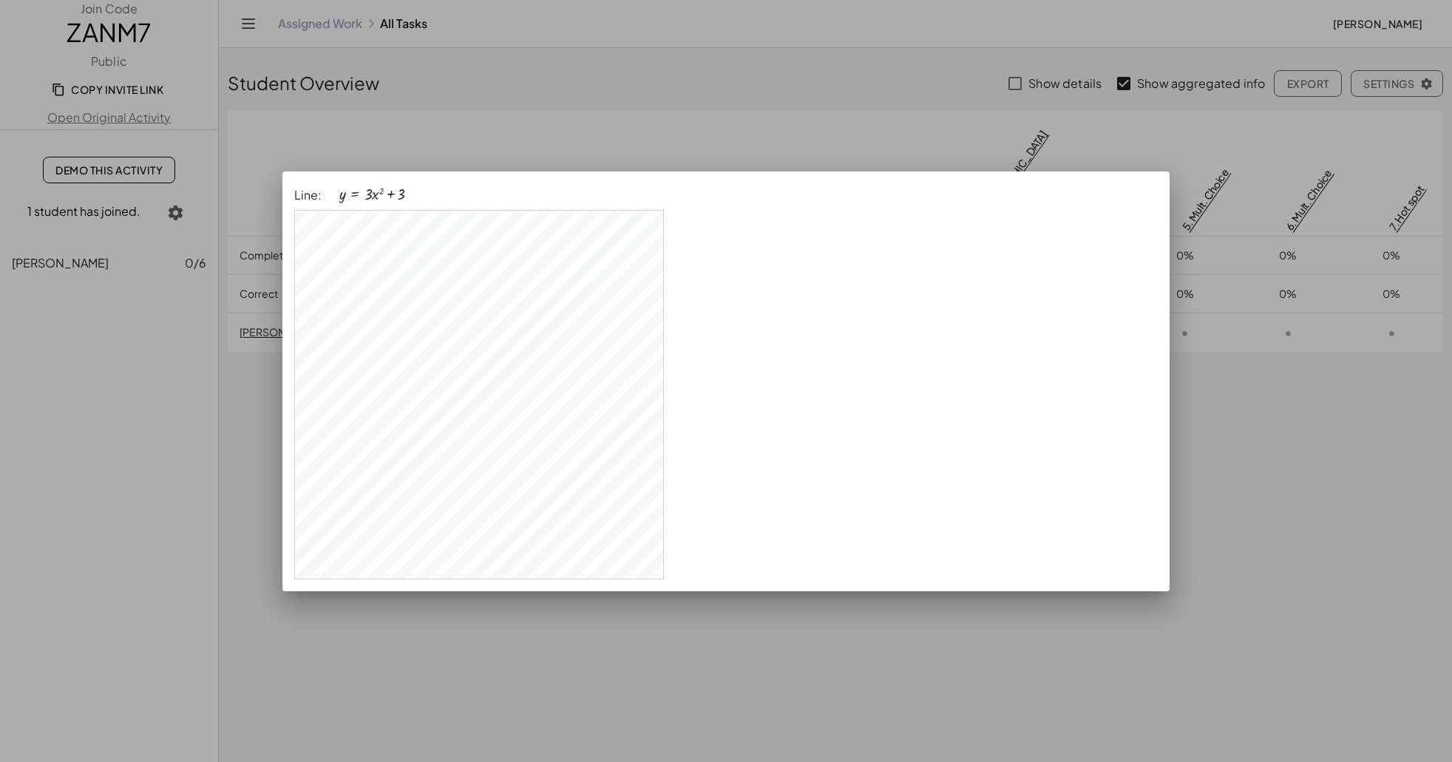
click at [832, 289] on div "Line: y = + · 3 · x 2 + 3" at bounding box center [725, 381] width 887 height 420
click at [594, 130] on div at bounding box center [726, 381] width 1452 height 762
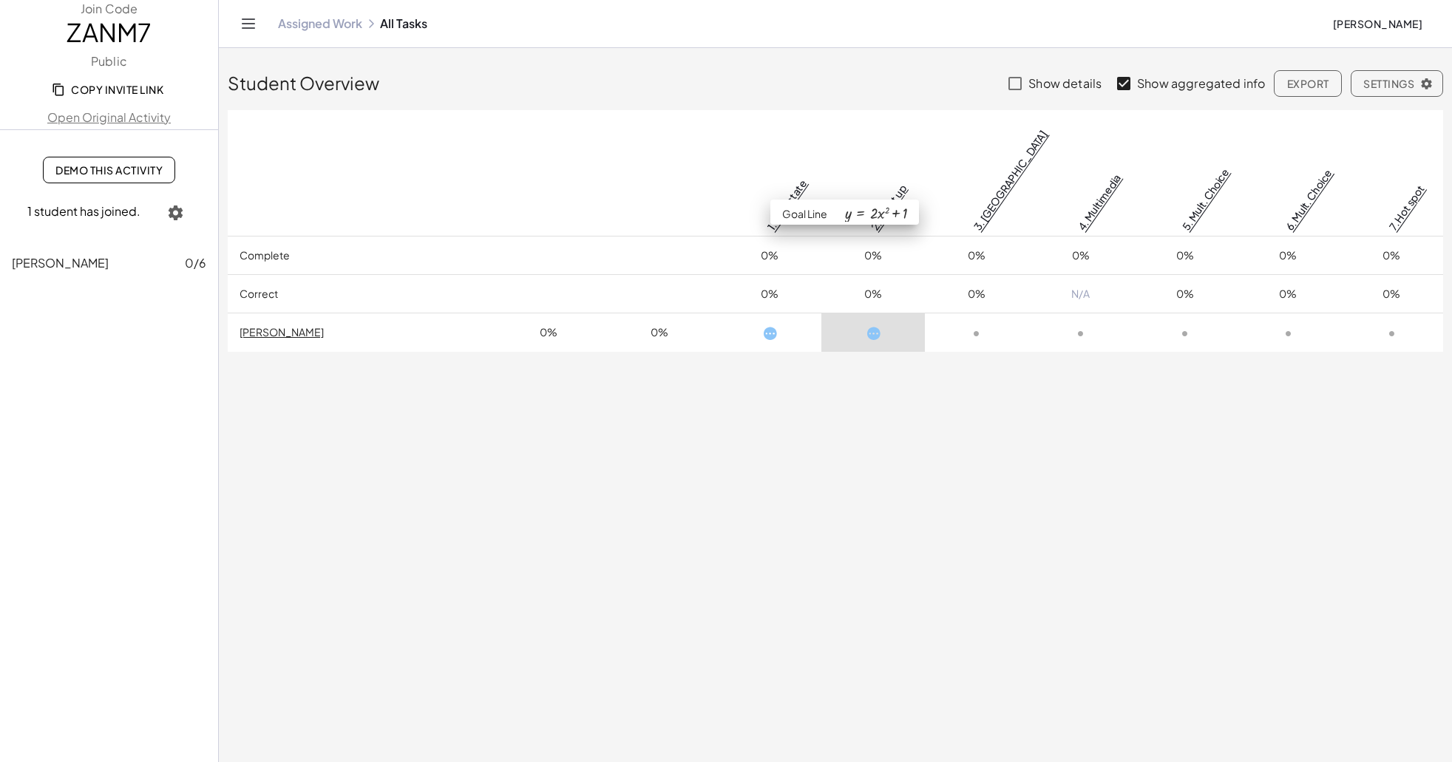
click at [867, 182] on link "2. Line it up" at bounding box center [887, 207] width 41 height 50
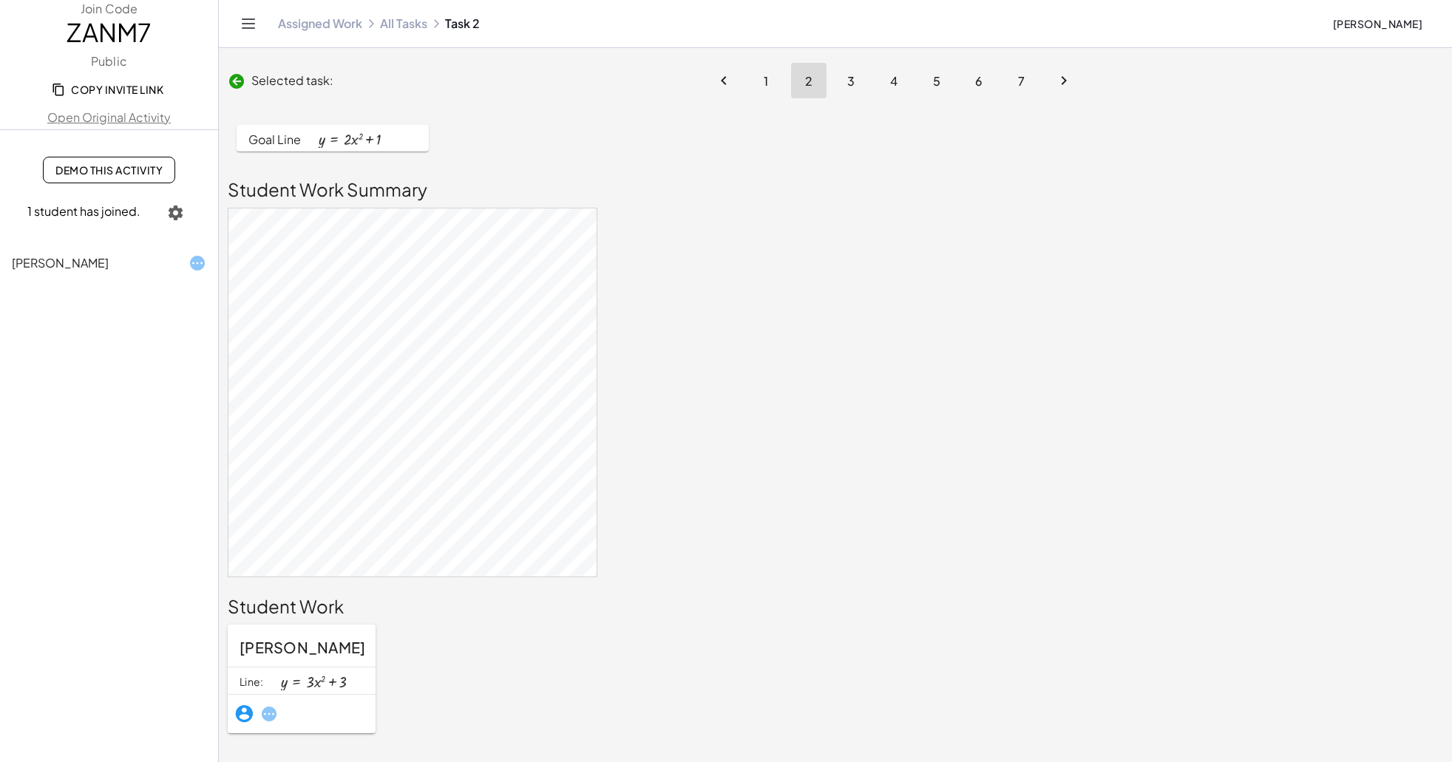
click at [770, 73] on button "1" at bounding box center [765, 80] width 35 height 35
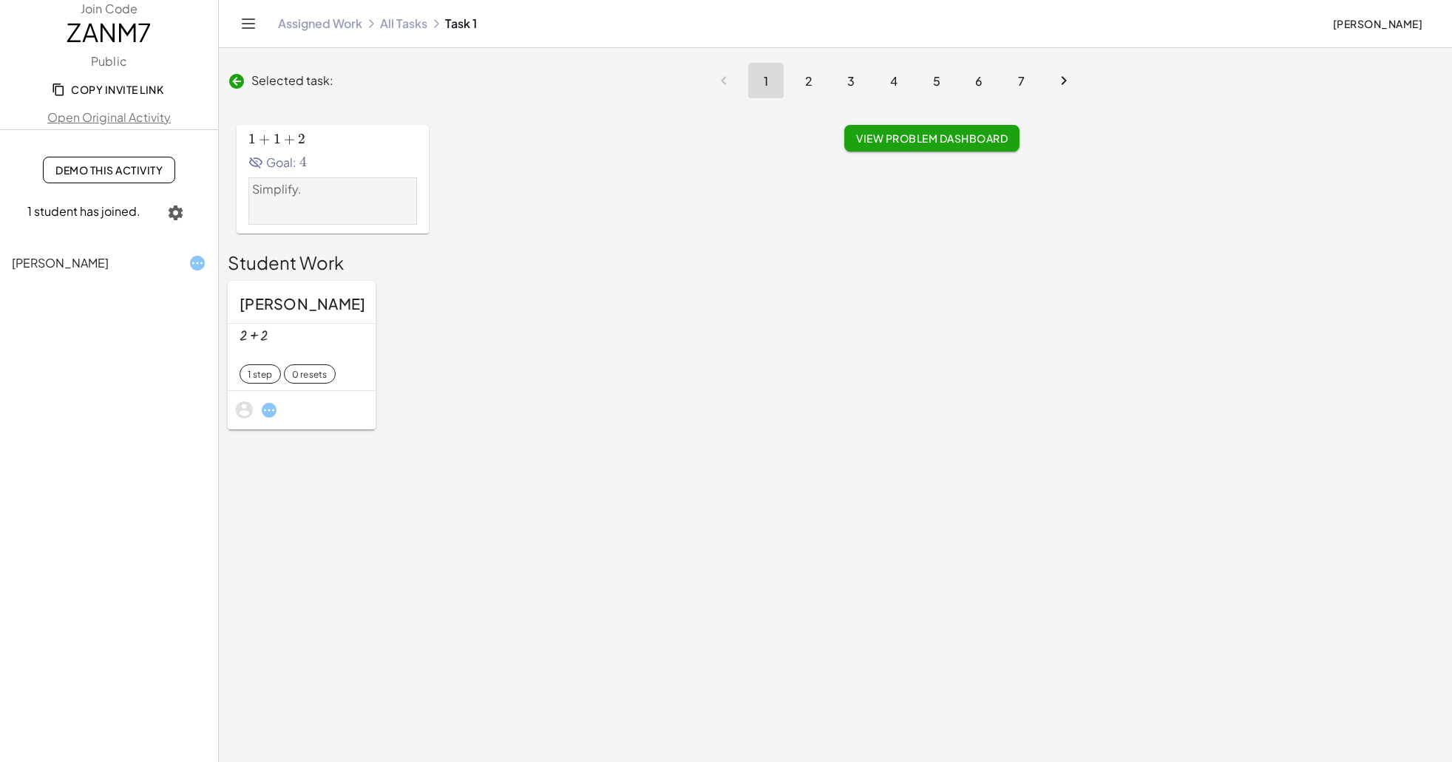
click at [884, 73] on button "4" at bounding box center [893, 80] width 35 height 35
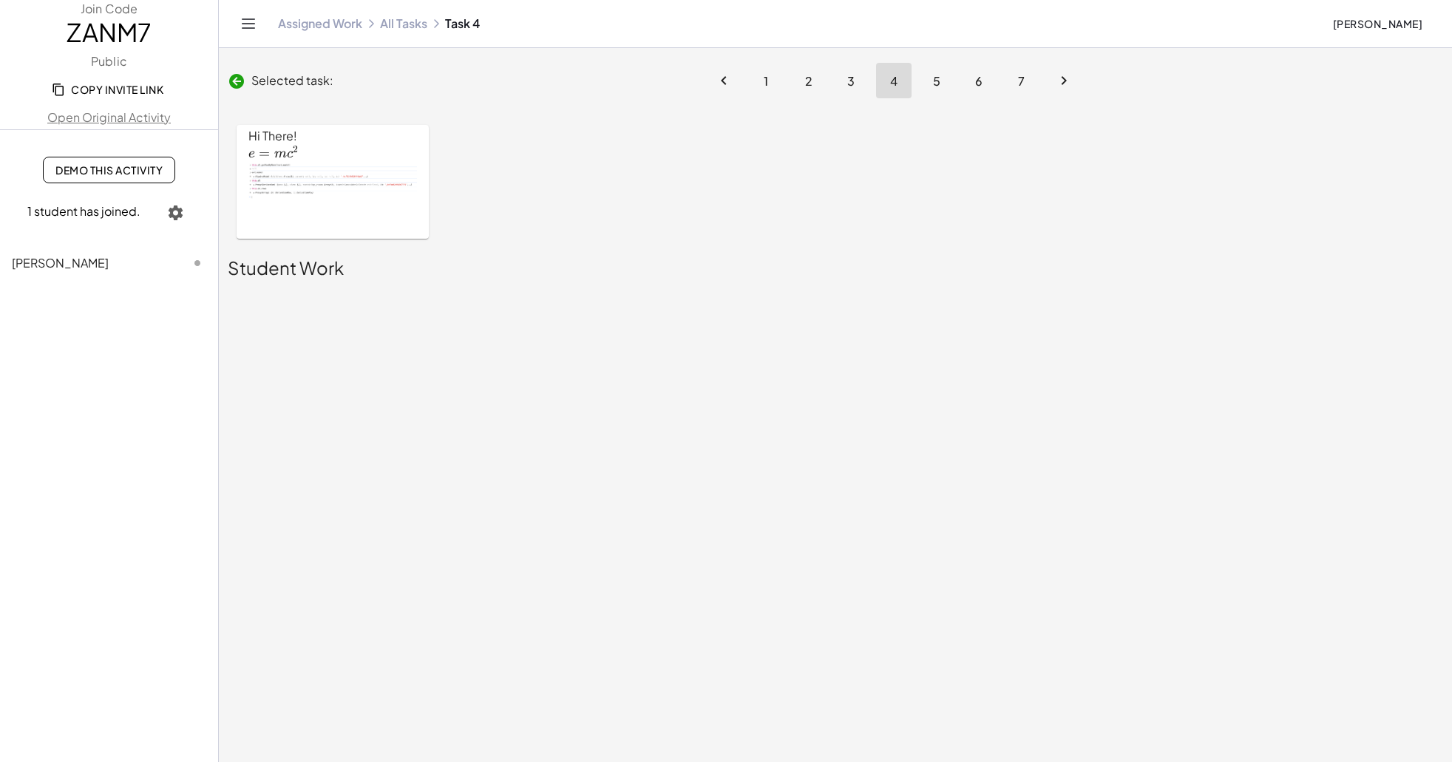
click at [938, 79] on span "5" at bounding box center [936, 81] width 8 height 16
click at [981, 78] on button "6" at bounding box center [978, 80] width 35 height 35
click at [1021, 76] on span "7" at bounding box center [1021, 81] width 7 height 16
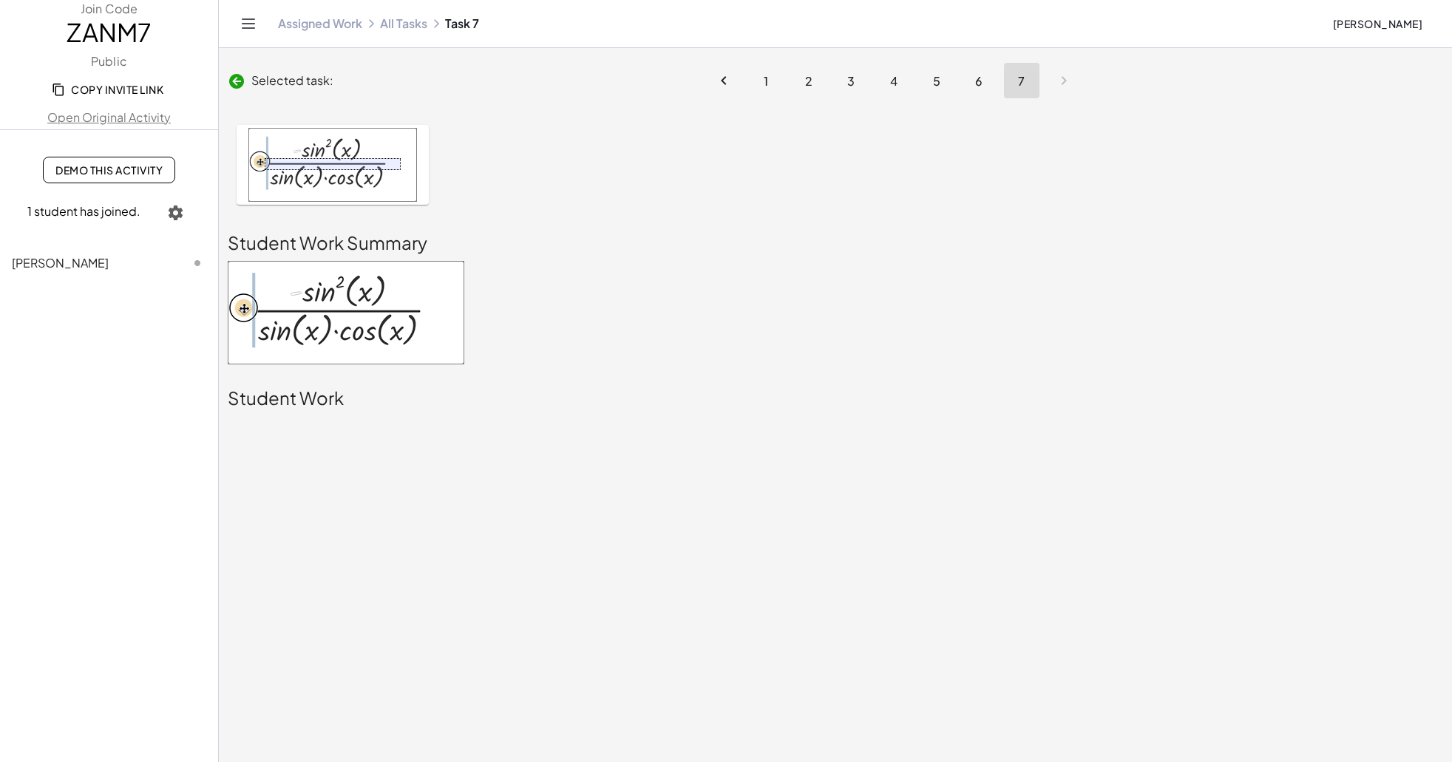
click at [329, 16] on link "Assigned Work" at bounding box center [320, 23] width 84 height 15
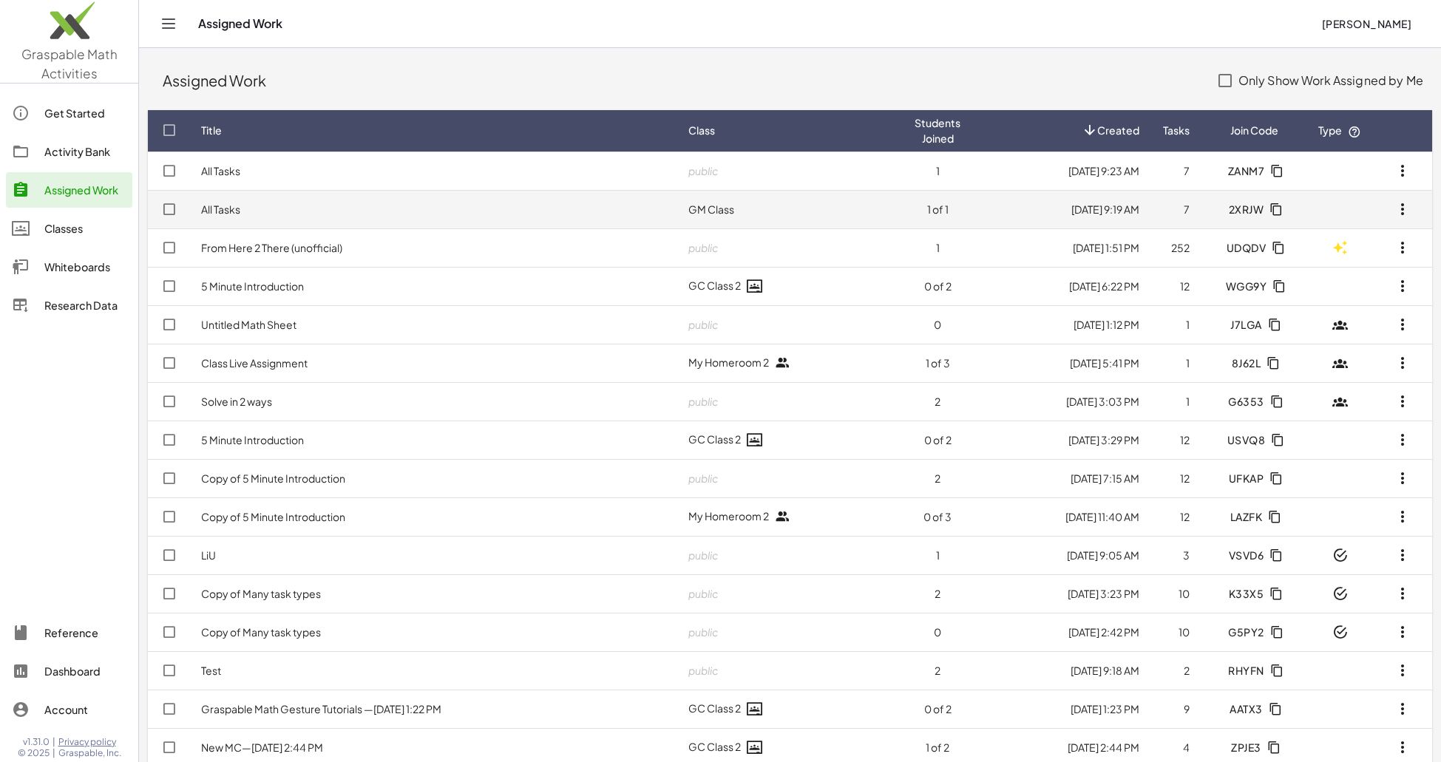
click at [305, 194] on td "All Tasks" at bounding box center [432, 209] width 487 height 38
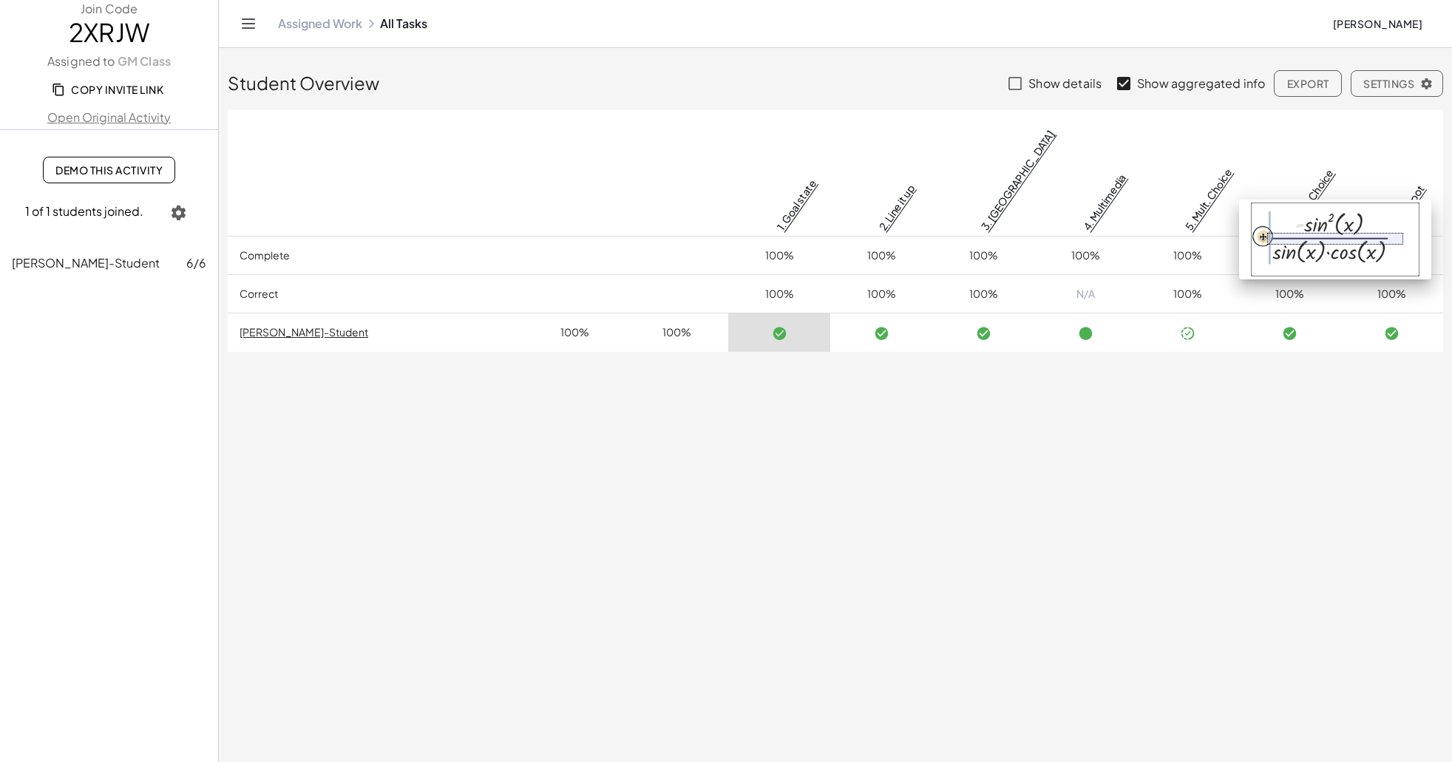
click at [1404, 182] on link "7. Hot spot" at bounding box center [1406, 207] width 41 height 50
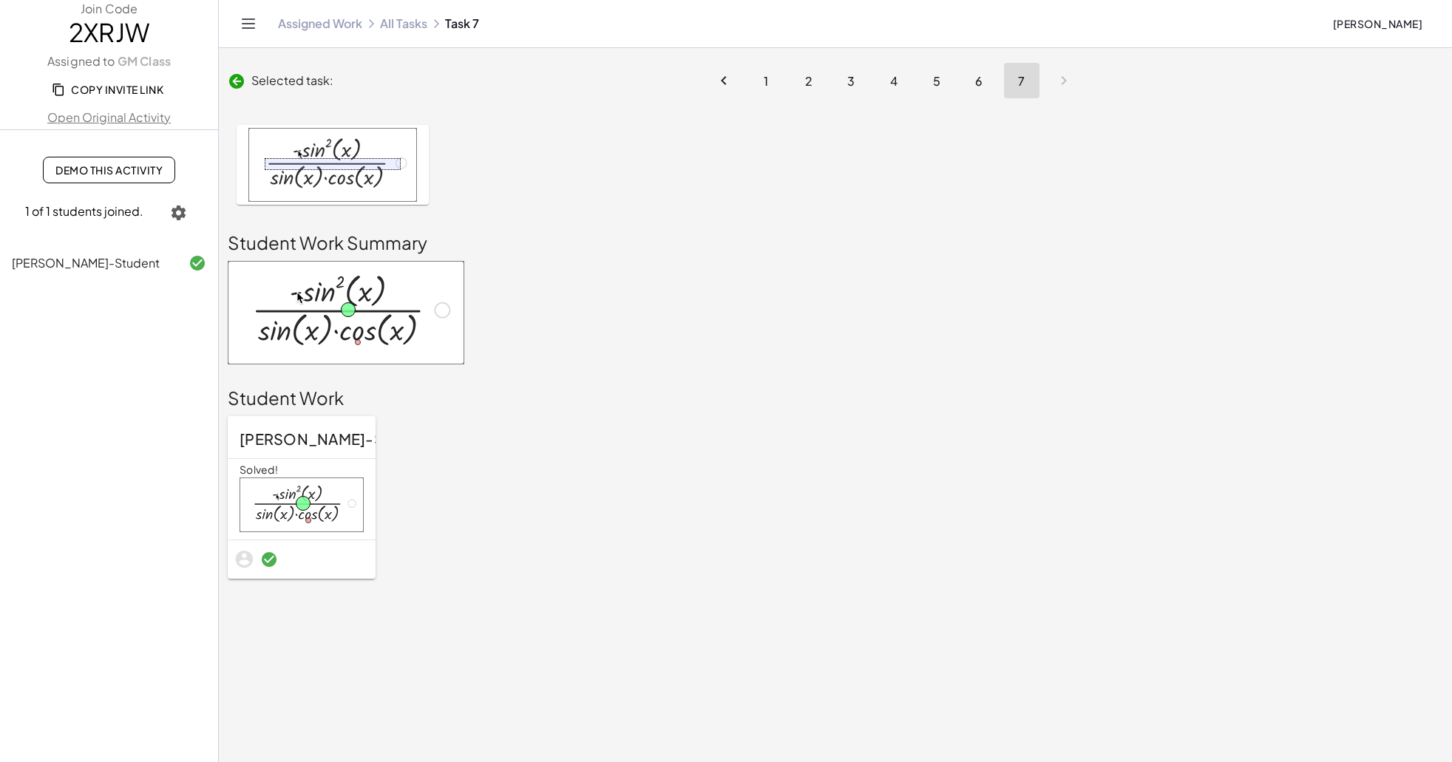
click at [304, 21] on link "Assigned Work" at bounding box center [320, 23] width 84 height 15
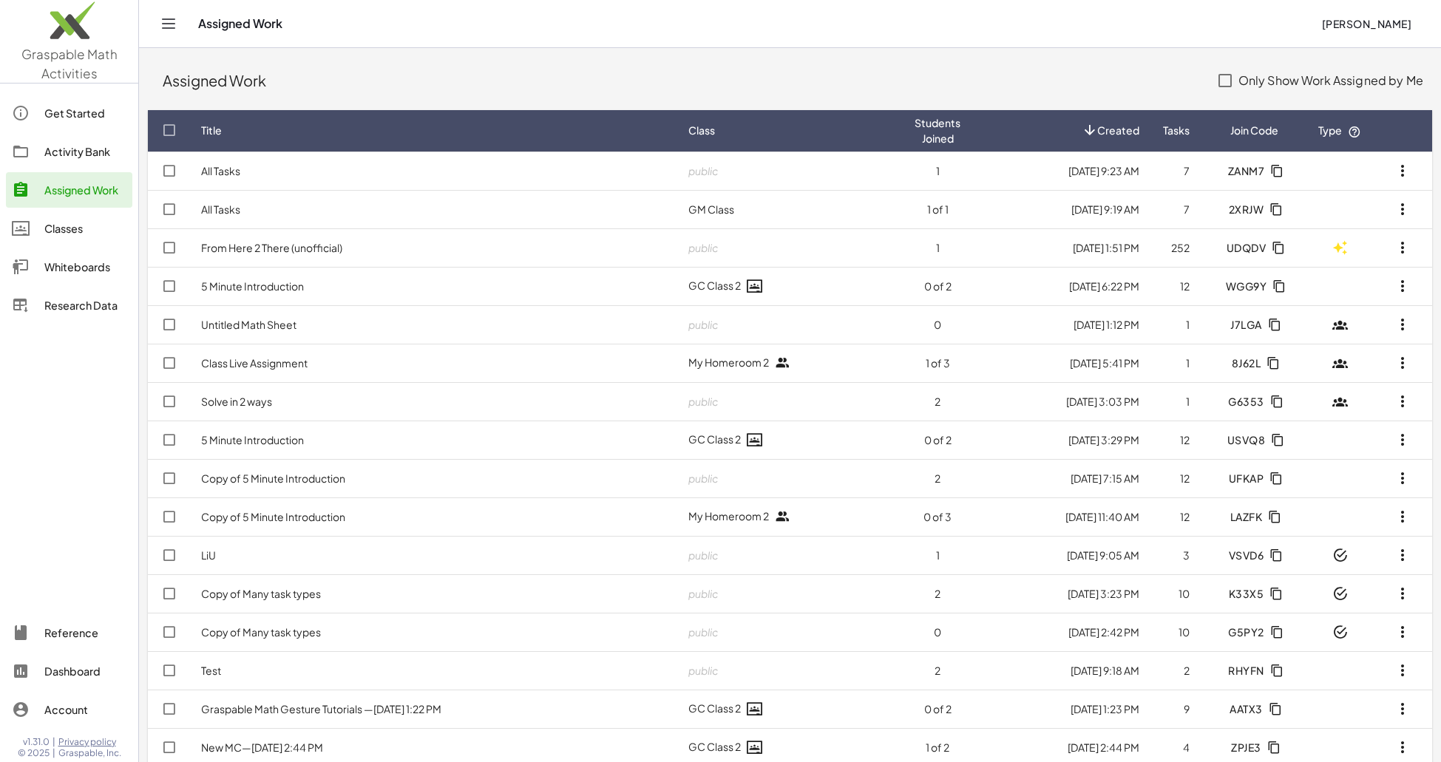
click at [64, 168] on link "Activity Bank" at bounding box center [69, 151] width 126 height 35
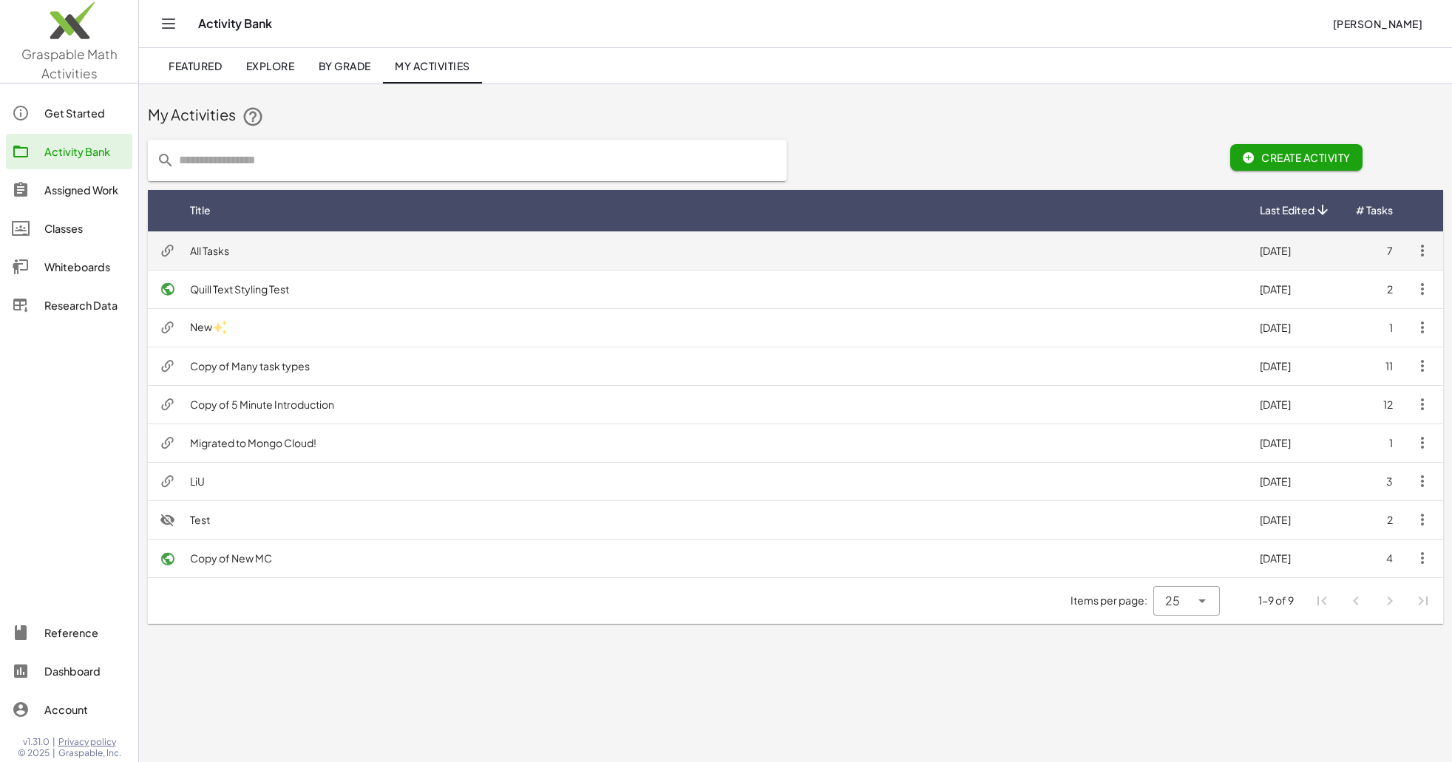
click at [362, 242] on td "All Tasks" at bounding box center [713, 250] width 1070 height 38
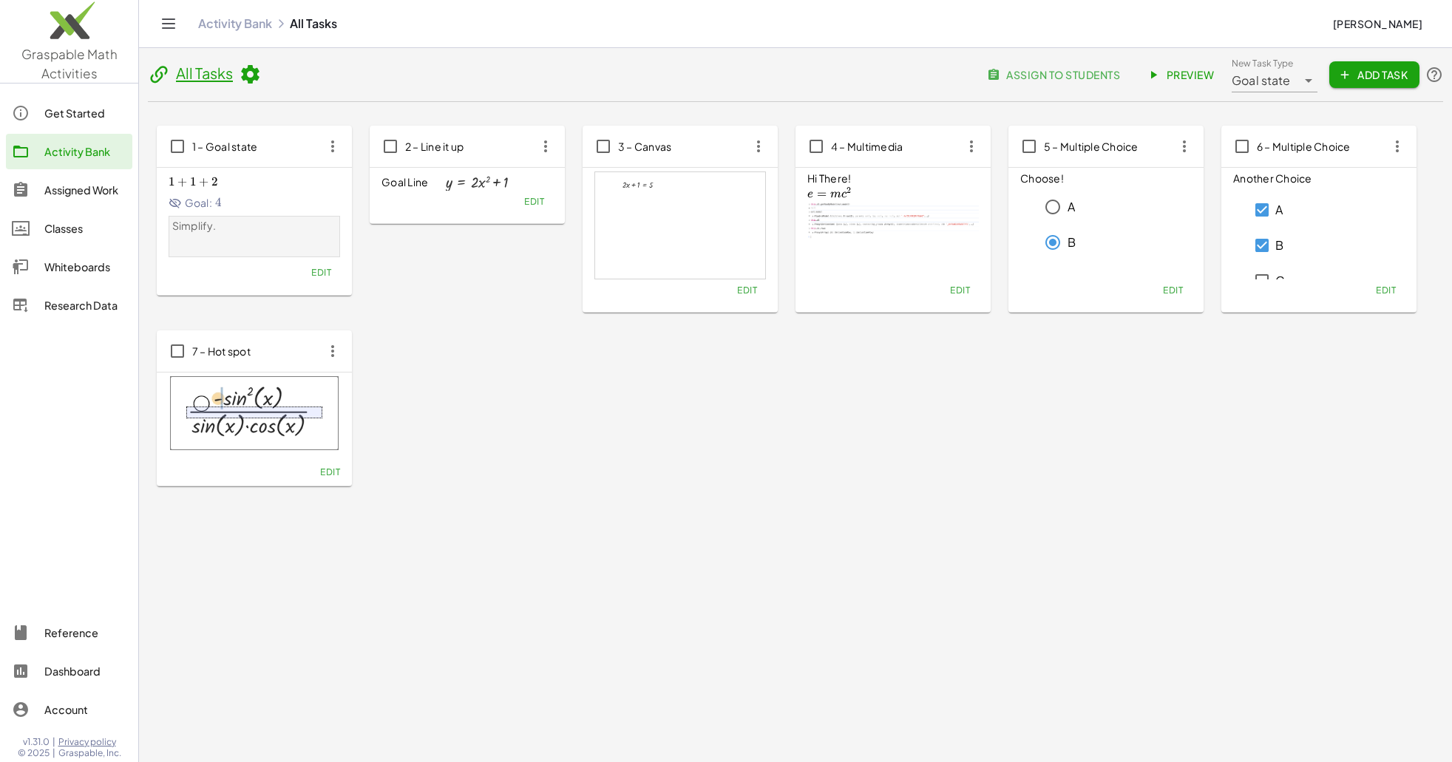
click at [1070, 77] on span "assign to students" at bounding box center [1055, 74] width 130 height 13
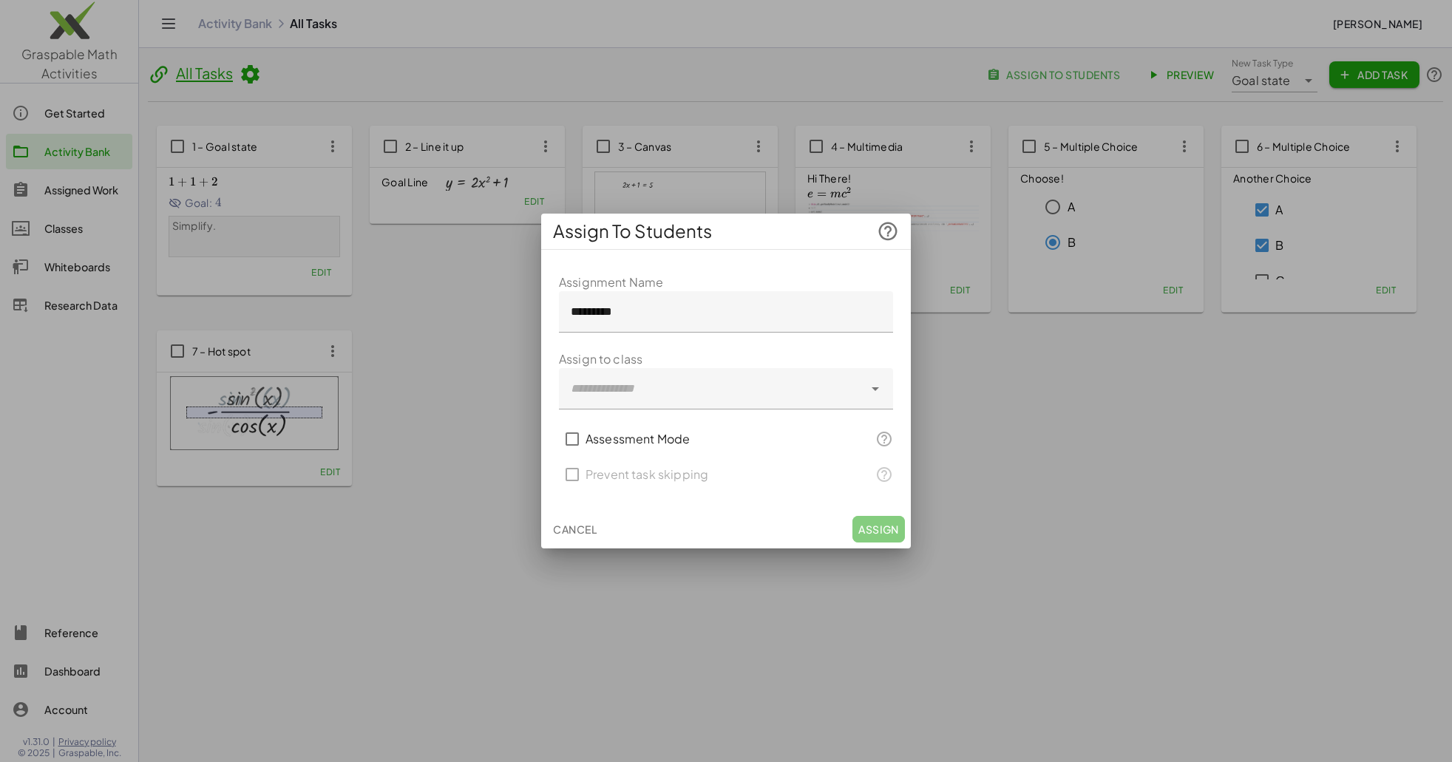
click at [756, 382] on div at bounding box center [711, 388] width 305 height 41
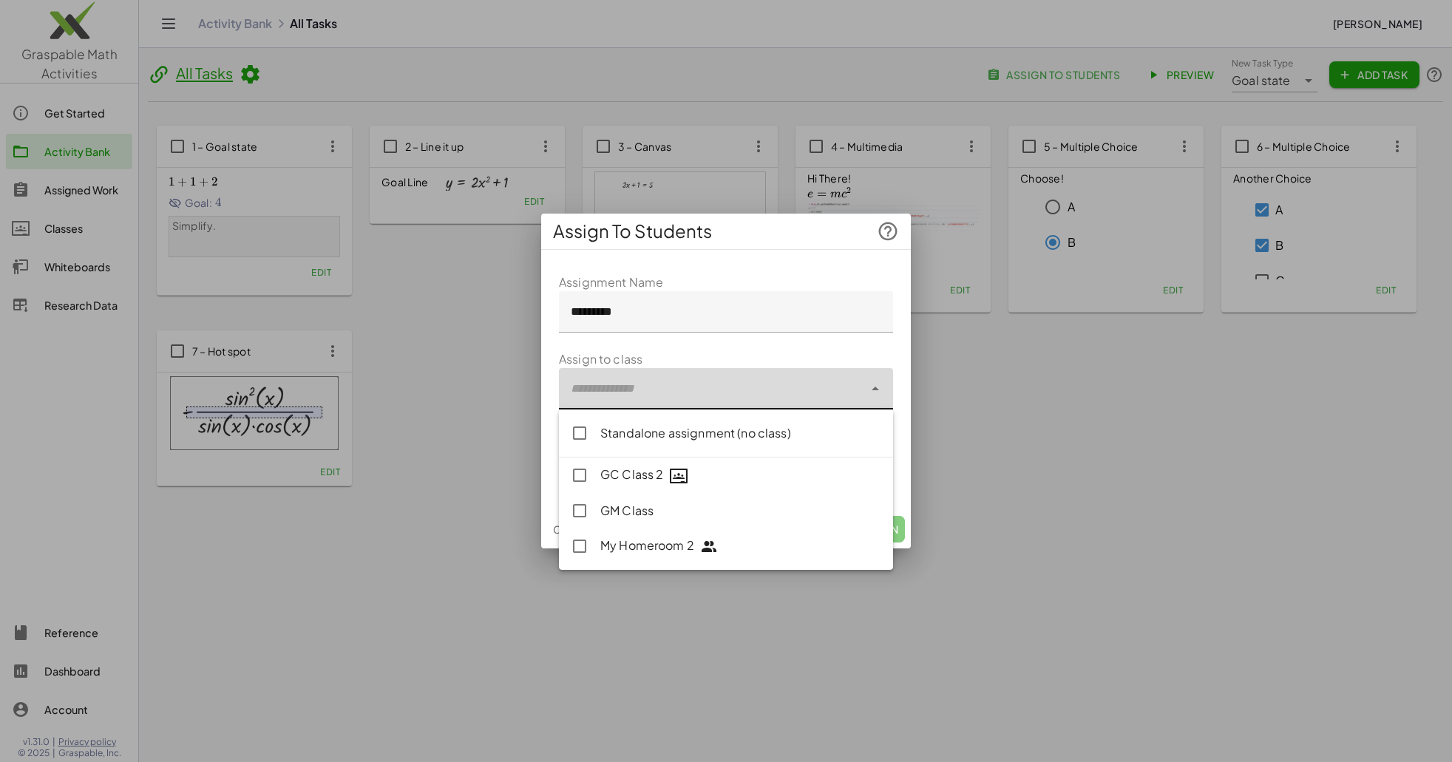
type input "**********"
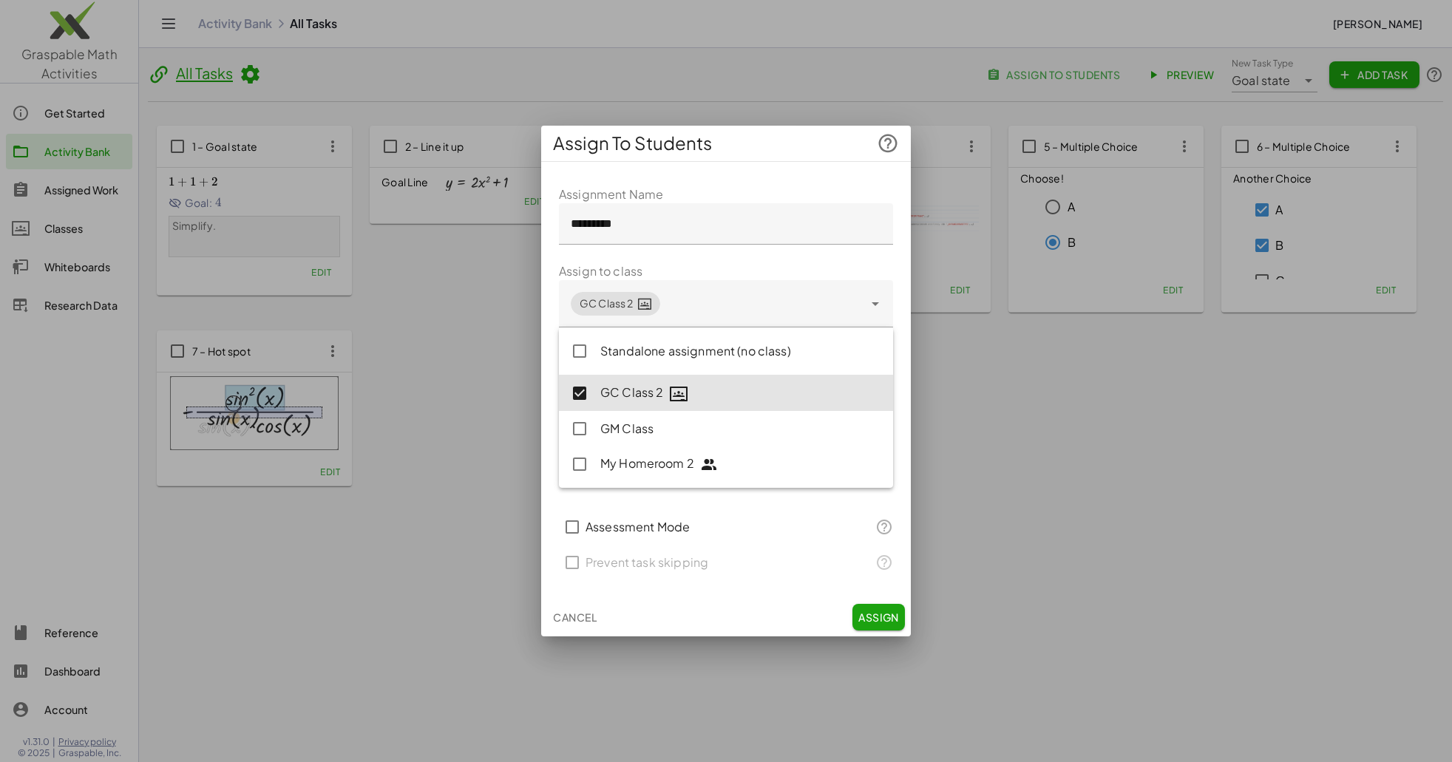
click at [713, 268] on form "**********" at bounding box center [726, 383] width 334 height 395
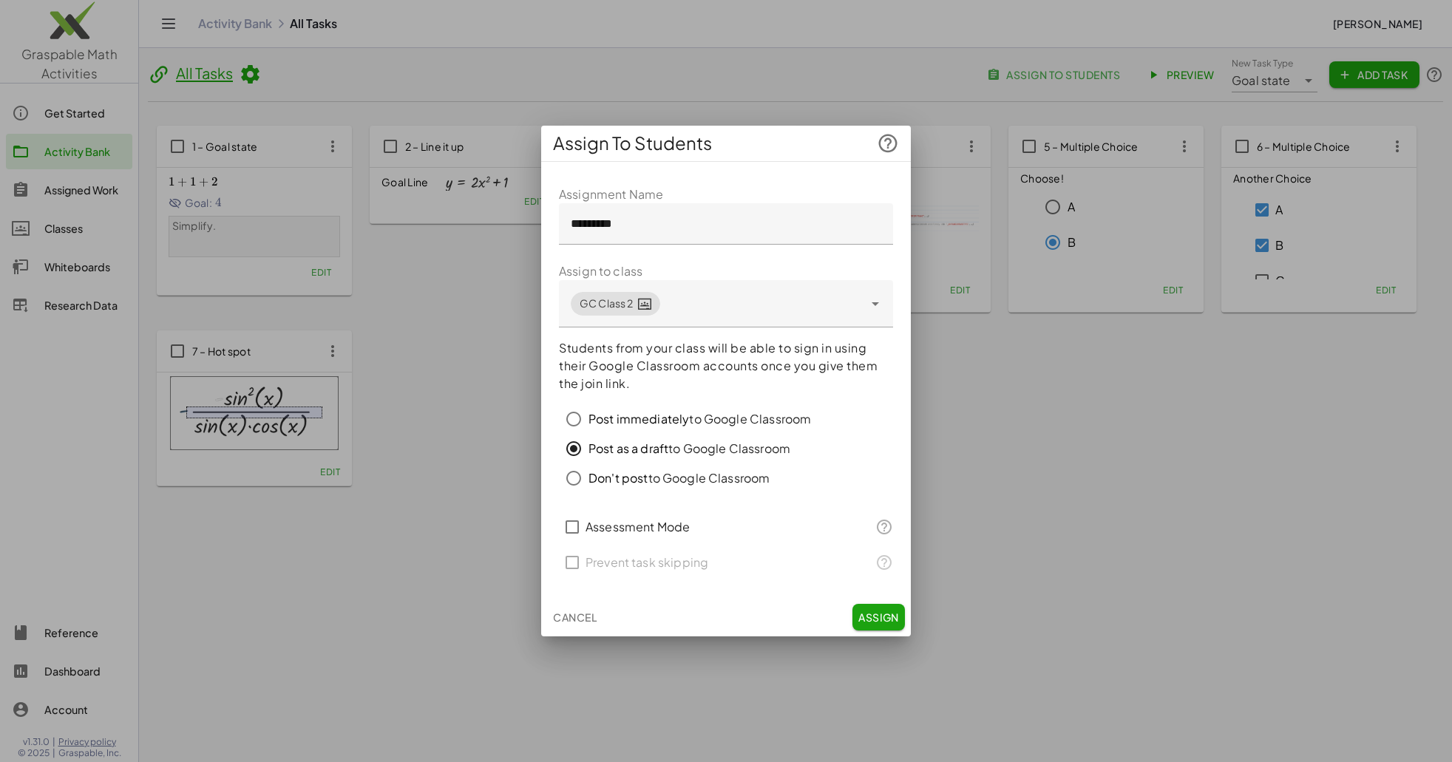
click at [662, 527] on label "Assessment Mode" at bounding box center [637, 526] width 104 height 35
click at [679, 568] on label "Prevent task skipping" at bounding box center [646, 562] width 123 height 35
click at [883, 614] on span "Assign" at bounding box center [878, 617] width 41 height 13
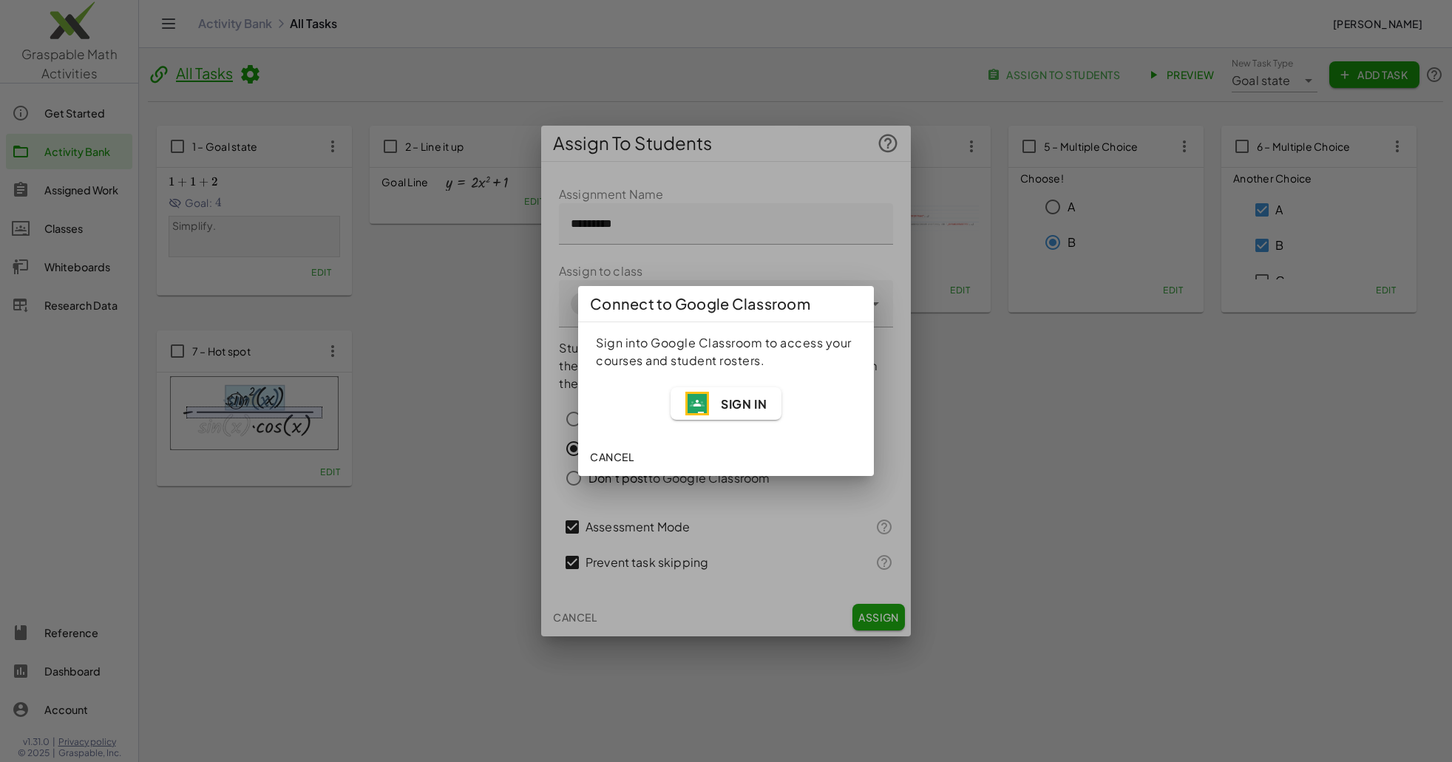
click at [730, 407] on span "Sign In" at bounding box center [744, 404] width 46 height 16
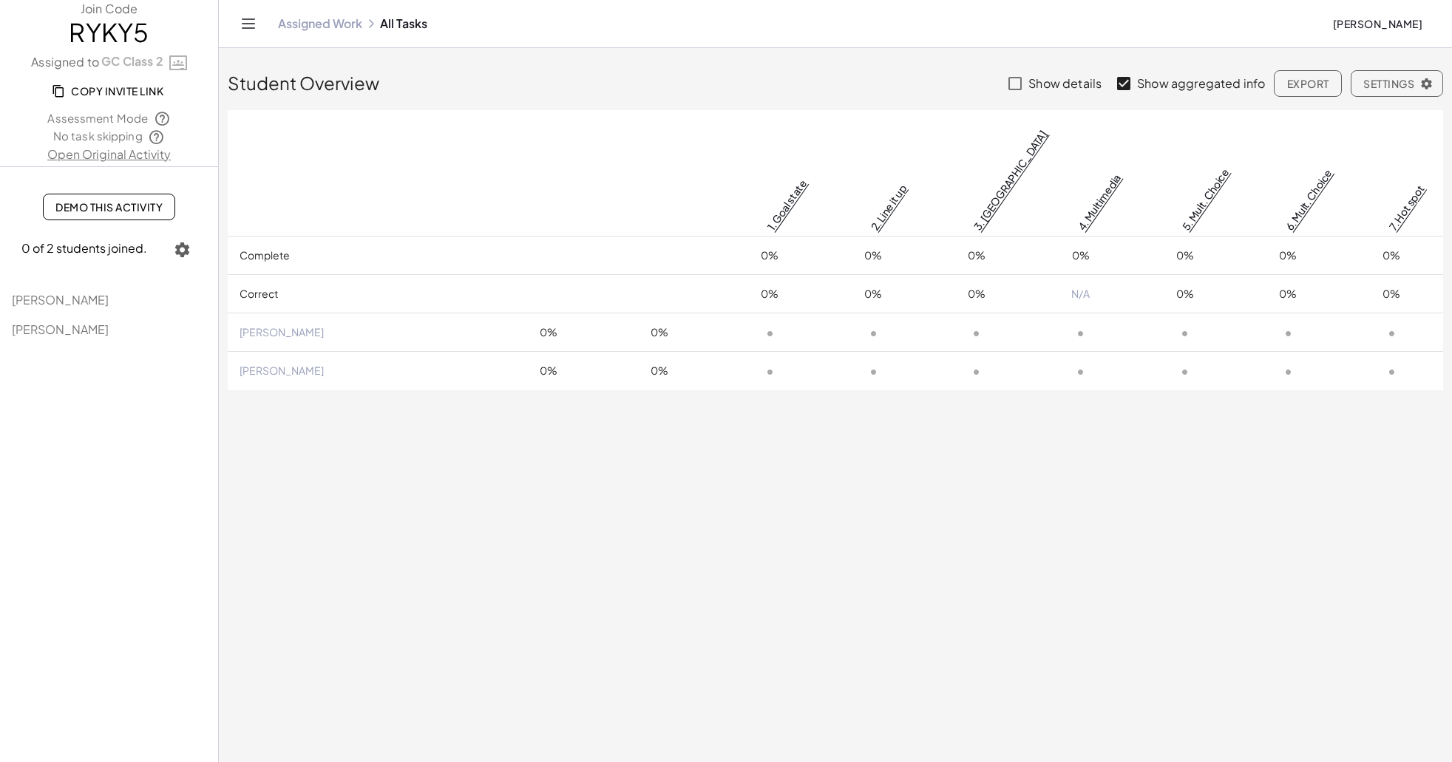
click at [116, 86] on span "Copy Invite Link" at bounding box center [109, 90] width 109 height 13
click at [312, 28] on link "Assigned Work" at bounding box center [320, 23] width 84 height 15
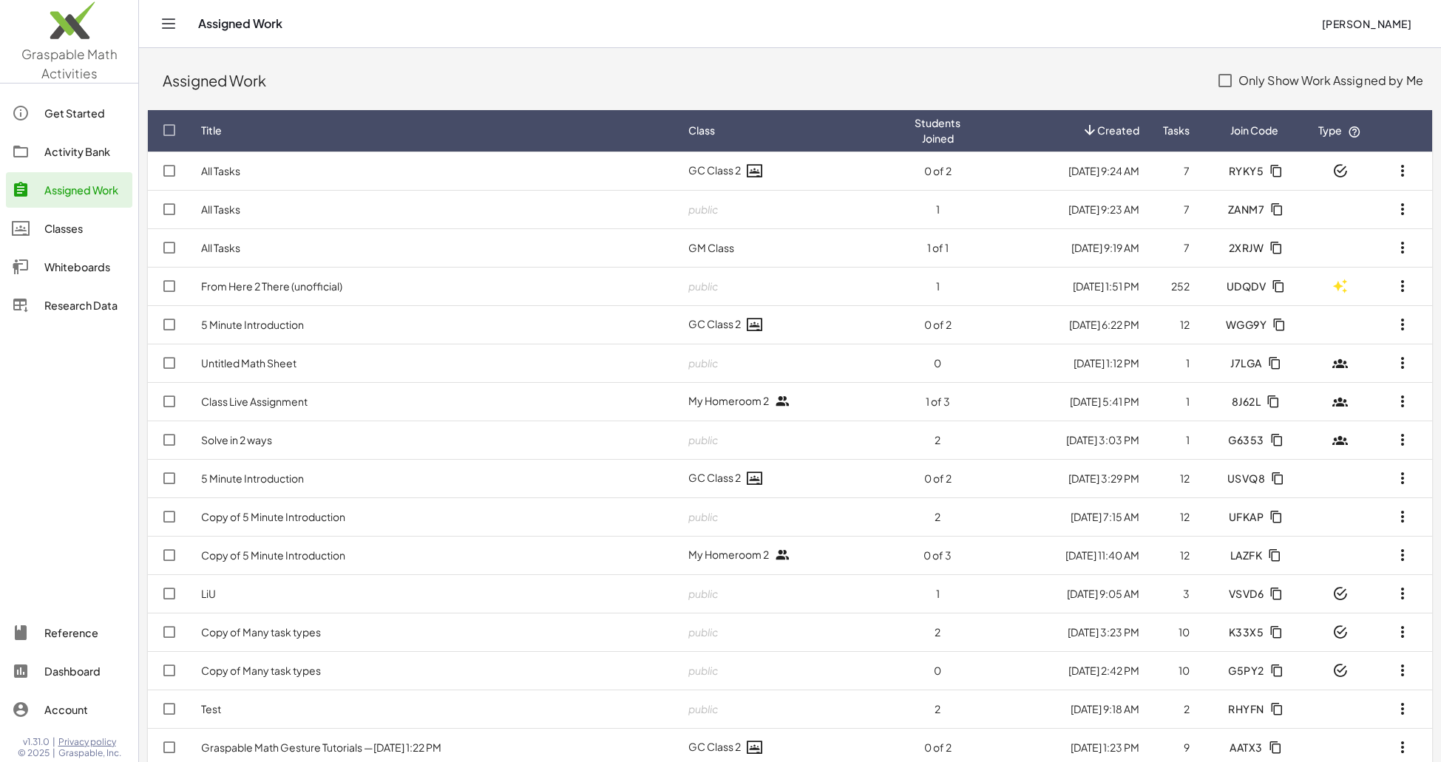
click at [70, 225] on div "Classes" at bounding box center [85, 229] width 82 height 18
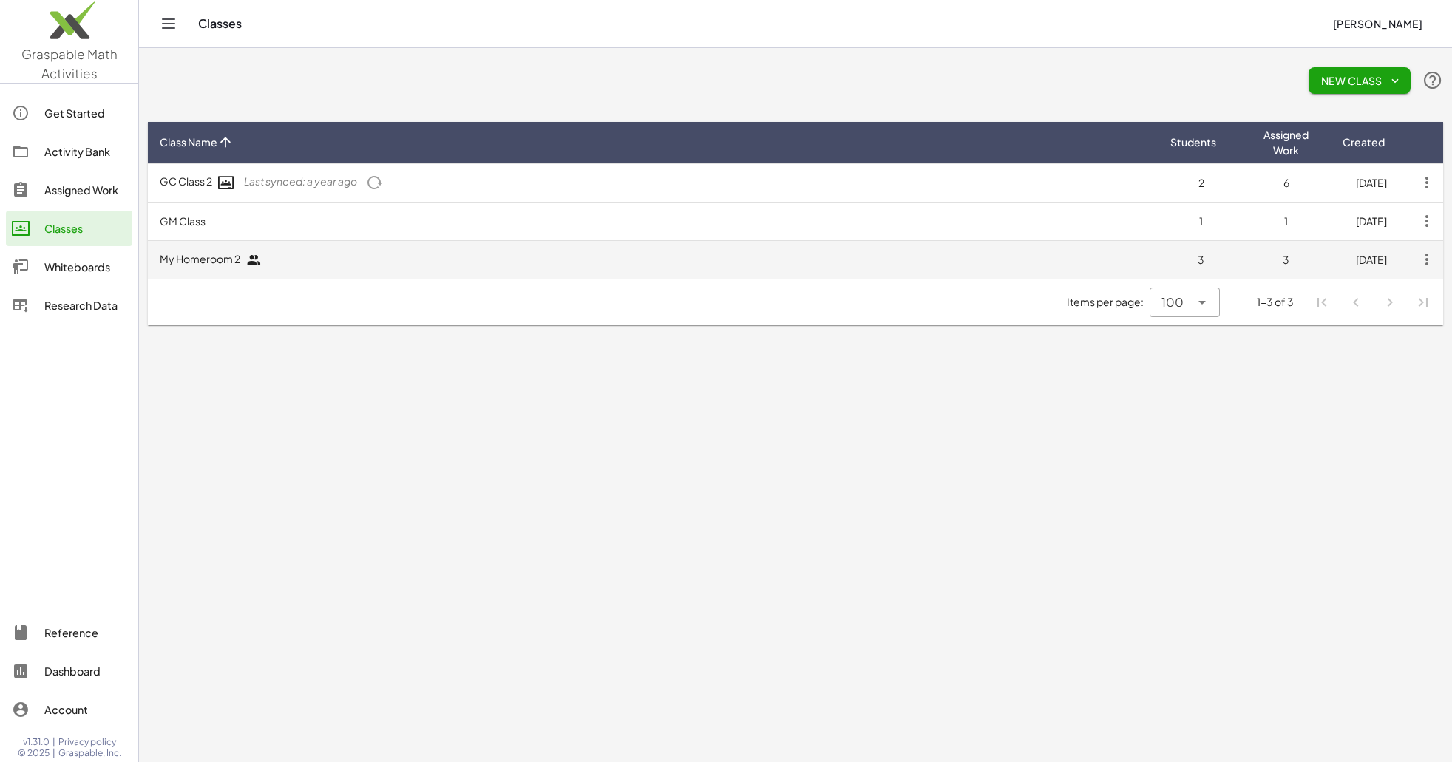
click at [305, 254] on td "My Homeroom 2" at bounding box center [653, 259] width 1011 height 38
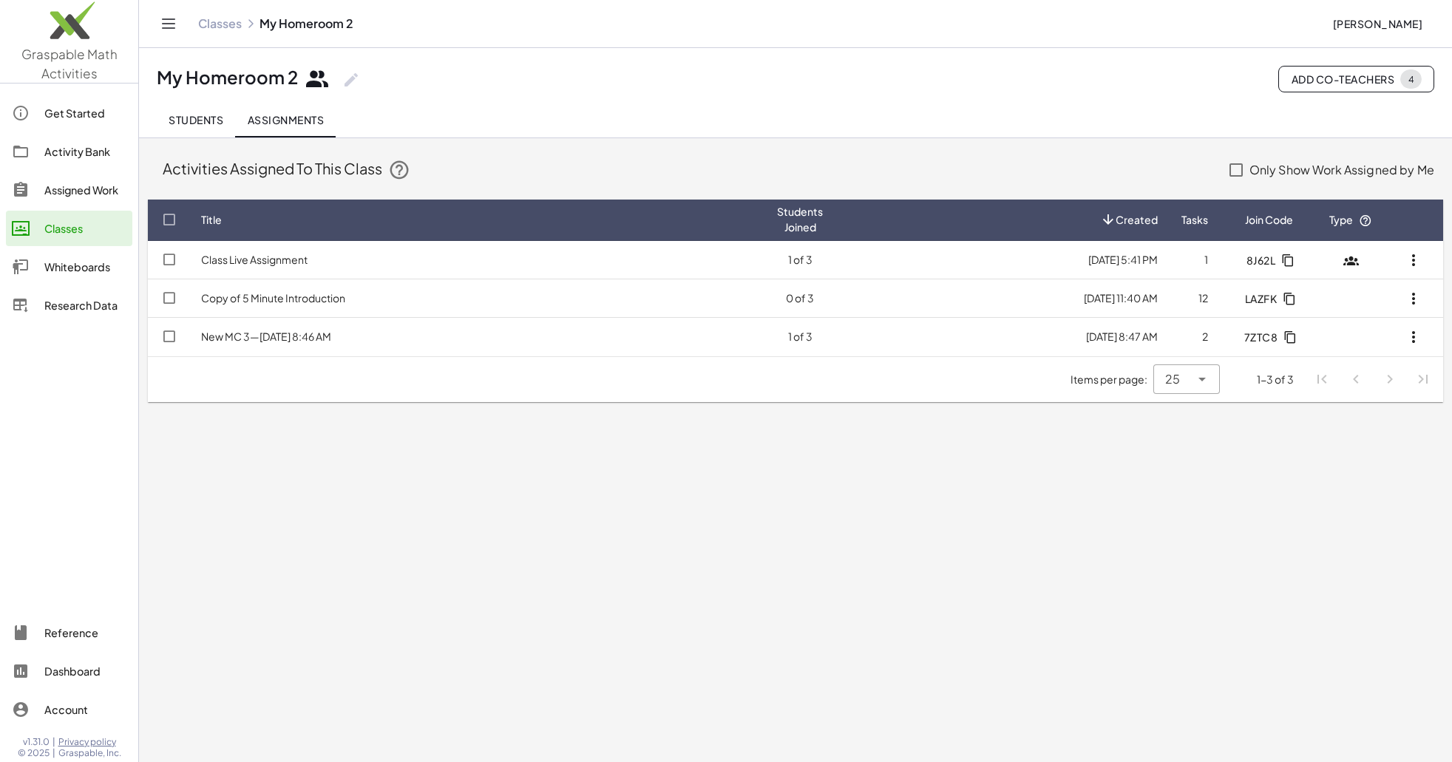
click at [75, 186] on div "Assigned Work" at bounding box center [85, 190] width 82 height 18
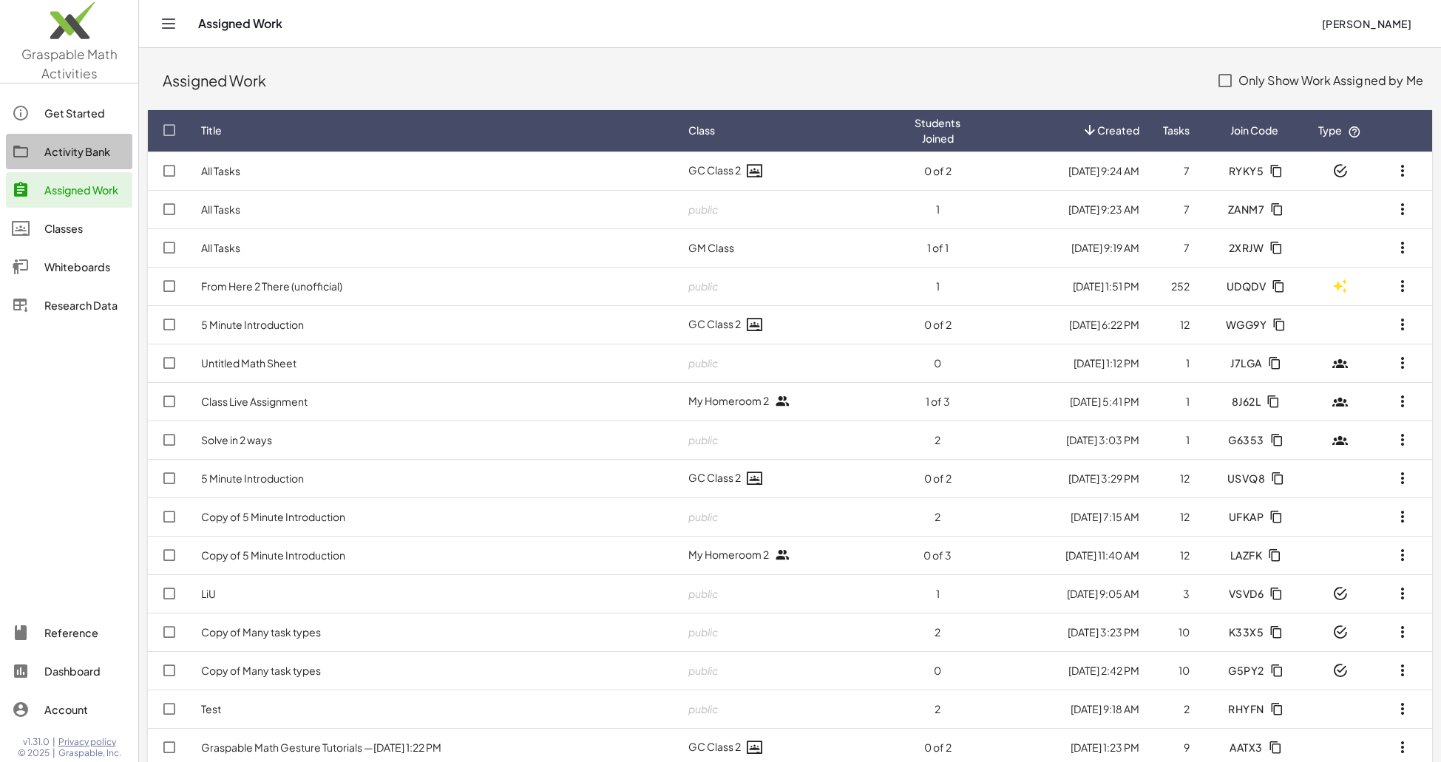
click at [85, 154] on div "Activity Bank" at bounding box center [85, 152] width 82 height 18
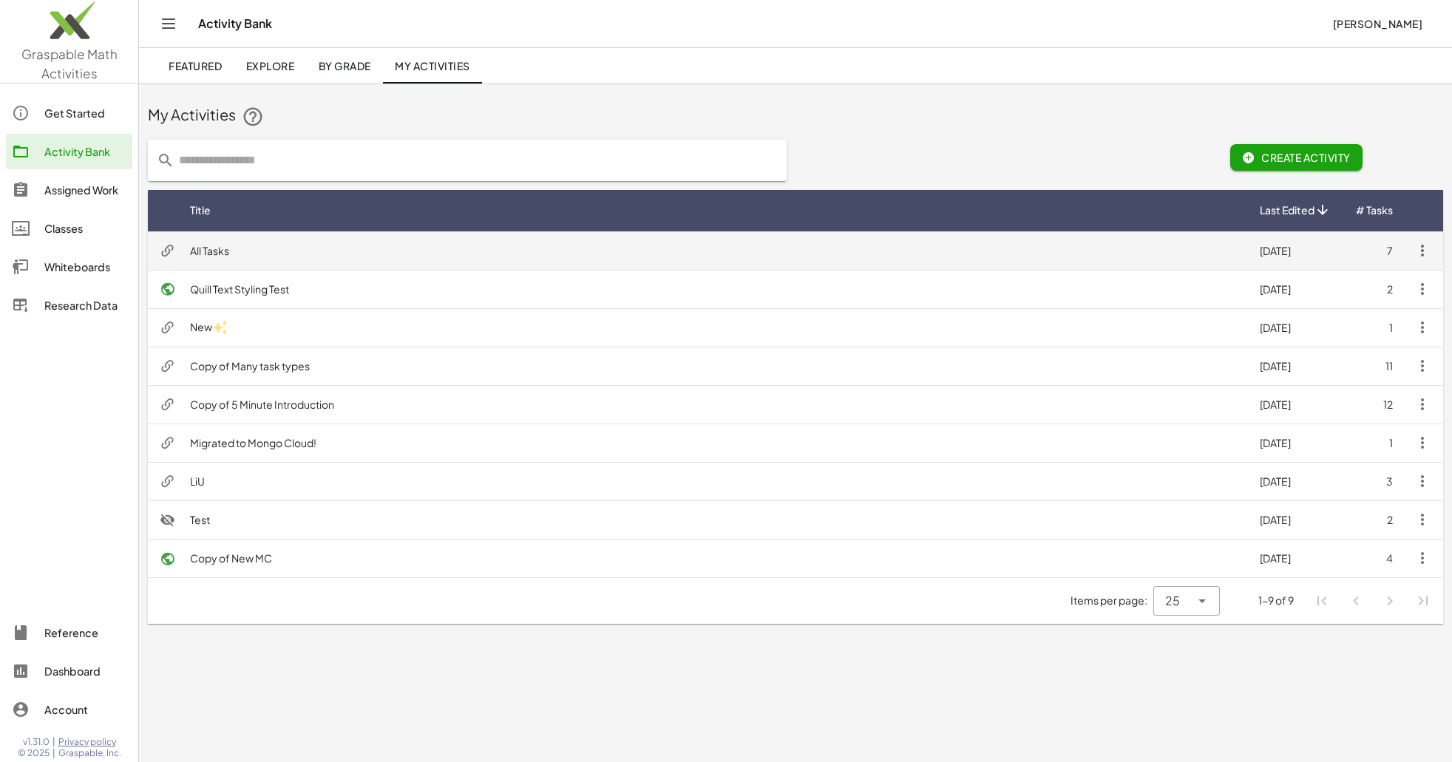
click at [287, 249] on td "All Tasks" at bounding box center [713, 250] width 1070 height 38
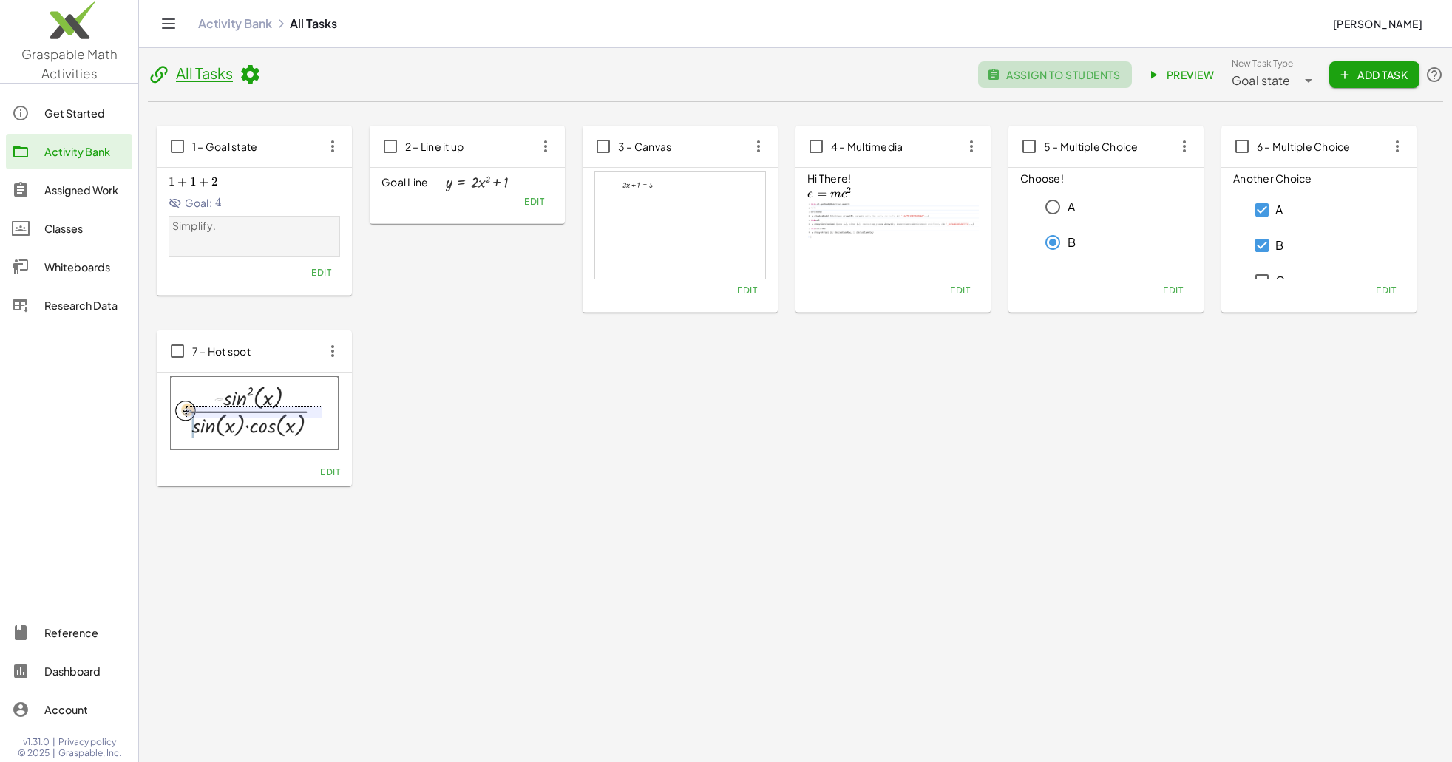
click at [1038, 67] on button "assign to students" at bounding box center [1055, 74] width 154 height 27
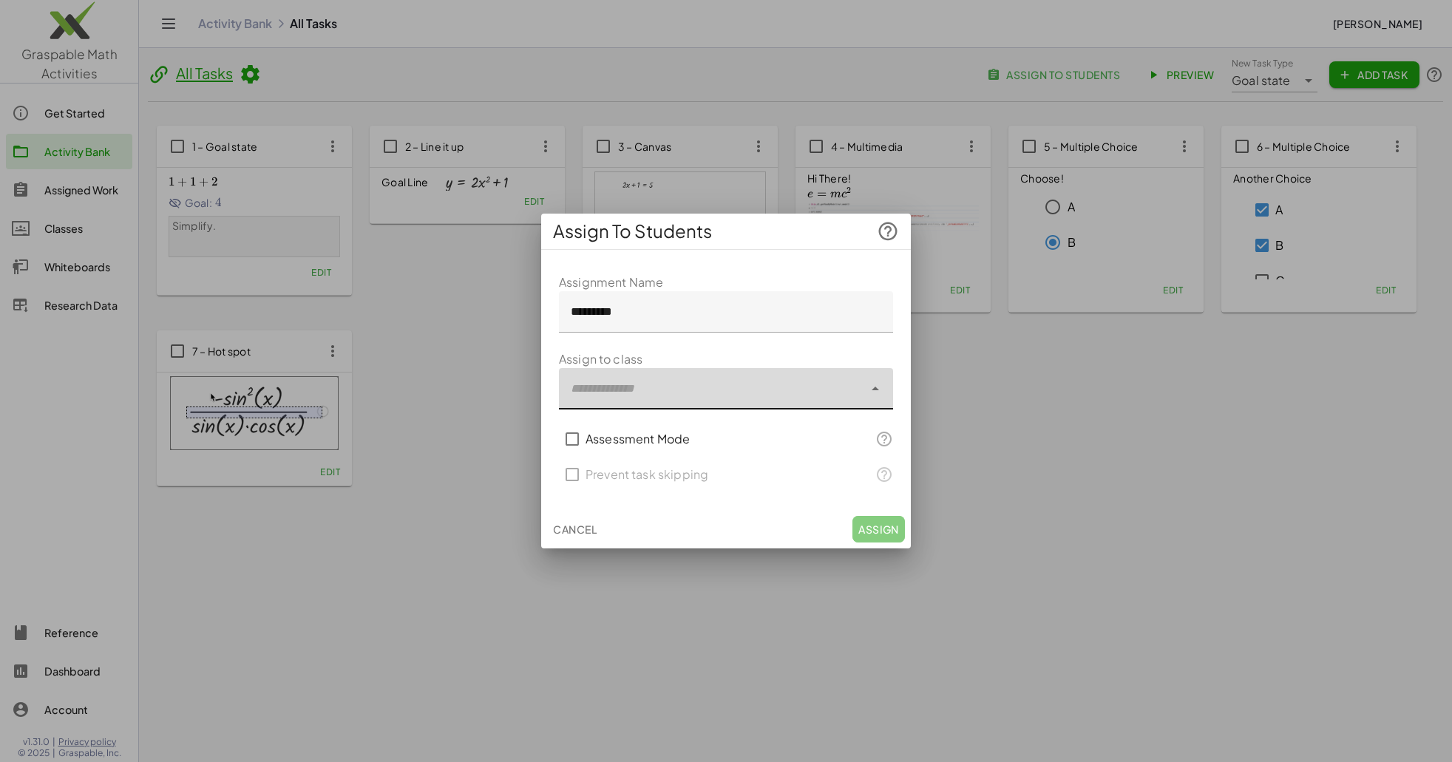
click at [662, 390] on div at bounding box center [711, 388] width 305 height 41
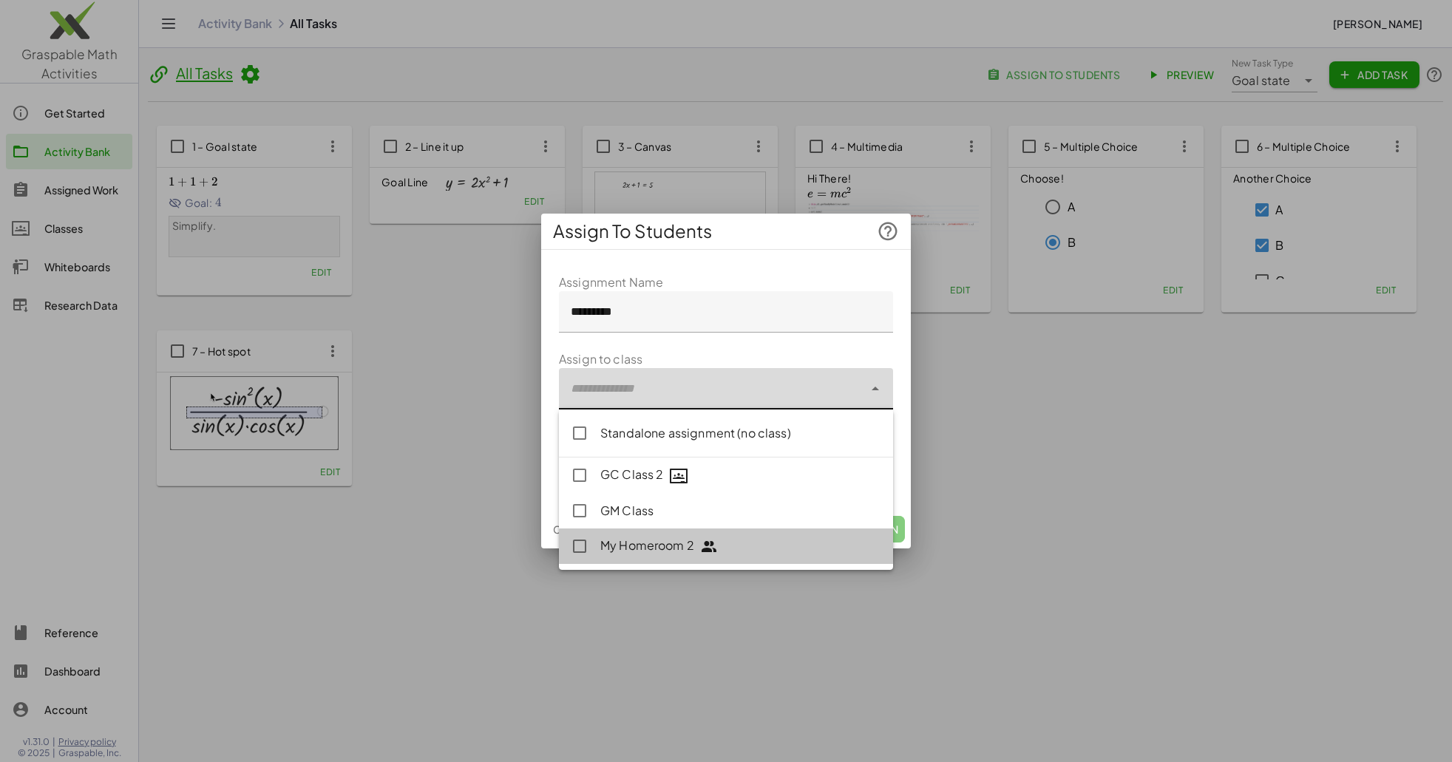
click at [659, 551] on div "My Homeroom 2" at bounding box center [740, 546] width 281 height 19
type input "**********"
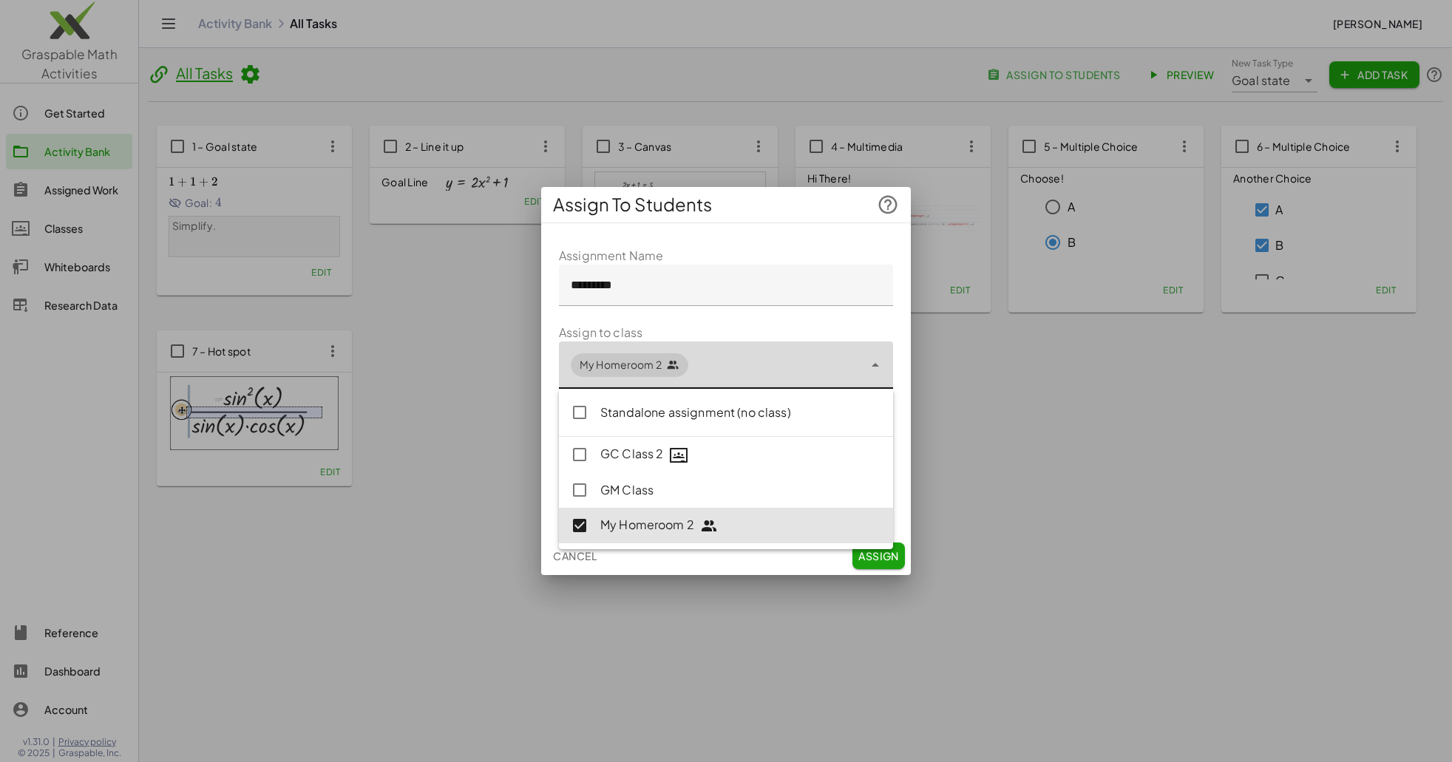
click at [684, 322] on form "**********" at bounding box center [726, 383] width 334 height 272
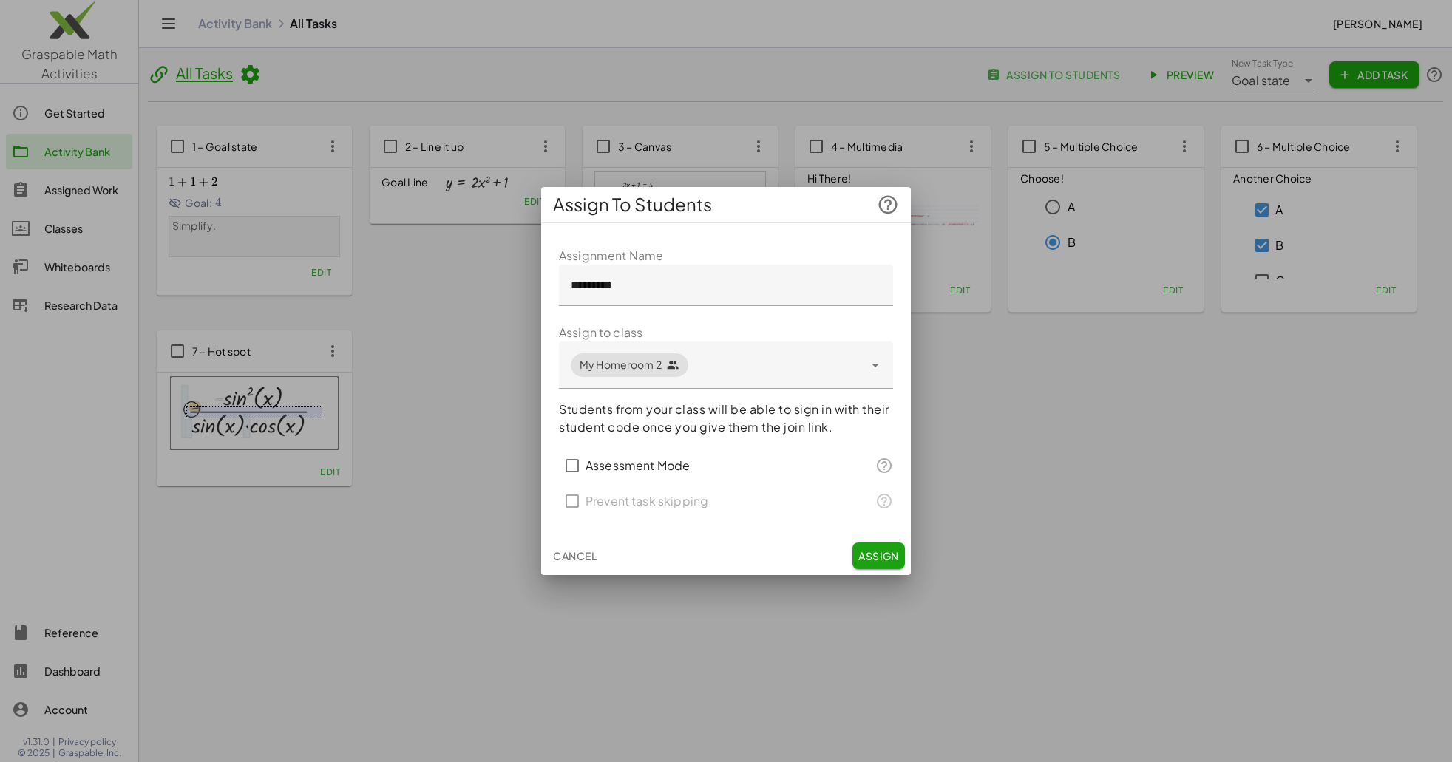
click at [686, 461] on label "Assessment Mode" at bounding box center [637, 465] width 104 height 35
click at [683, 503] on label "Prevent task skipping" at bounding box center [646, 500] width 123 height 35
click at [878, 546] on button "Assign" at bounding box center [878, 556] width 52 height 27
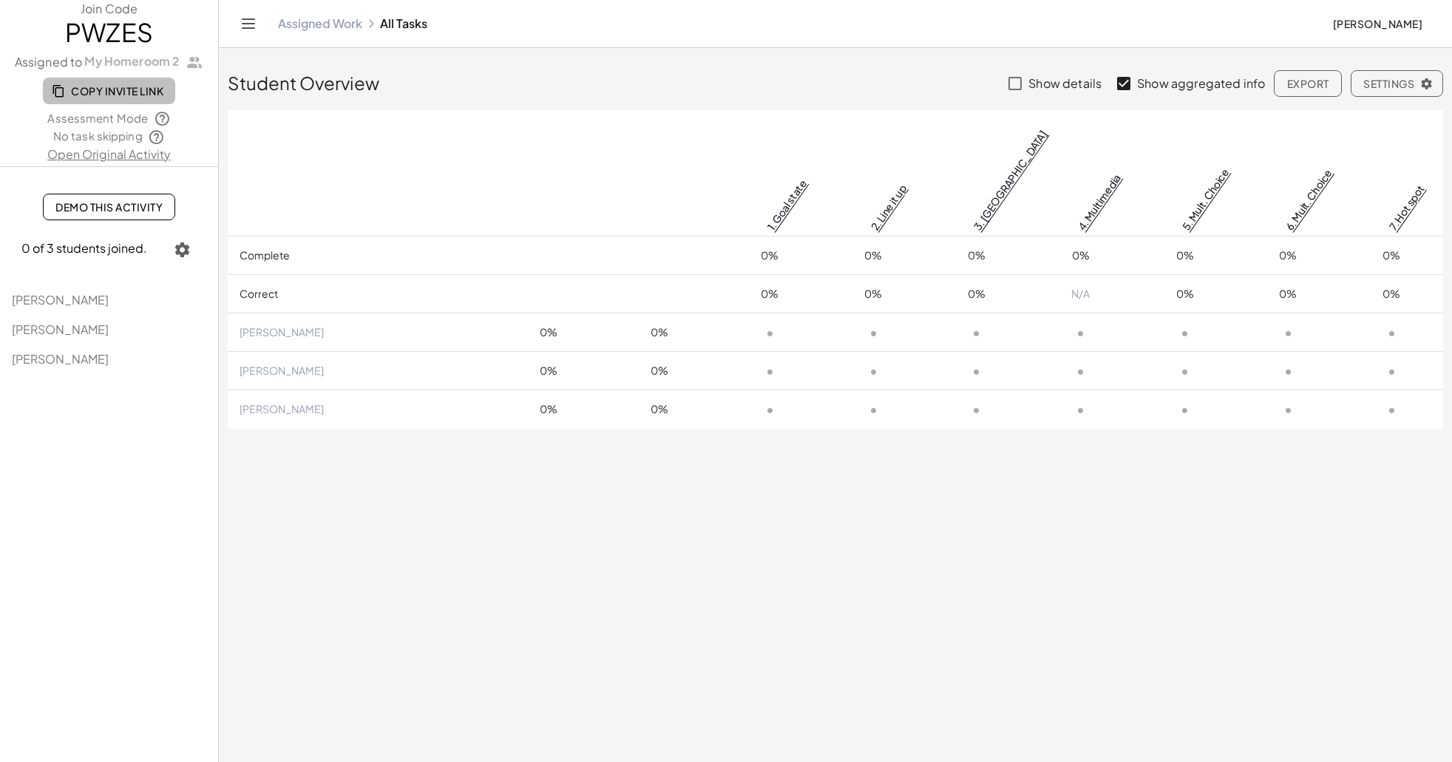
click at [133, 90] on span "Copy Invite Link" at bounding box center [109, 90] width 109 height 13
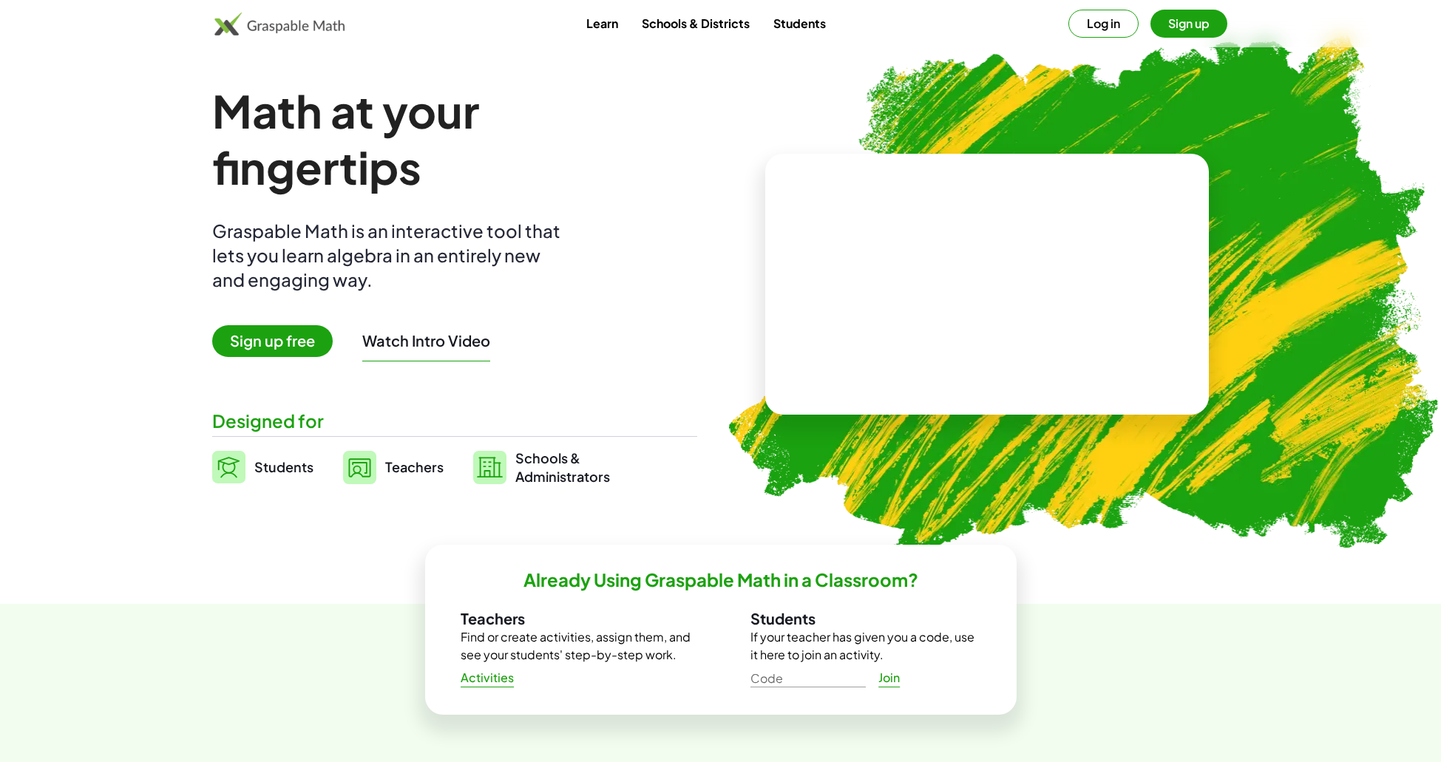
click at [404, 455] on link "Teachers" at bounding box center [393, 467] width 101 height 37
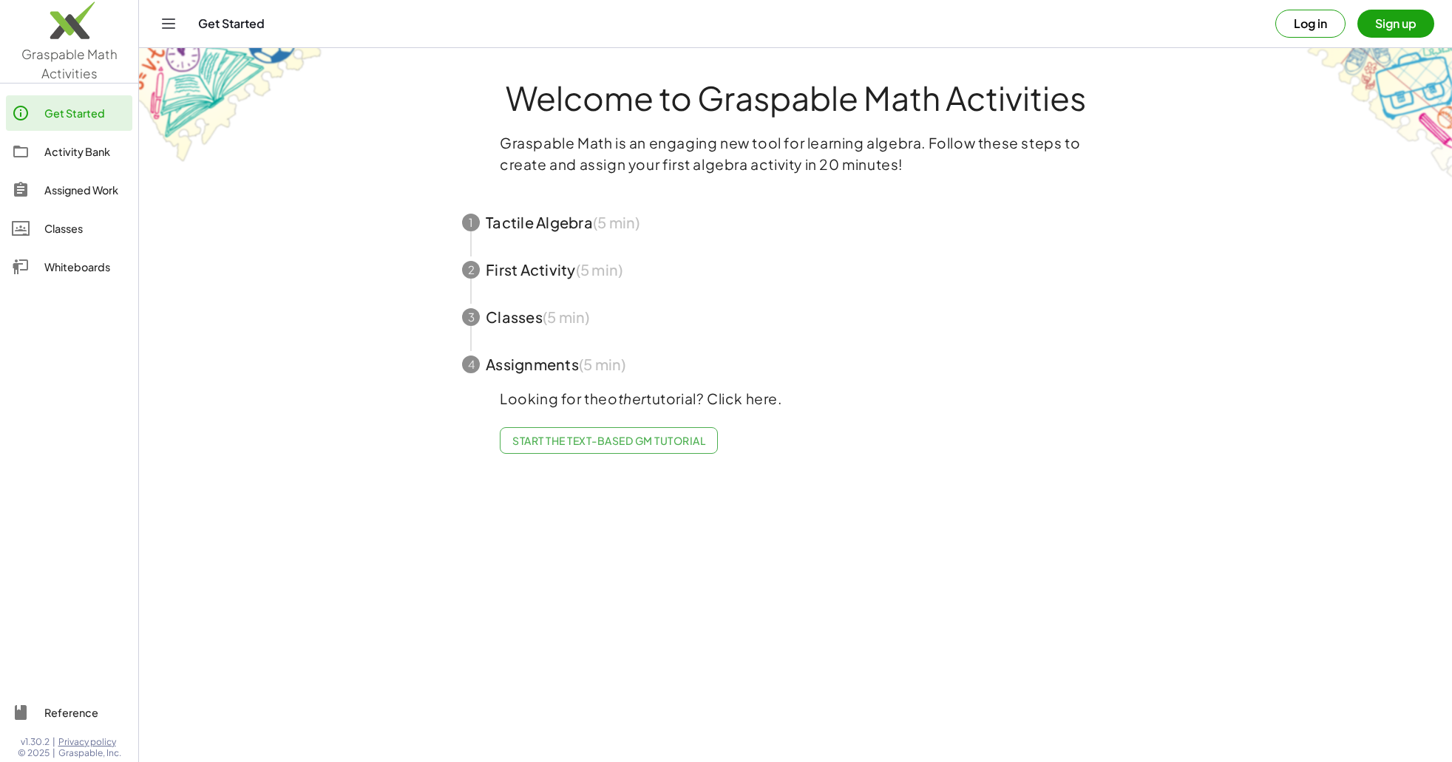
click at [86, 187] on div "Assigned Work" at bounding box center [85, 190] width 82 height 18
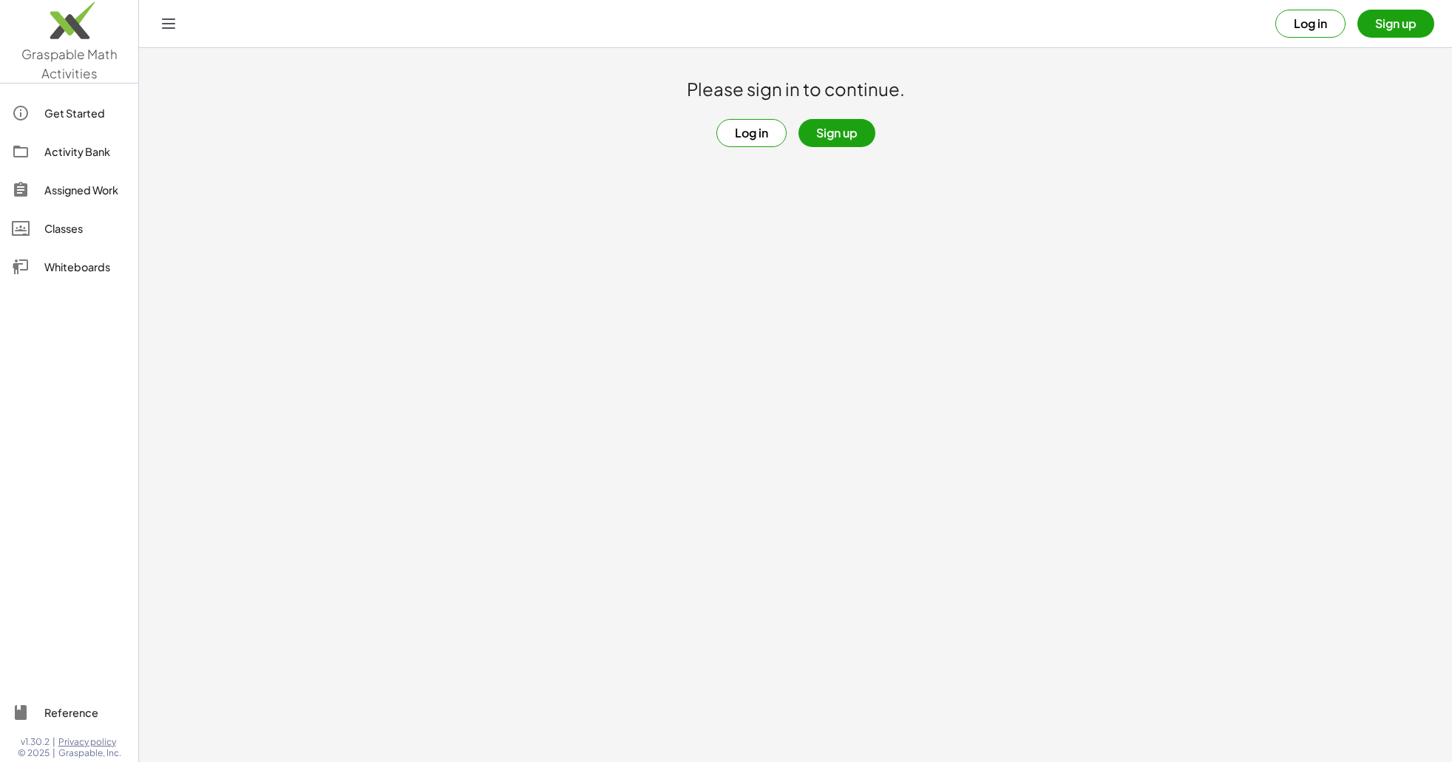
click at [104, 143] on div "Activity Bank" at bounding box center [85, 152] width 82 height 18
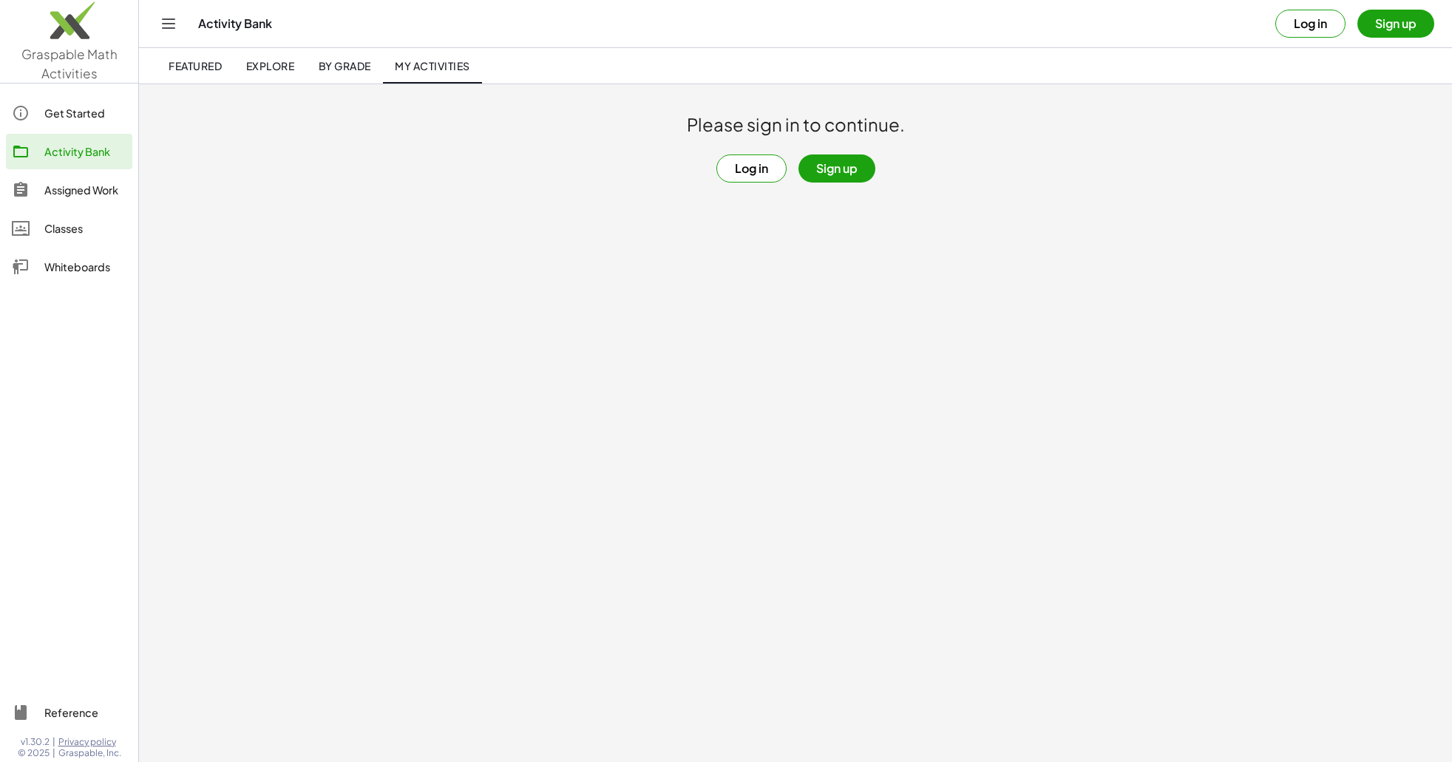
click at [741, 163] on button "Log in" at bounding box center [751, 168] width 70 height 28
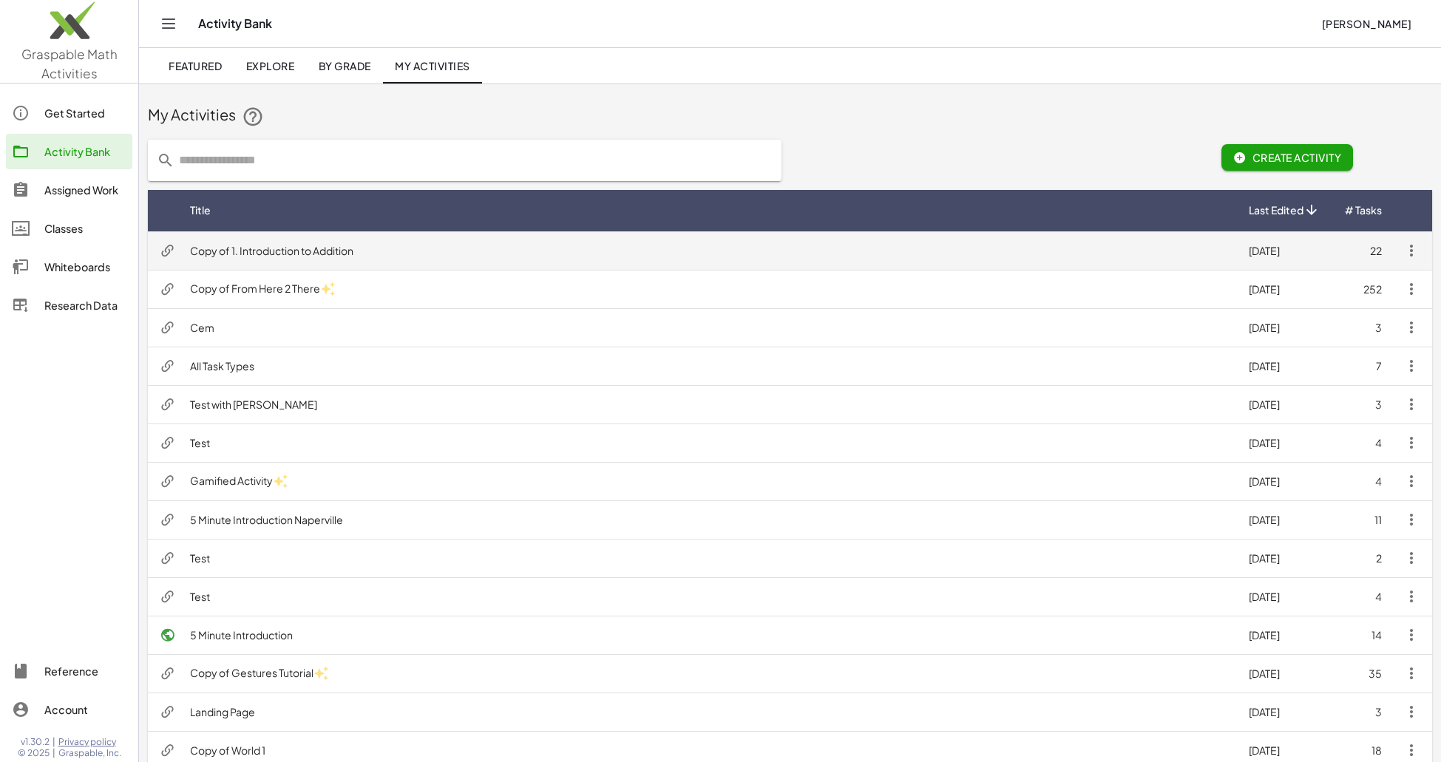
click at [437, 260] on td "Copy of 1. Introduction to Addition" at bounding box center [707, 250] width 1059 height 38
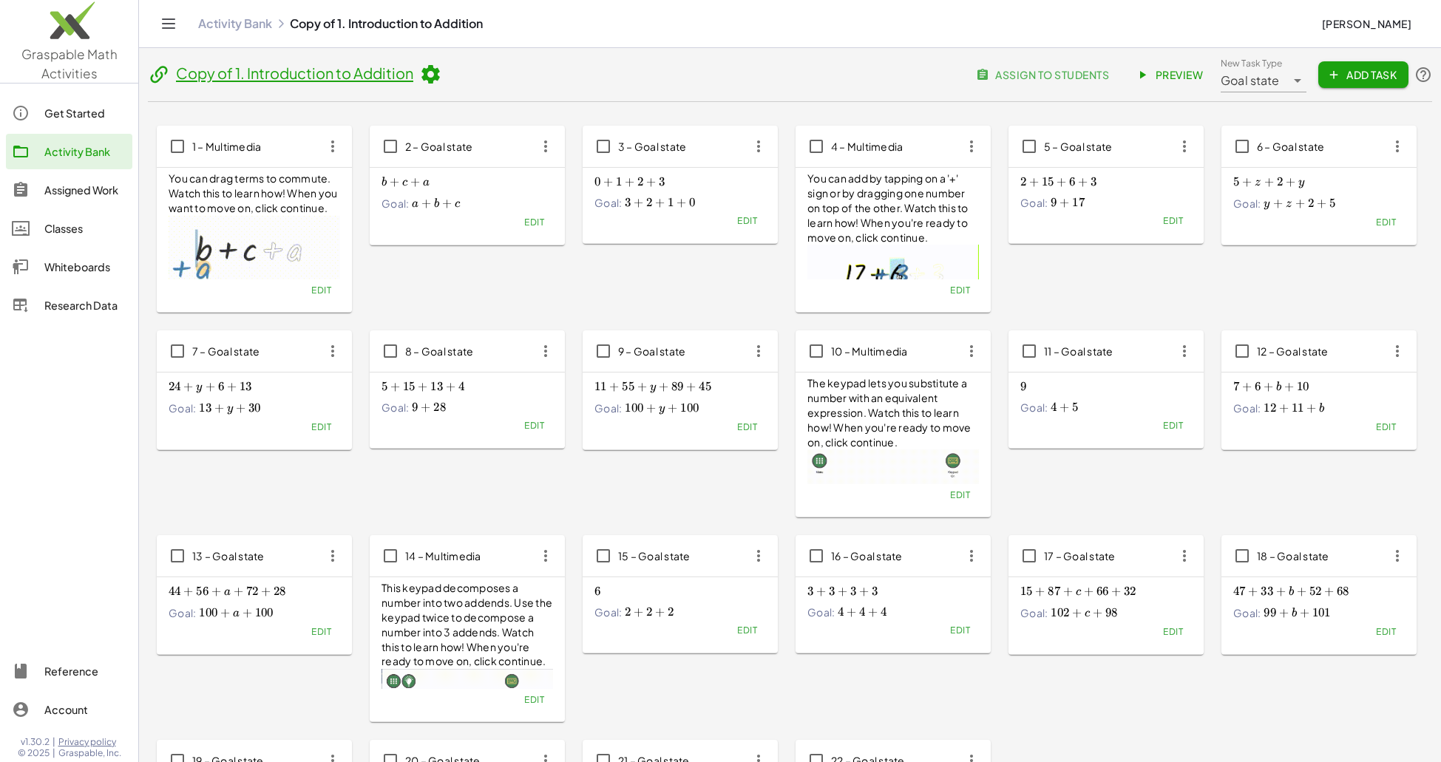
click at [427, 67] on icon at bounding box center [430, 75] width 22 height 22
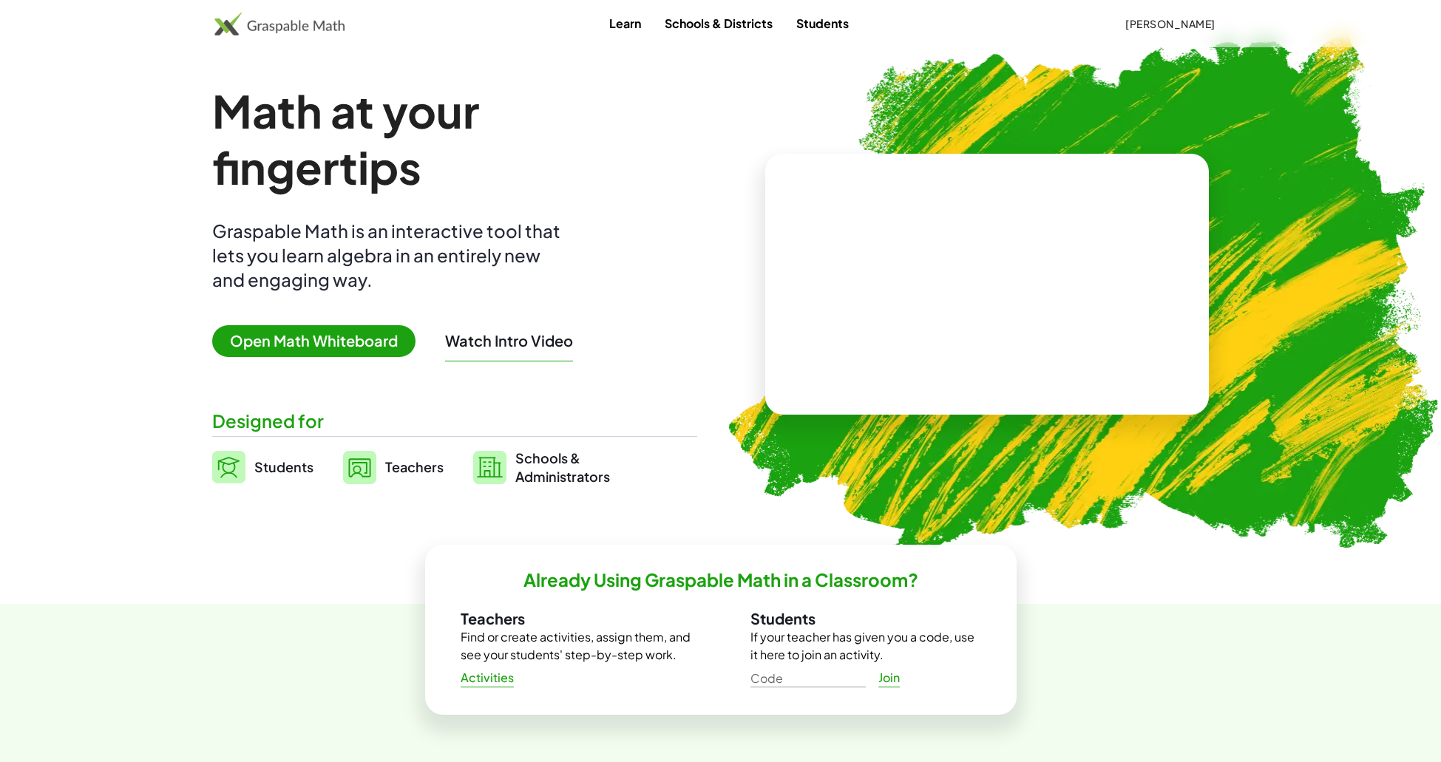
click at [387, 465] on span "Teachers" at bounding box center [414, 466] width 58 height 17
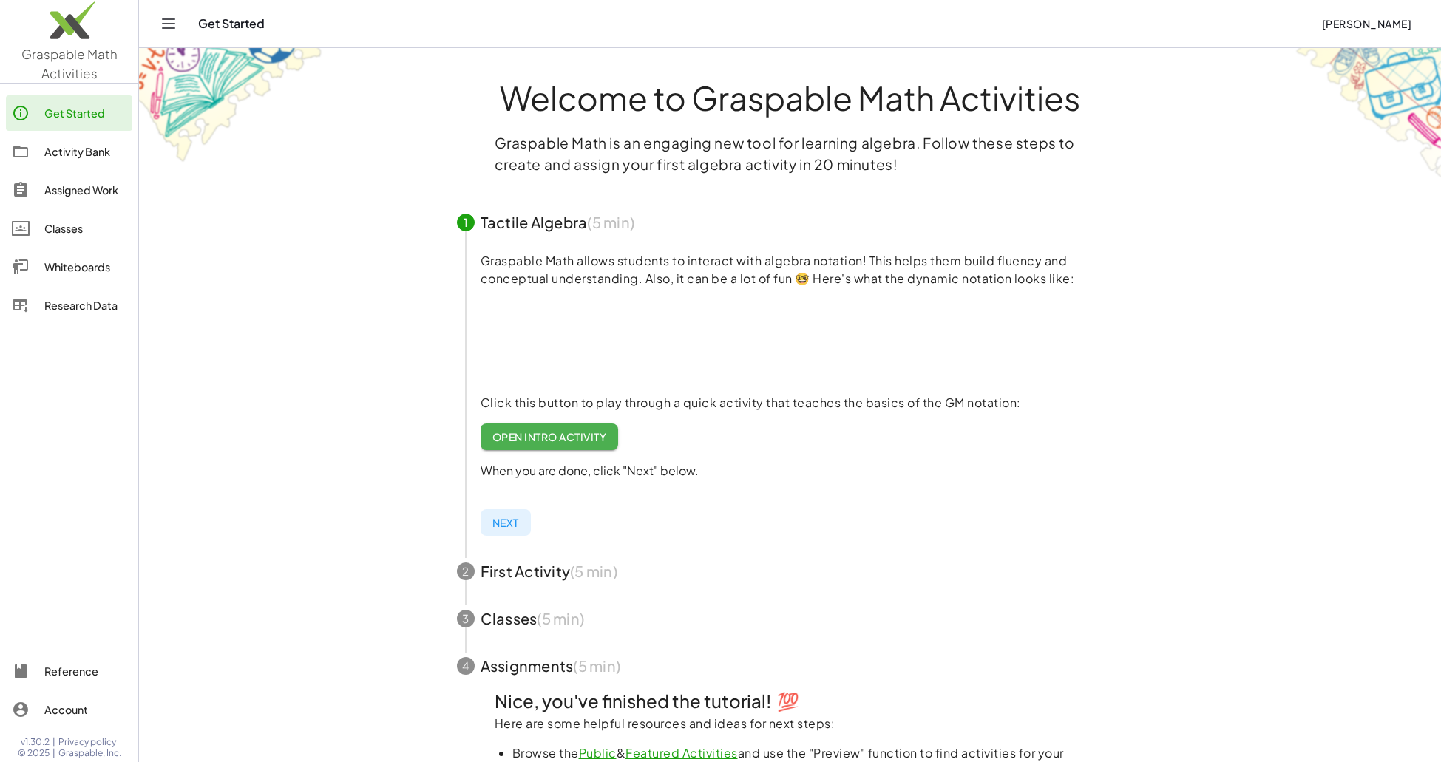
click at [82, 150] on div "Activity Bank" at bounding box center [85, 152] width 82 height 18
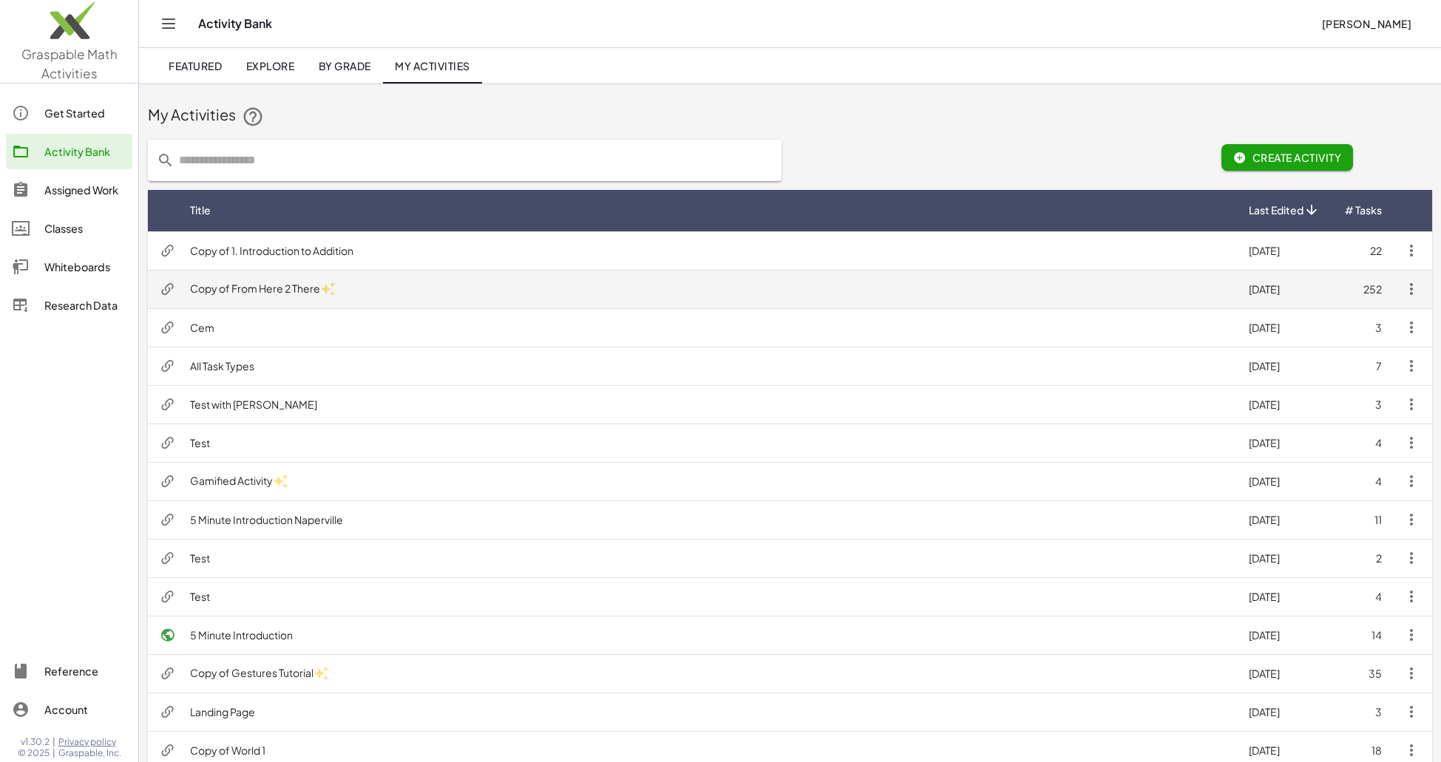
click at [401, 283] on td "Copy of From Here 2 There" at bounding box center [707, 289] width 1059 height 38
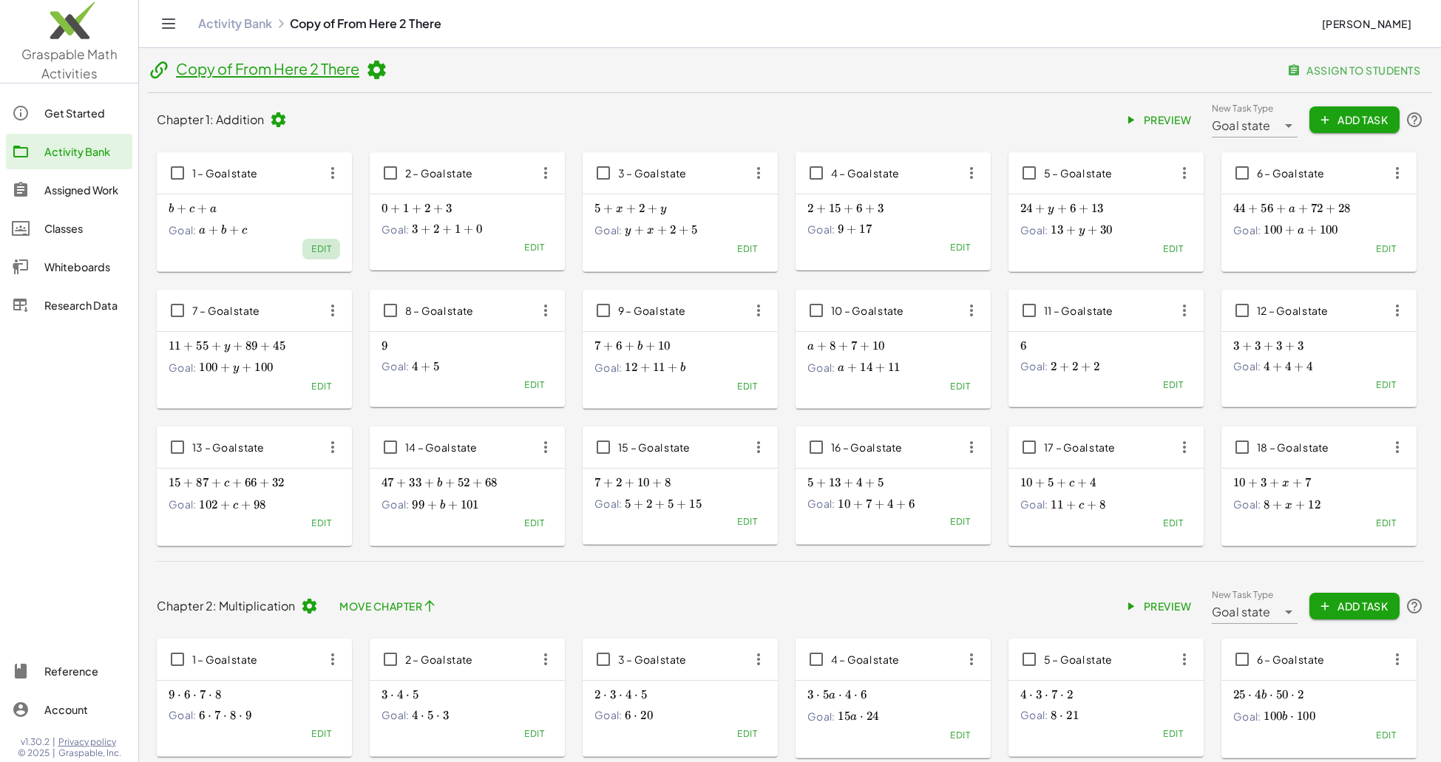
click at [315, 257] on button "Edit" at bounding box center [321, 249] width 38 height 21
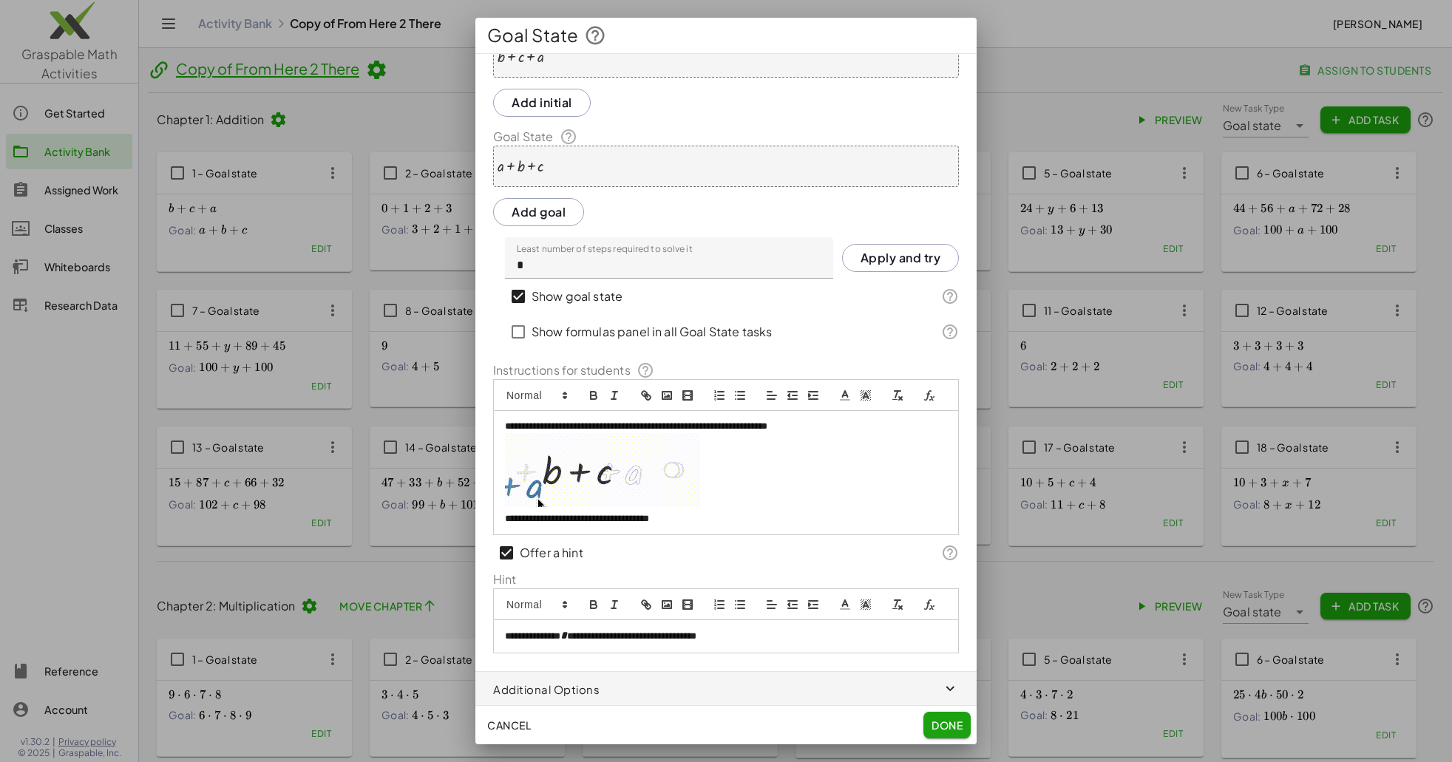
scroll to position [85, 0]
click at [960, 724] on span "Done" at bounding box center [946, 725] width 31 height 13
click at [935, 727] on span "Done" at bounding box center [946, 725] width 31 height 13
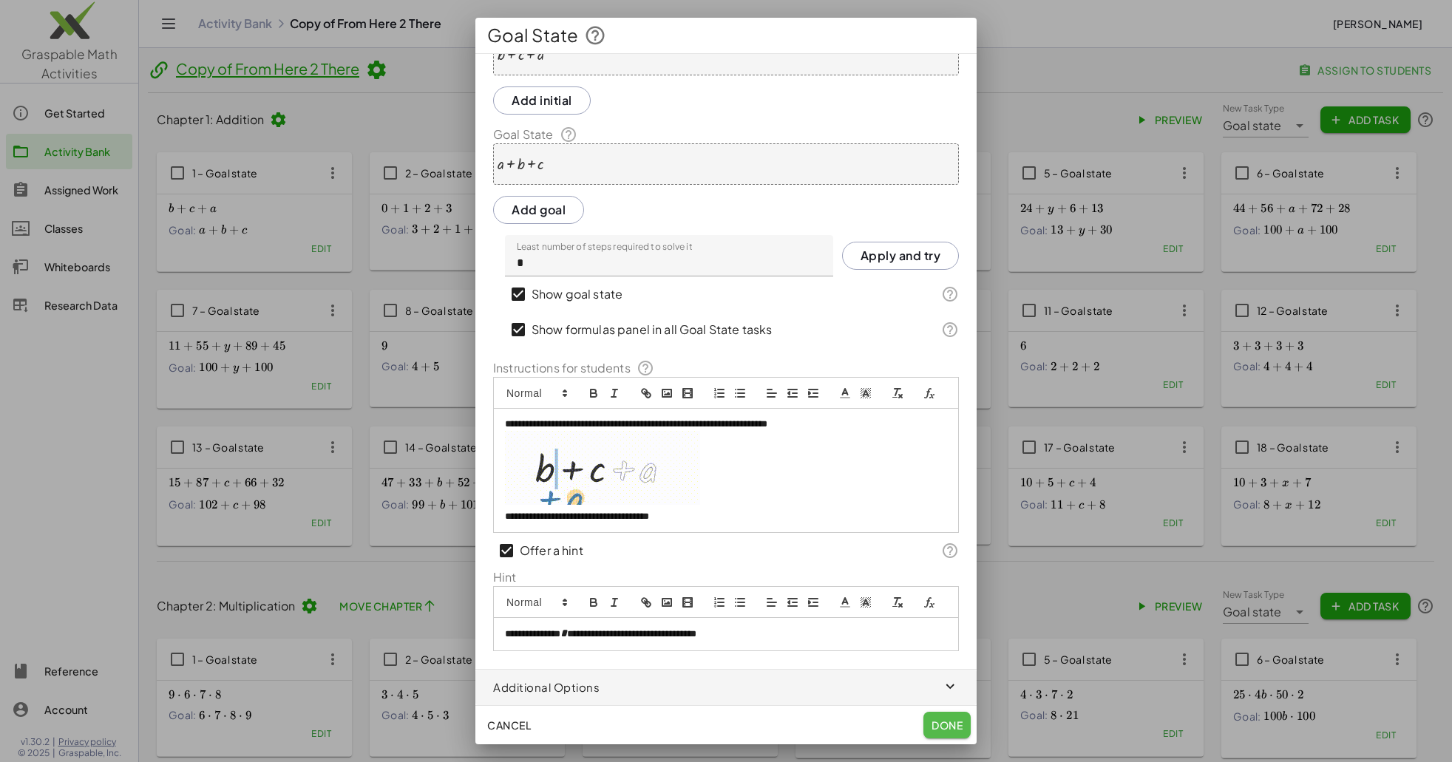
click at [935, 727] on span "Done" at bounding box center [946, 725] width 31 height 13
click at [544, 312] on label "Show formulas panel in all Goal State tasks" at bounding box center [652, 329] width 240 height 35
click at [964, 719] on button "Done" at bounding box center [946, 725] width 47 height 27
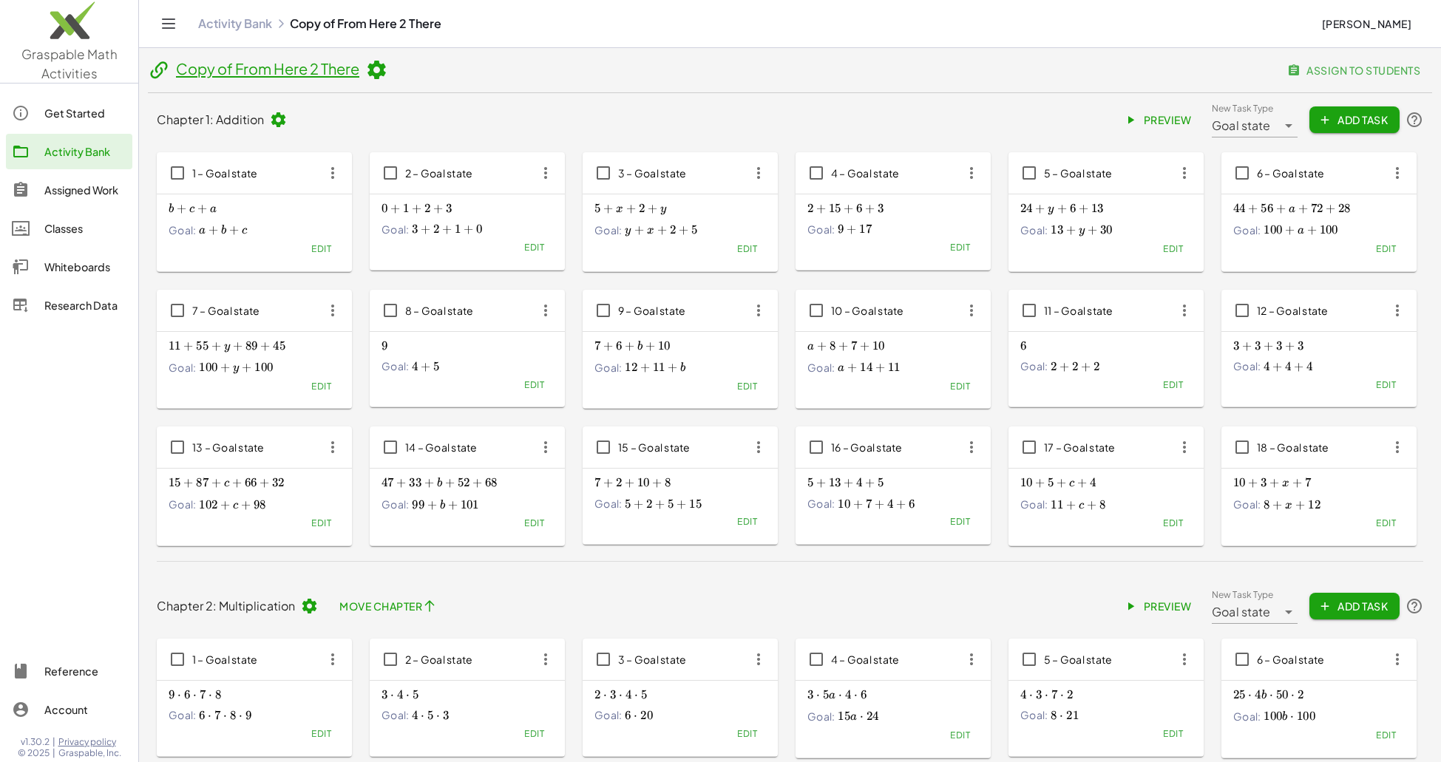
click at [233, 23] on link "Activity Bank" at bounding box center [235, 23] width 74 height 15
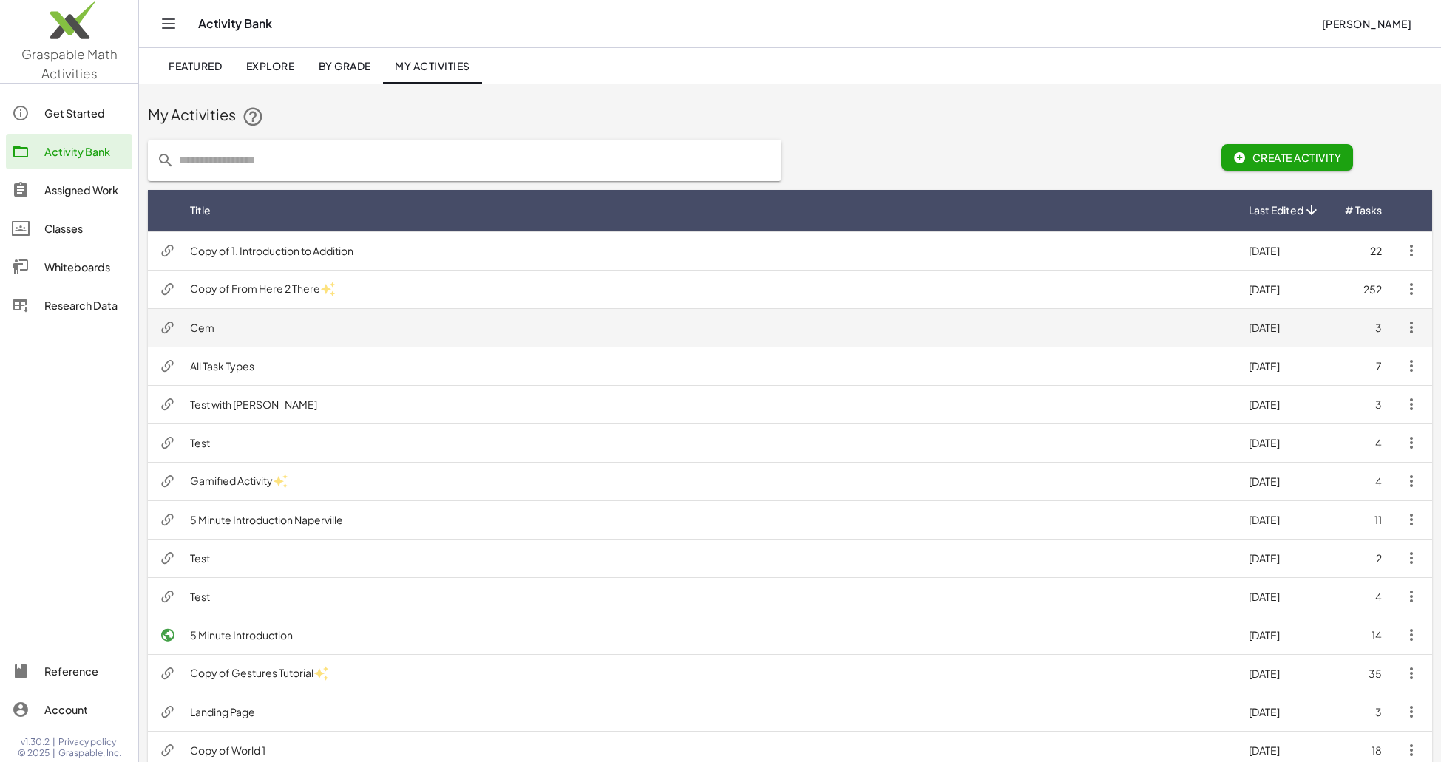
click at [282, 332] on td "Cem" at bounding box center [707, 327] width 1059 height 38
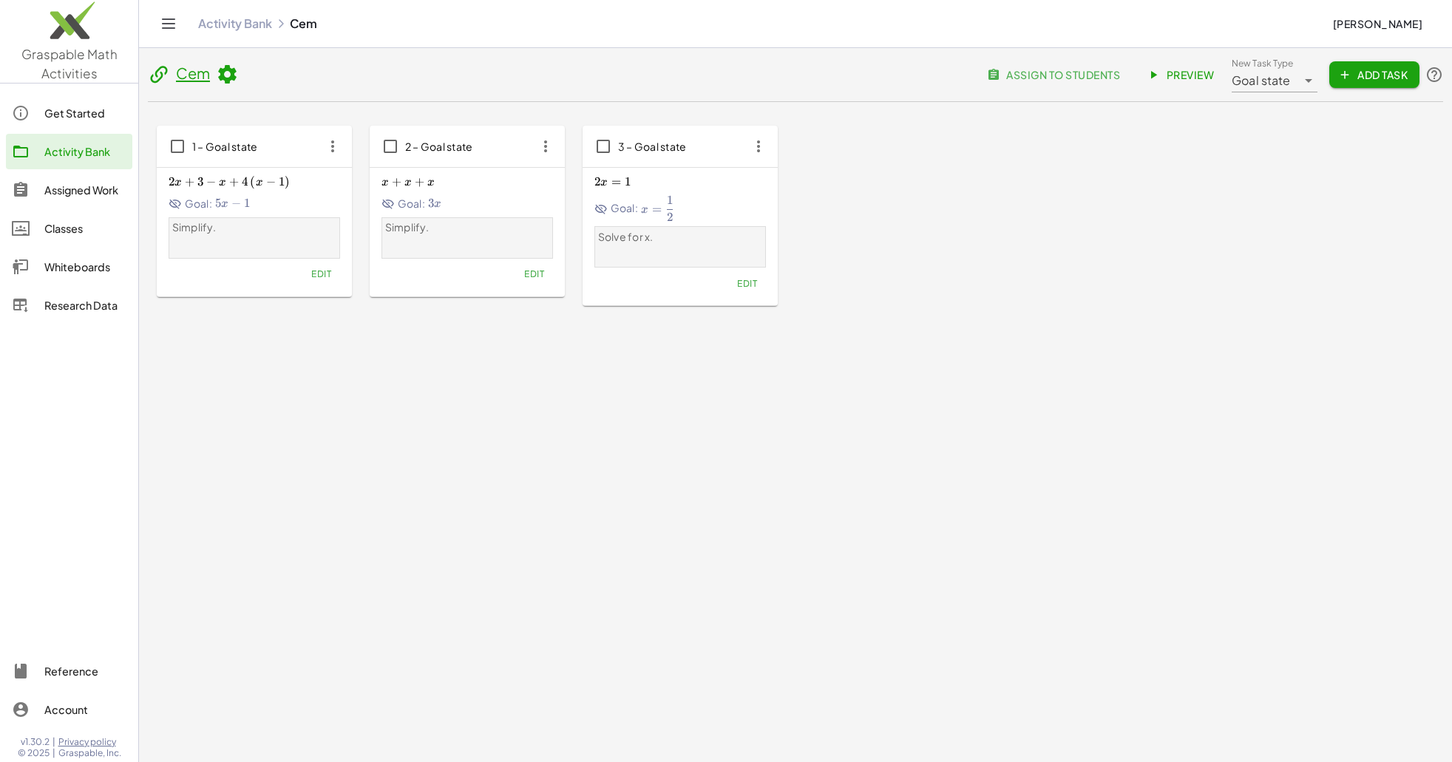
click at [225, 72] on icon at bounding box center [227, 75] width 22 height 22
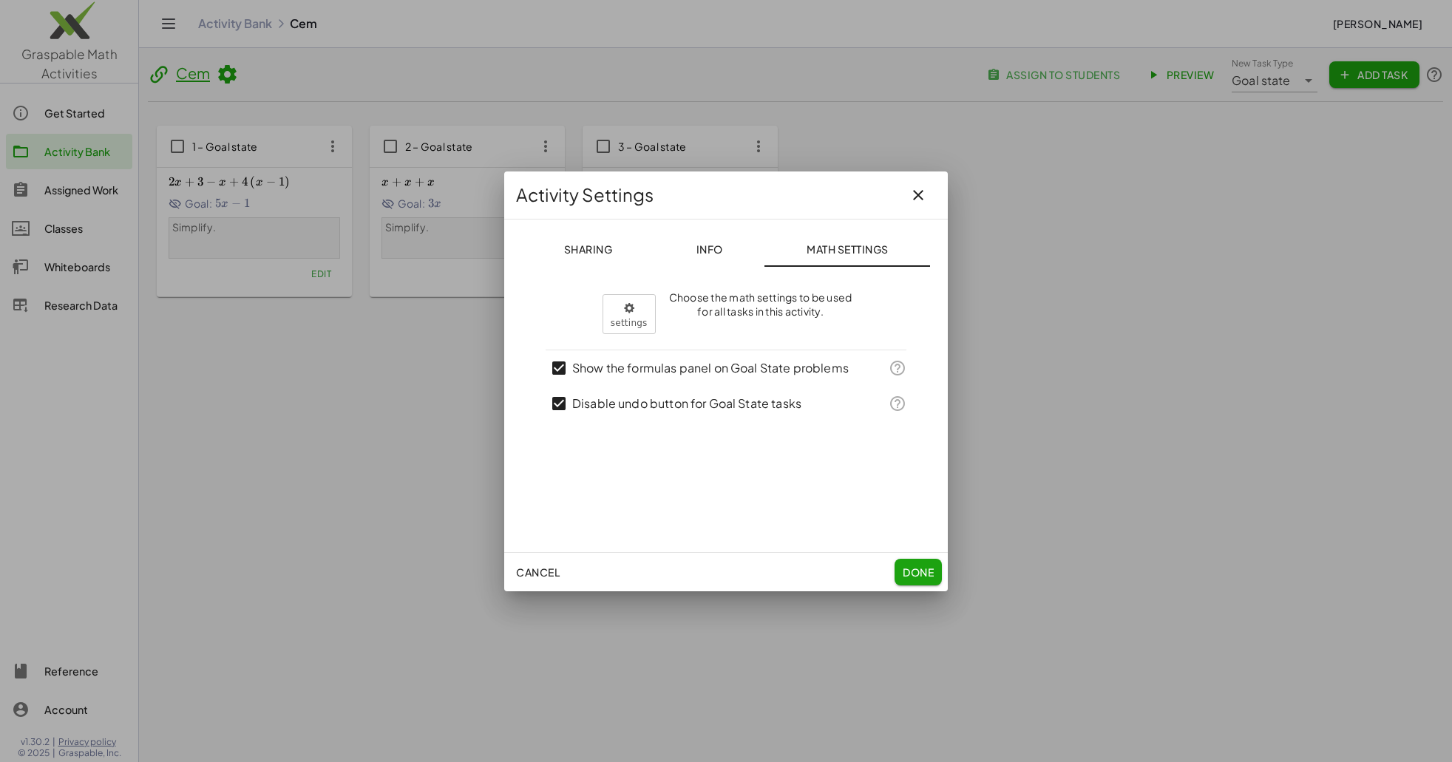
drag, startPoint x: 1043, startPoint y: 421, endPoint x: 974, endPoint y: 373, distance: 83.5
click at [1043, 421] on div at bounding box center [726, 381] width 1452 height 762
click at [930, 192] on button "button" at bounding box center [917, 194] width 35 height 35
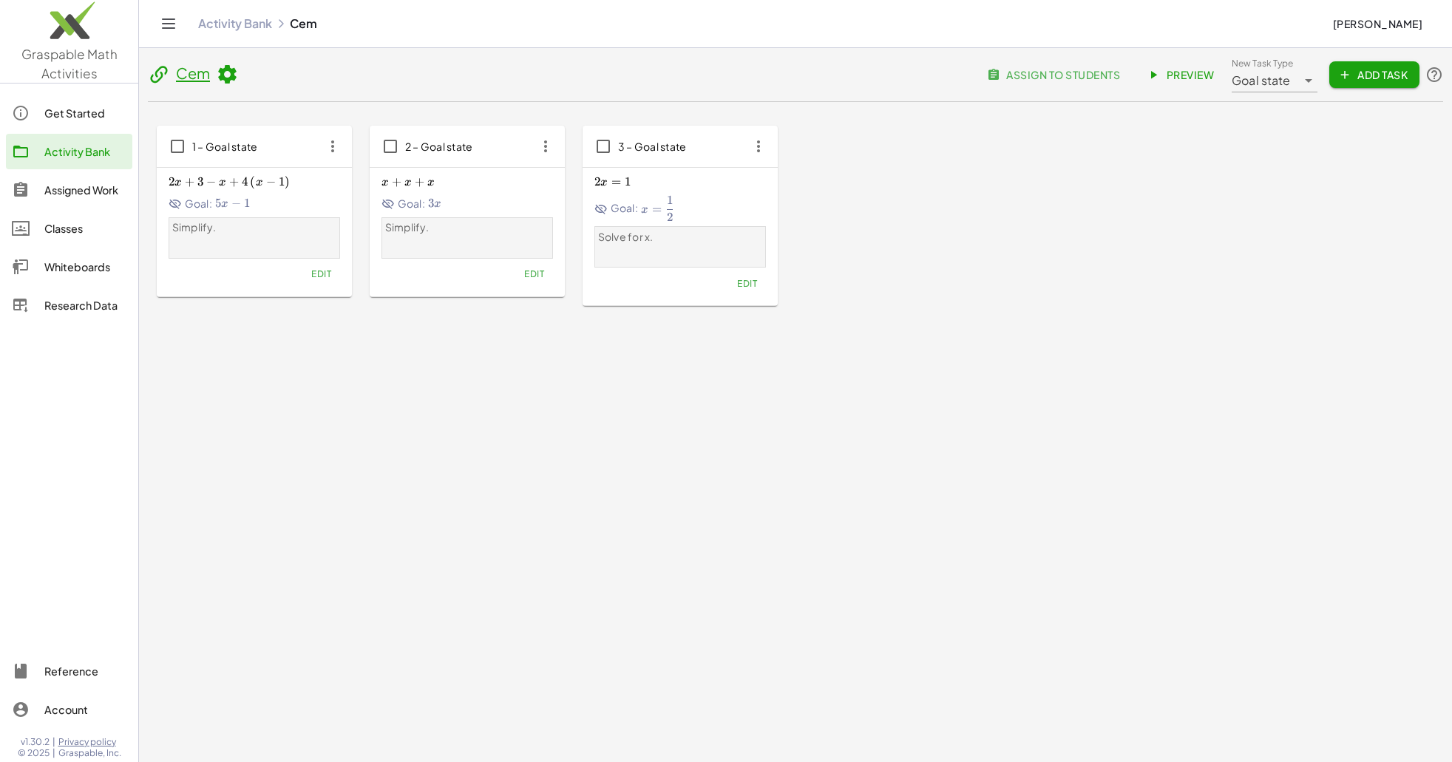
click at [308, 275] on button "Edit" at bounding box center [321, 274] width 38 height 21
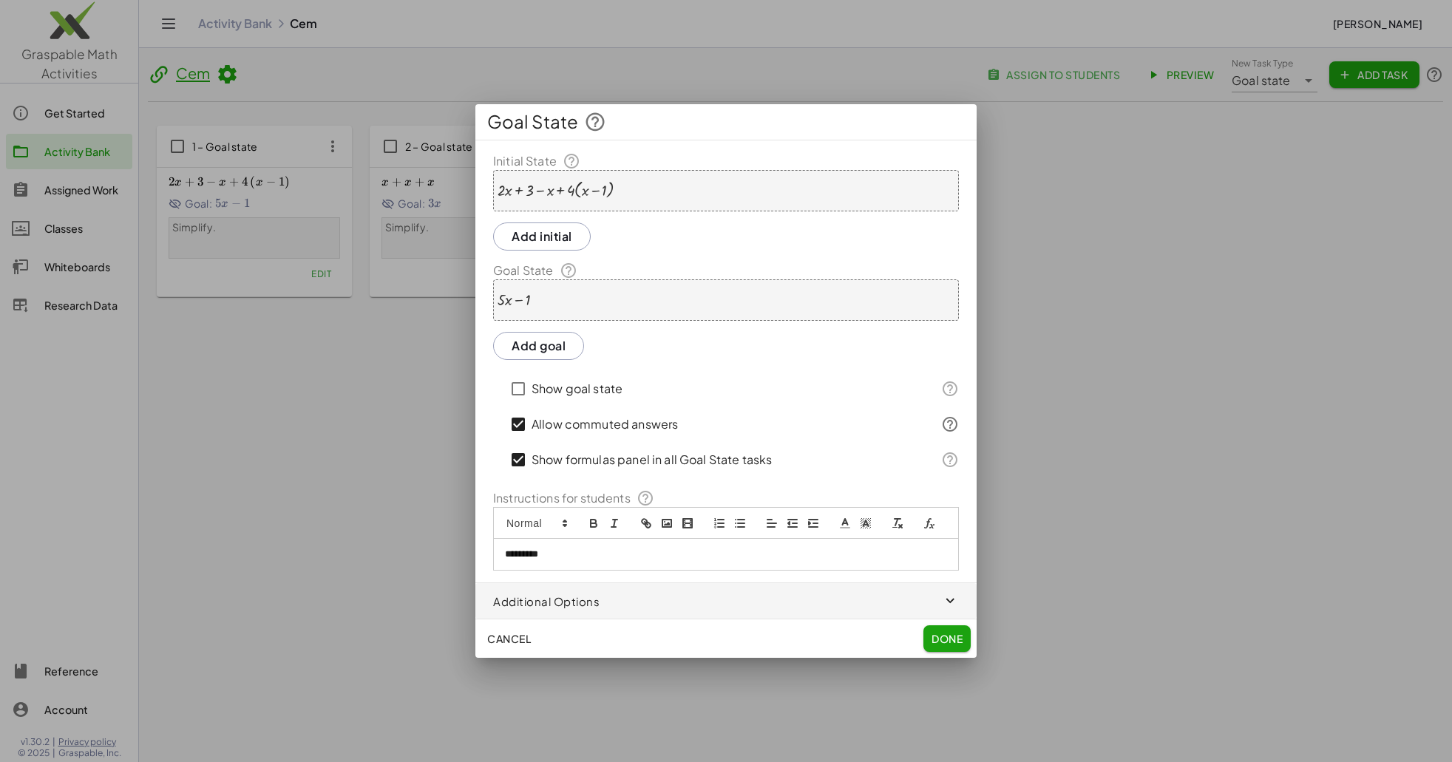
click at [571, 454] on label "Show formulas panel in all Goal State tasks" at bounding box center [652, 459] width 240 height 35
click at [946, 634] on span "Done" at bounding box center [946, 638] width 31 height 13
click at [937, 643] on span "Done" at bounding box center [946, 638] width 31 height 13
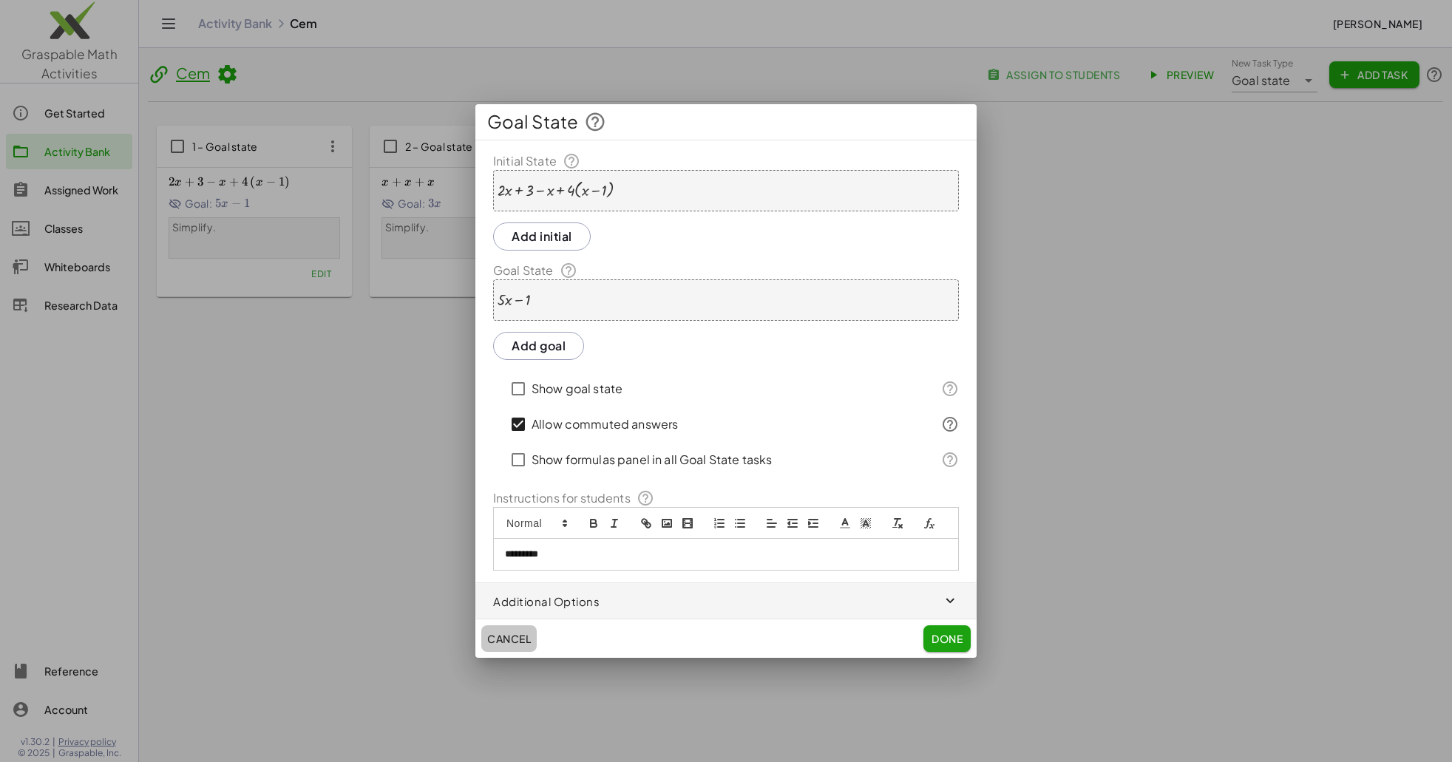
click at [510, 636] on span "Cancel" at bounding box center [509, 638] width 44 height 13
